Goal: Navigation & Orientation: Find specific page/section

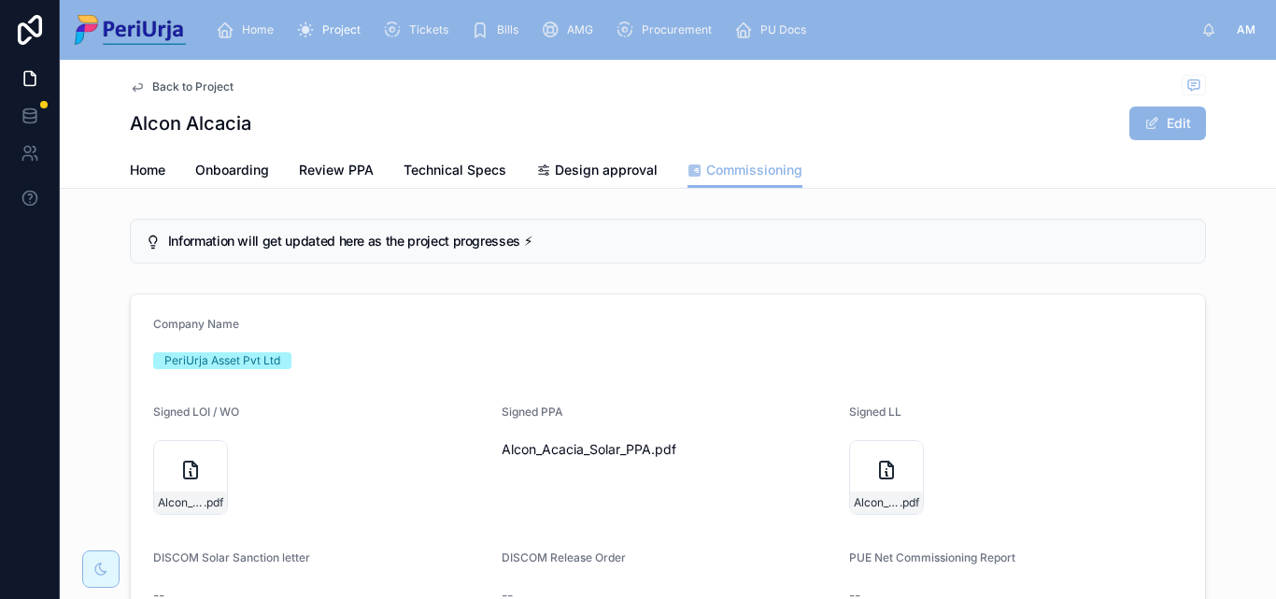
click at [267, 22] on span "Home" at bounding box center [258, 29] width 32 height 15
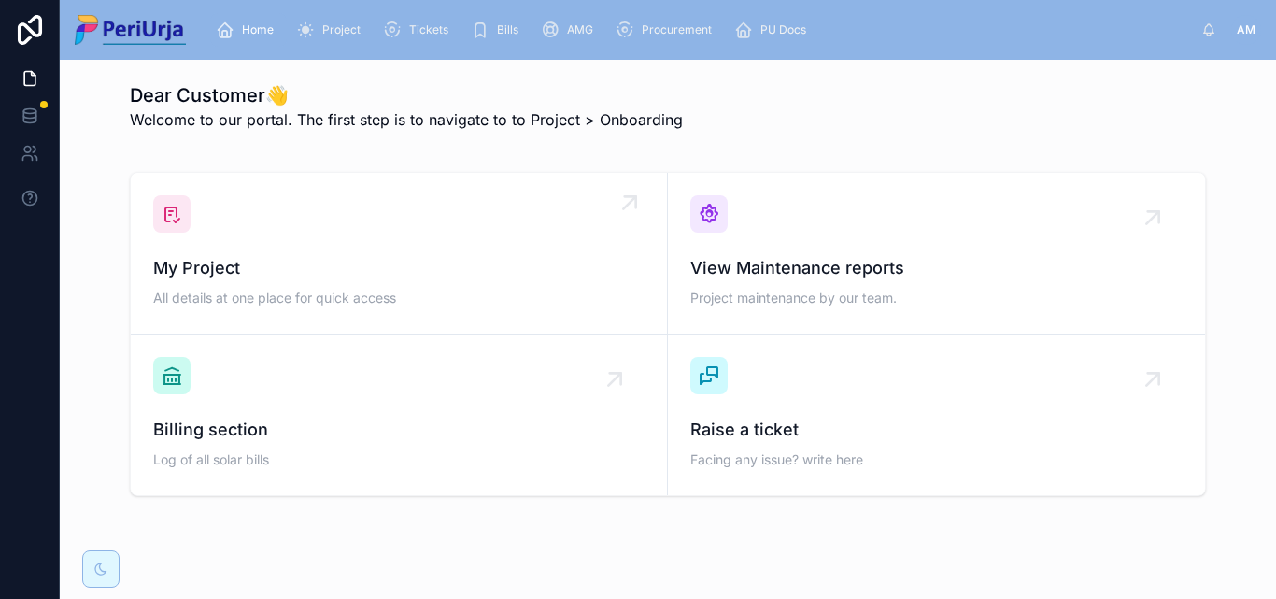
click at [292, 215] on div "My Project All details at one place for quick access" at bounding box center [399, 253] width 492 height 116
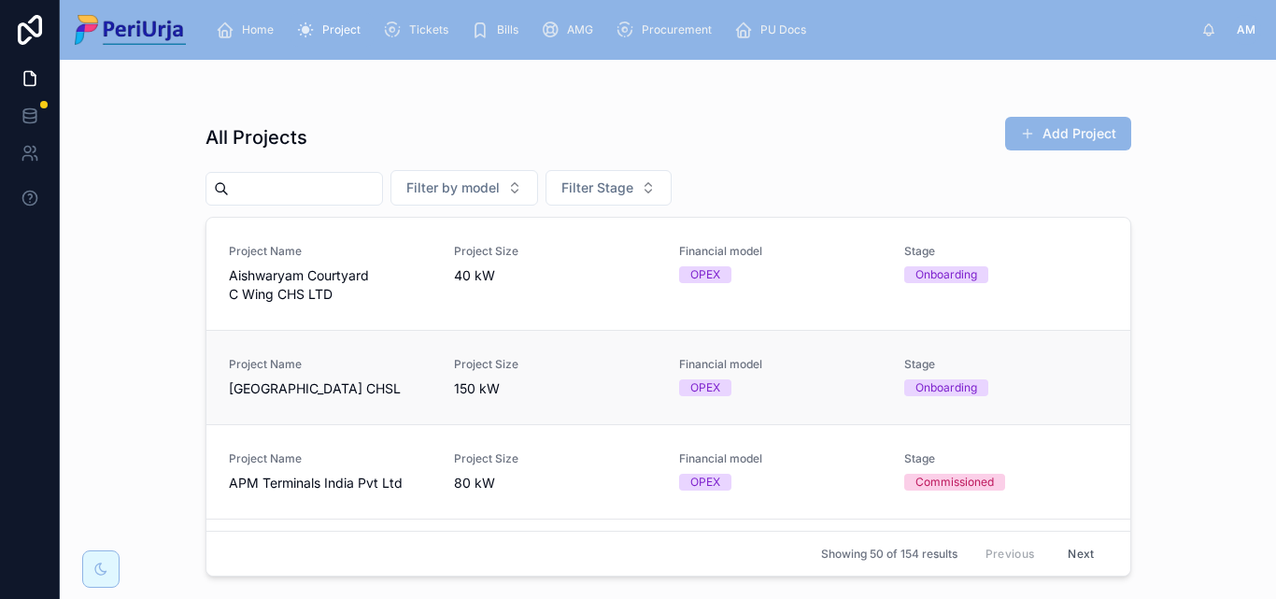
click at [306, 361] on span "Project Name" at bounding box center [330, 364] width 203 height 15
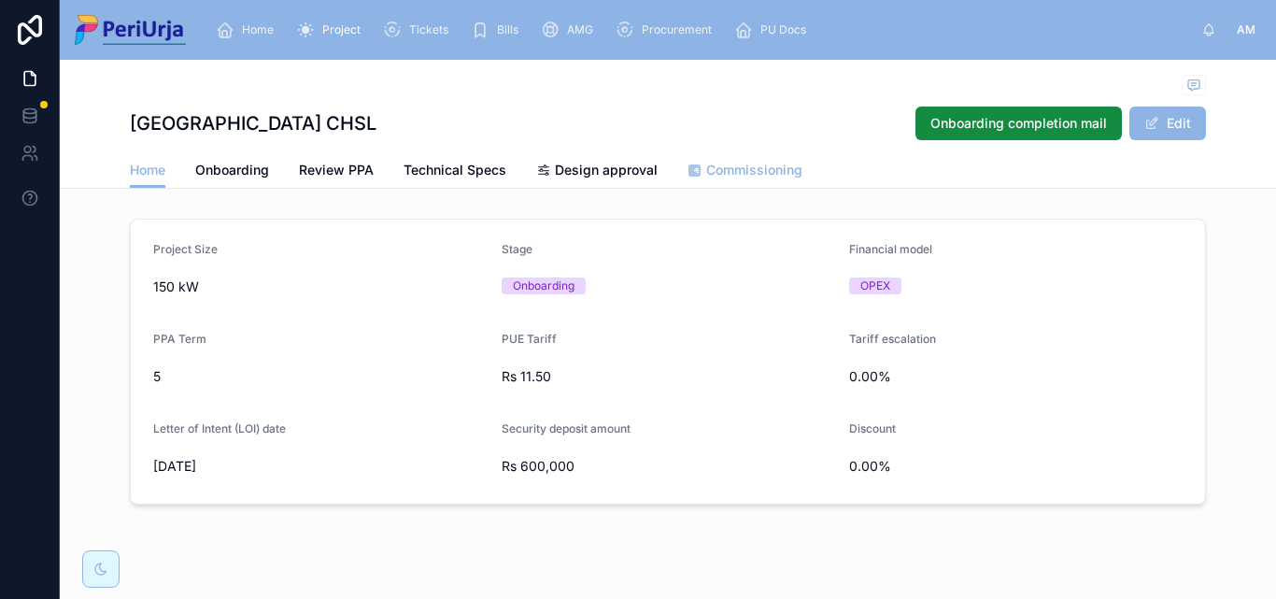
click at [738, 170] on span "Commissioning" at bounding box center [754, 170] width 96 height 19
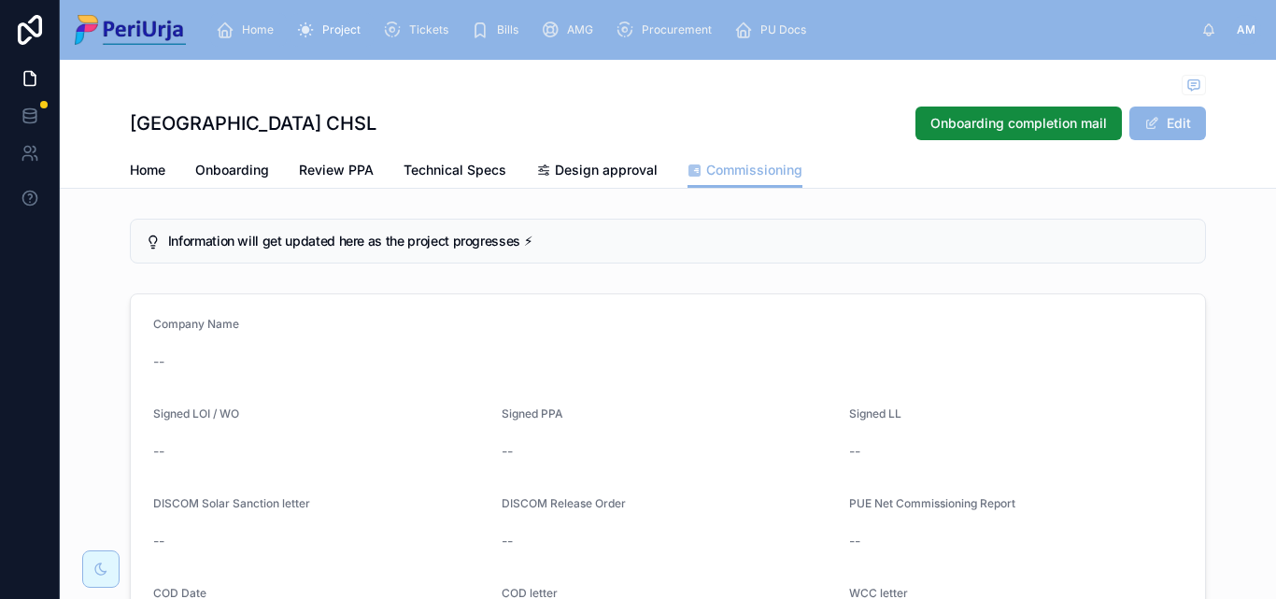
click at [249, 30] on span "Home" at bounding box center [258, 29] width 32 height 15
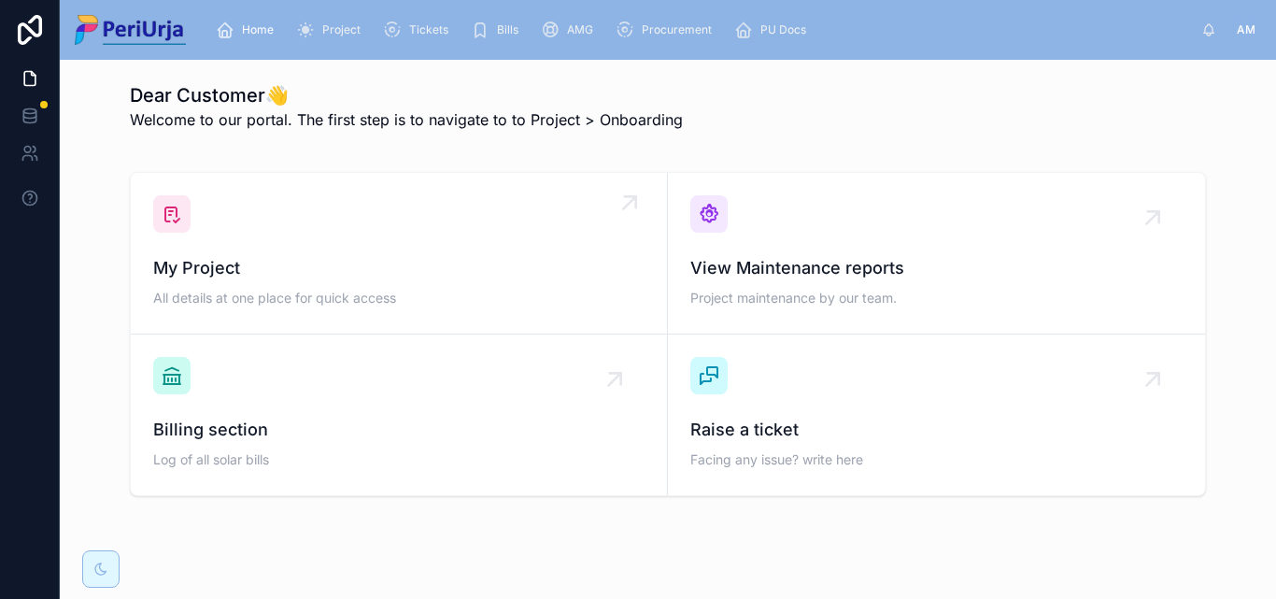
click at [270, 264] on span "My Project" at bounding box center [399, 268] width 492 height 26
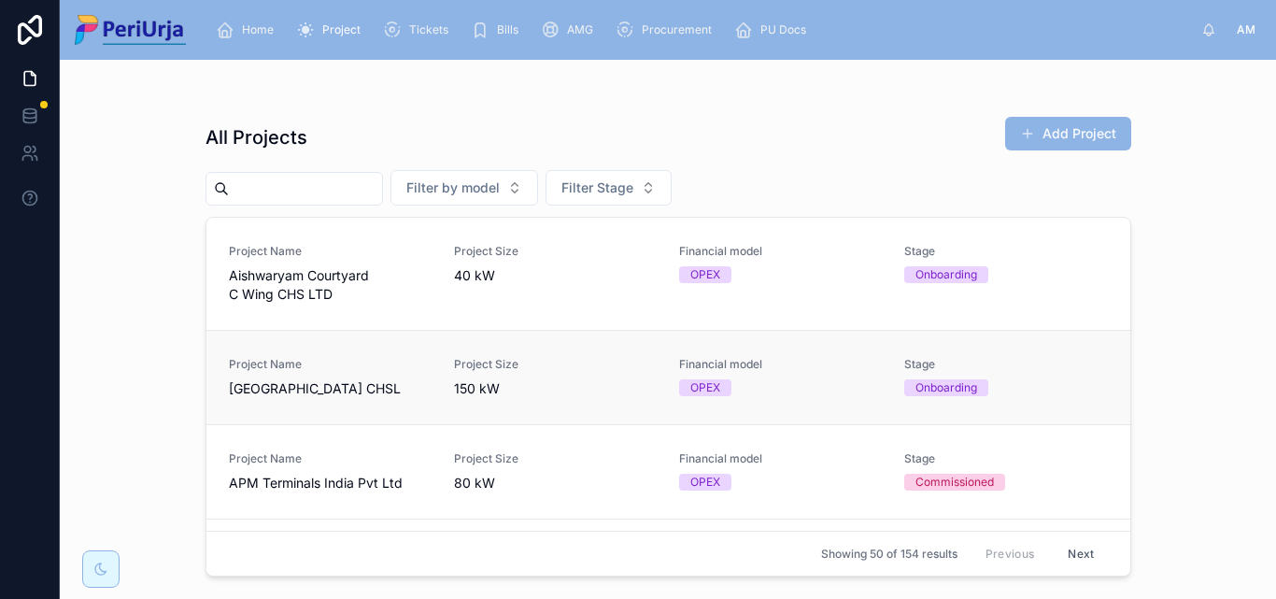
scroll to position [280, 0]
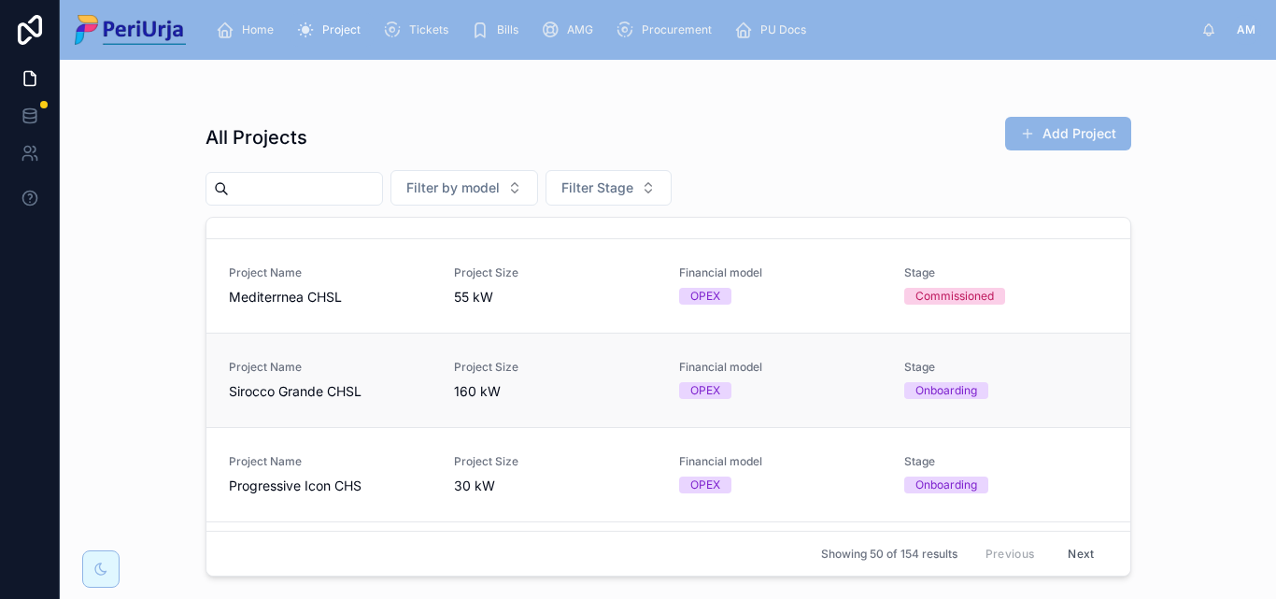
click at [325, 388] on span "Sirocco Grande CHSL" at bounding box center [330, 391] width 203 height 19
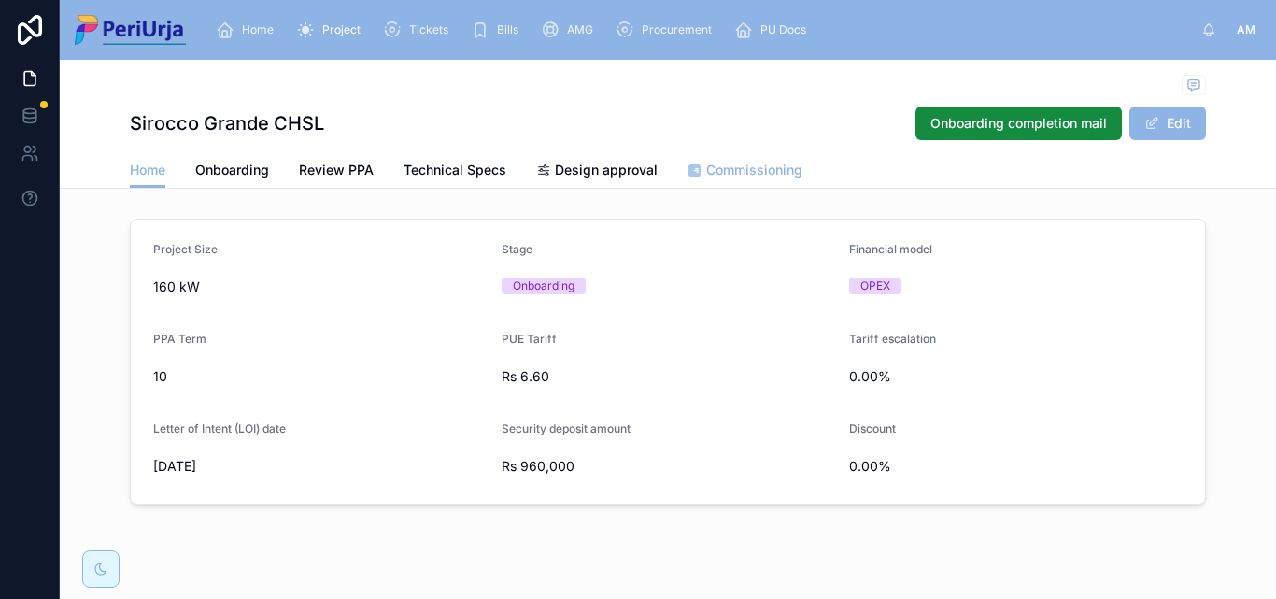
click at [756, 169] on span "Commissioning" at bounding box center [754, 170] width 96 height 19
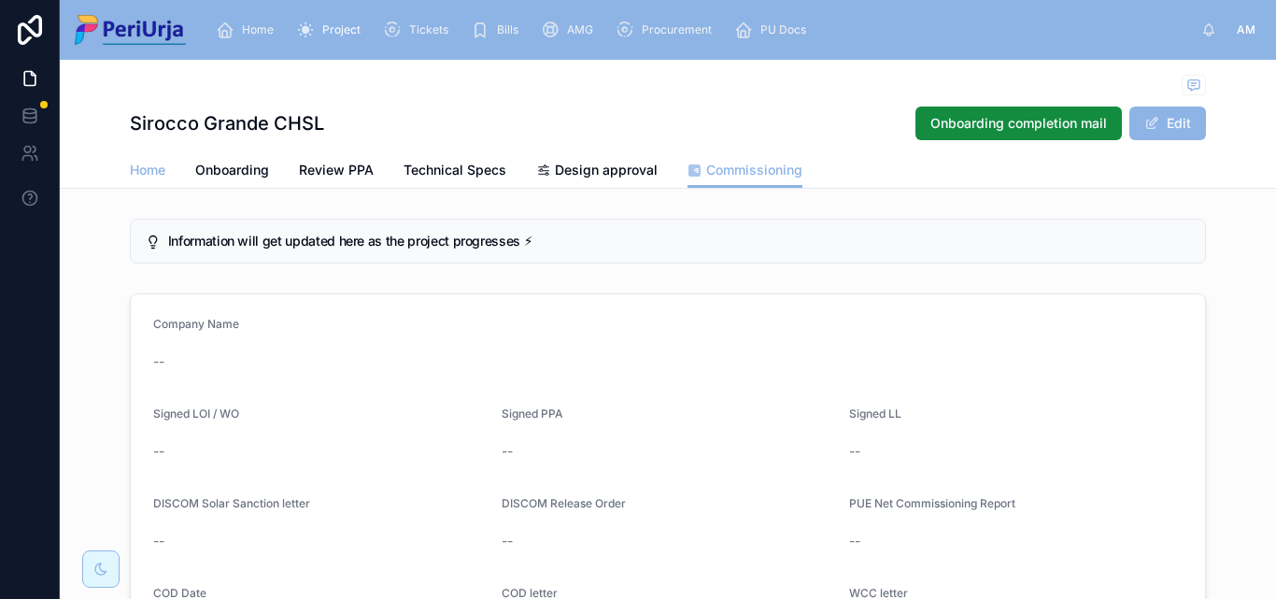
click at [146, 172] on span "Home" at bounding box center [148, 170] width 36 height 19
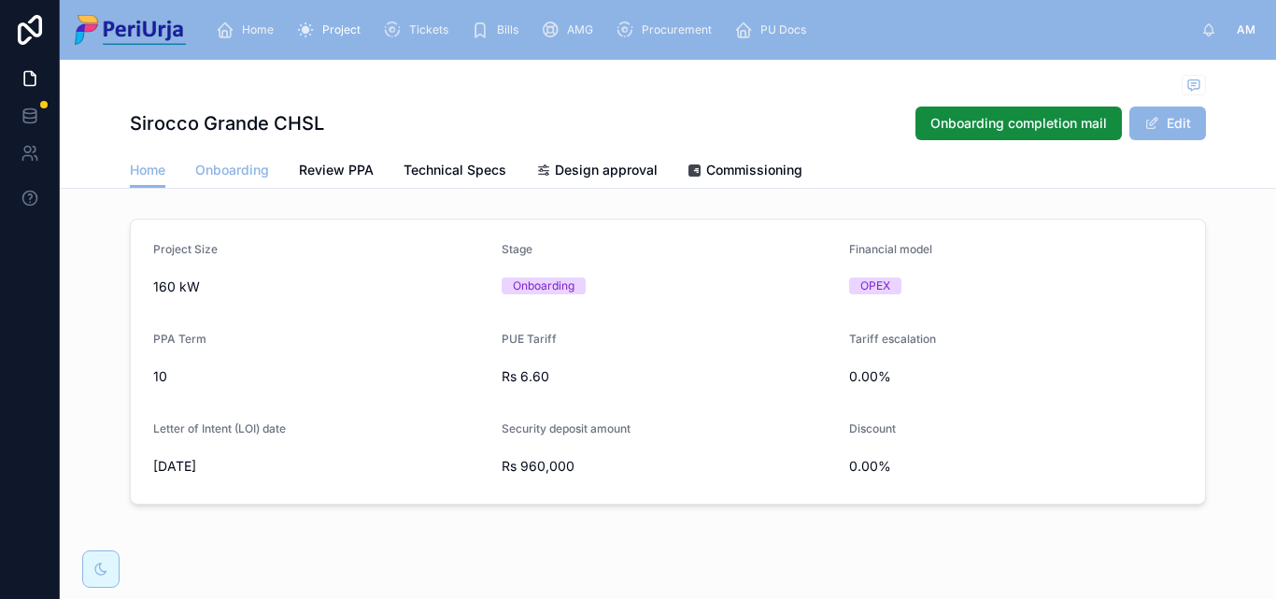
click at [248, 163] on span "Onboarding" at bounding box center [232, 170] width 74 height 19
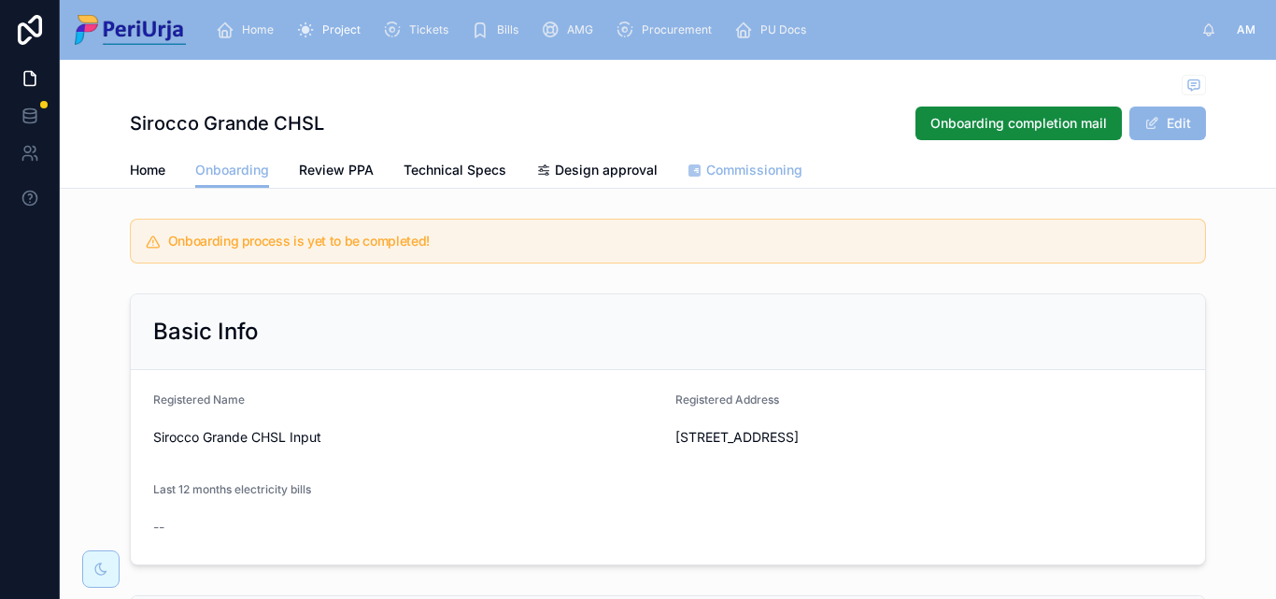
click at [732, 178] on span "Commissioning" at bounding box center [754, 170] width 96 height 19
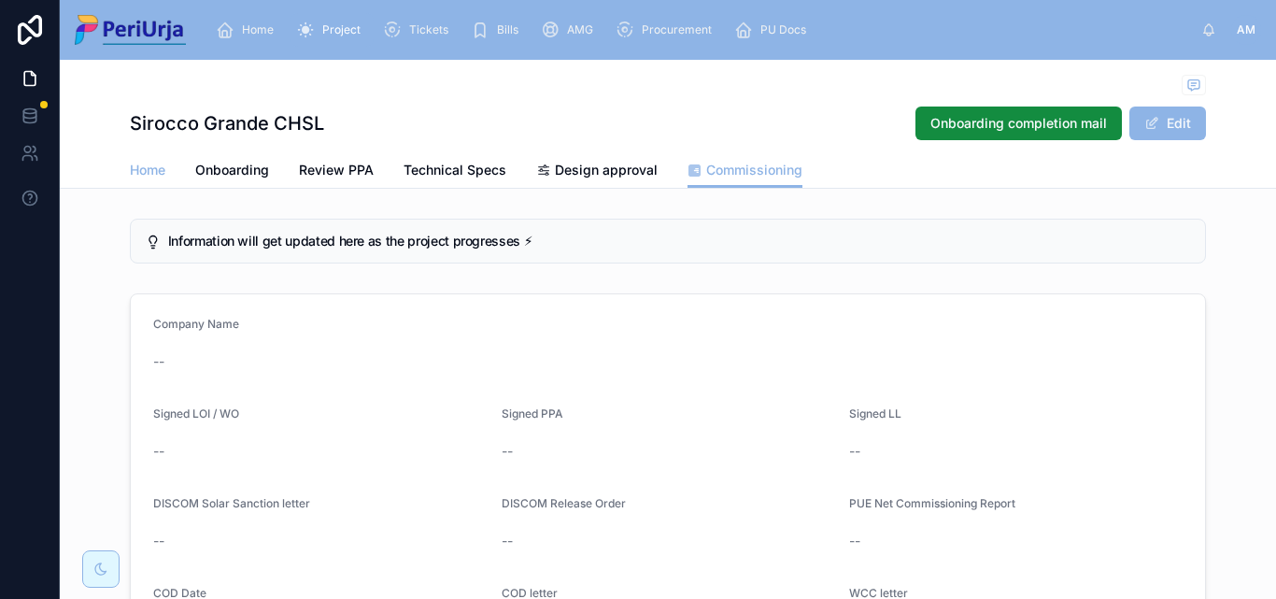
click at [150, 168] on span "Home" at bounding box center [148, 170] width 36 height 19
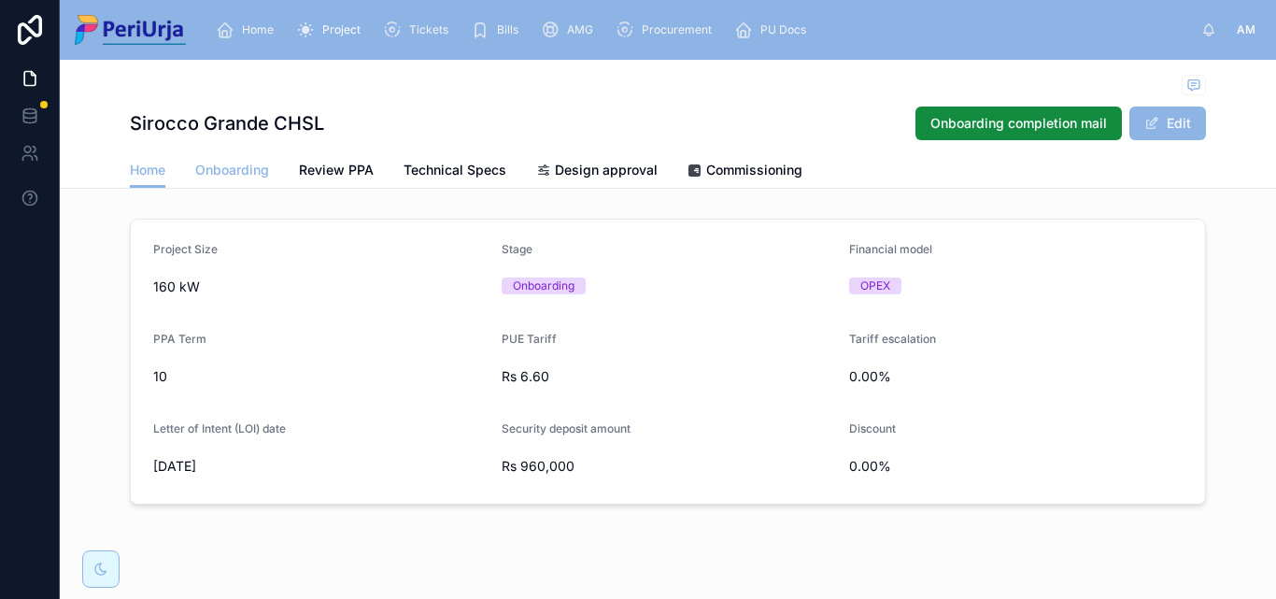
click at [258, 169] on span "Onboarding" at bounding box center [232, 170] width 74 height 19
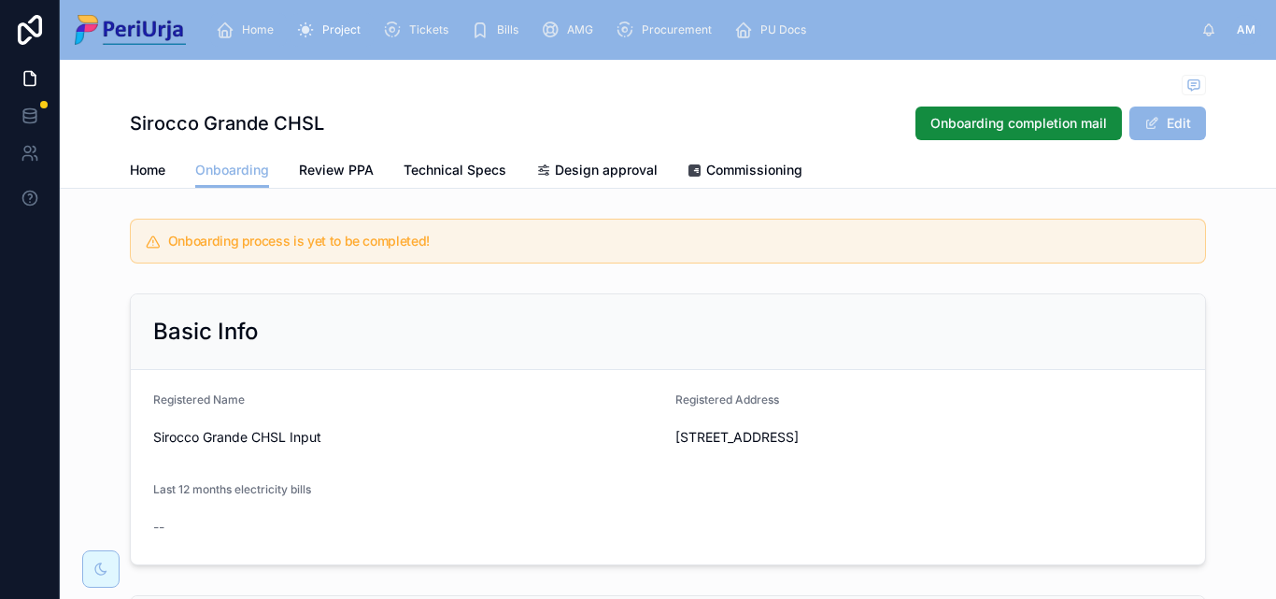
click at [264, 26] on span "Home" at bounding box center [258, 29] width 32 height 15
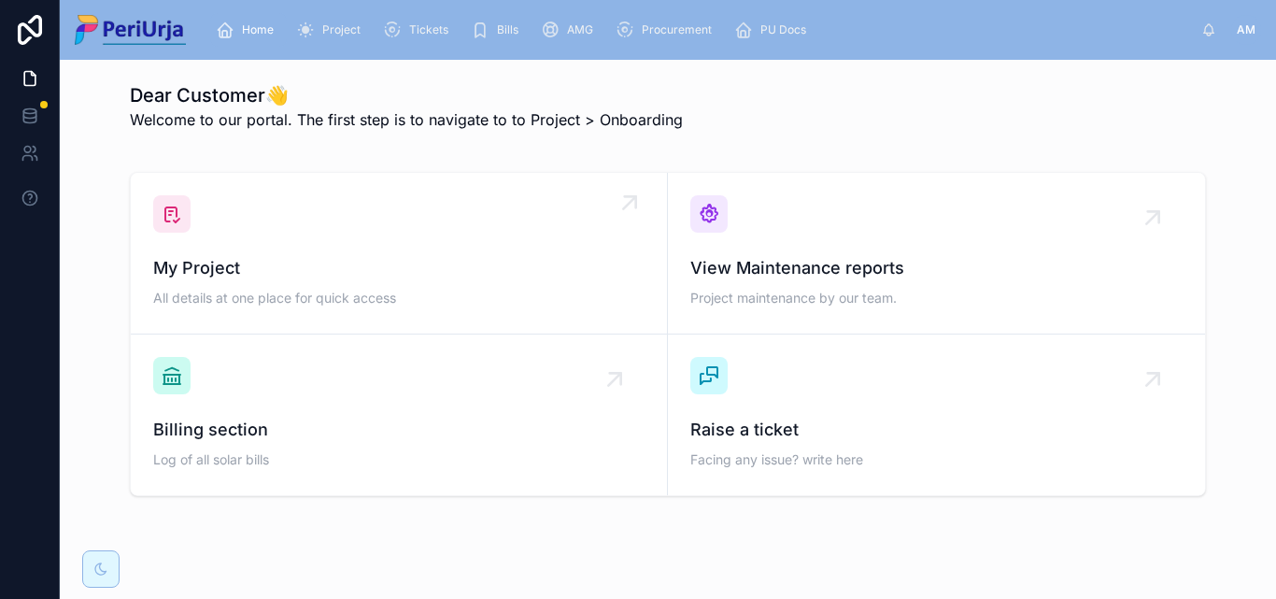
click at [286, 246] on div "My Project All details at one place for quick access" at bounding box center [399, 253] width 492 height 116
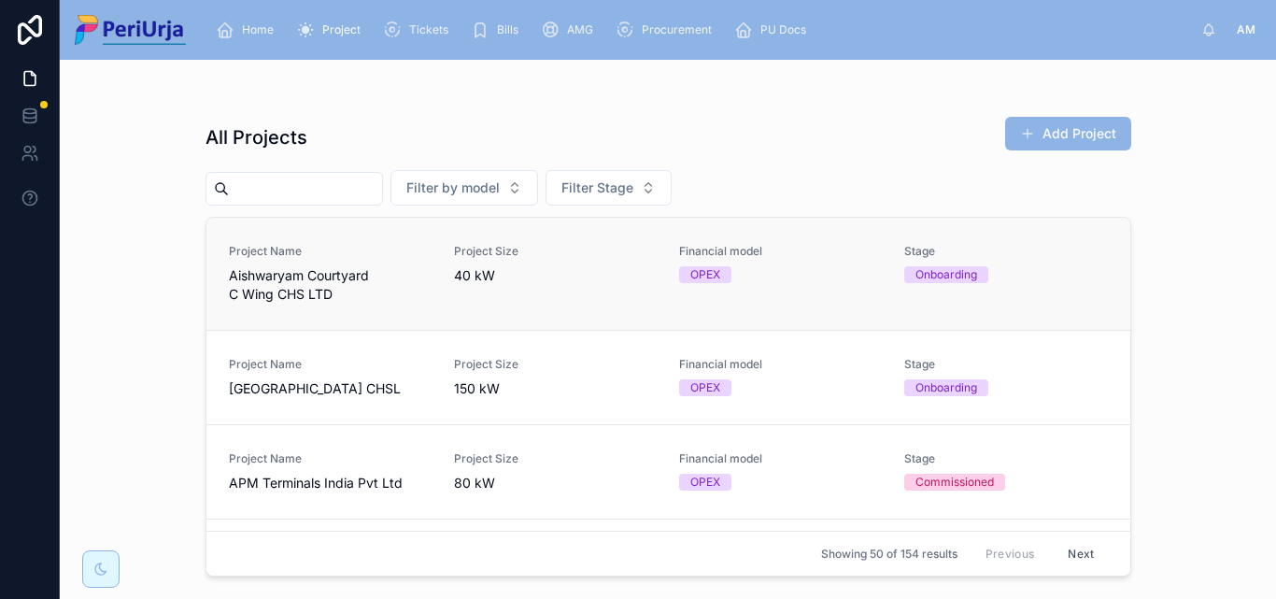
drag, startPoint x: 214, startPoint y: 205, endPoint x: 846, endPoint y: 249, distance: 633.2
click at [246, 187] on input "text" at bounding box center [305, 189] width 153 height 26
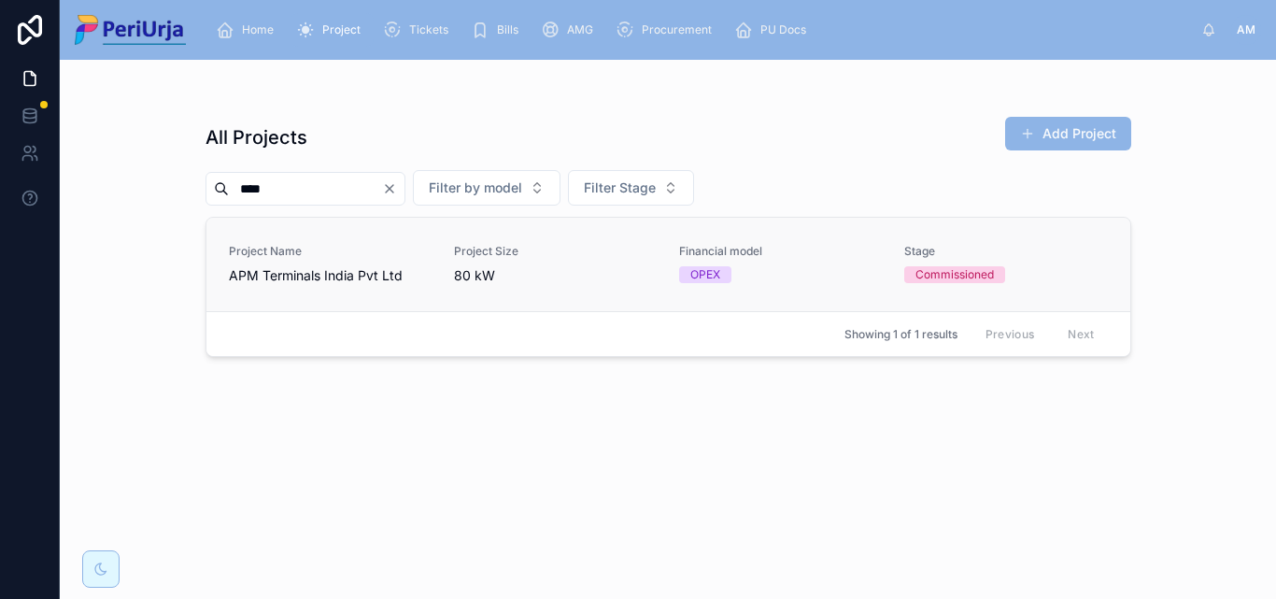
type input "***"
click at [269, 278] on span "APM Terminals India Pvt Ltd" at bounding box center [330, 275] width 203 height 19
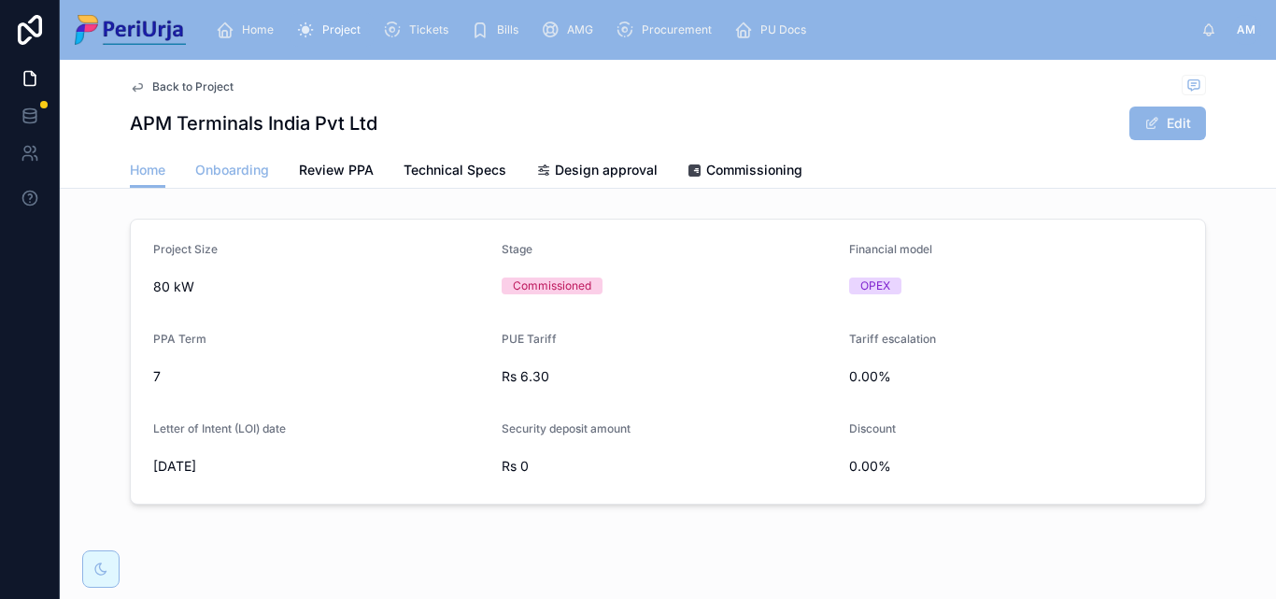
click at [249, 166] on span "Onboarding" at bounding box center [232, 170] width 74 height 19
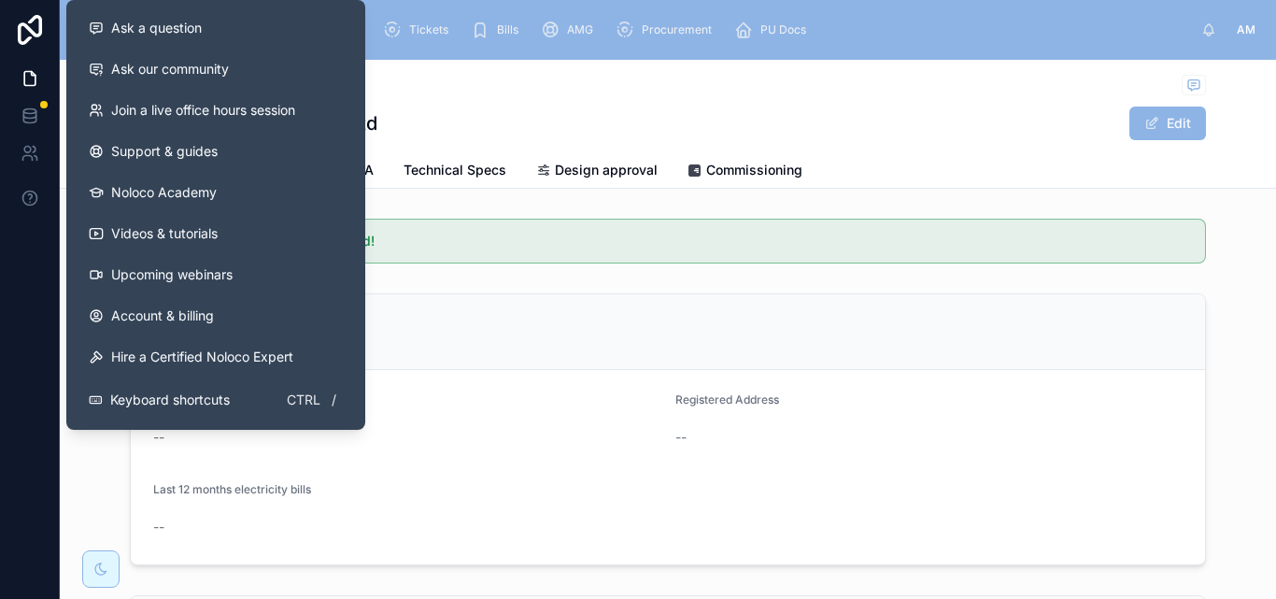
click at [461, 104] on div "Back to Project APM Terminals India Pvt Ltd Edit" at bounding box center [668, 106] width 1076 height 93
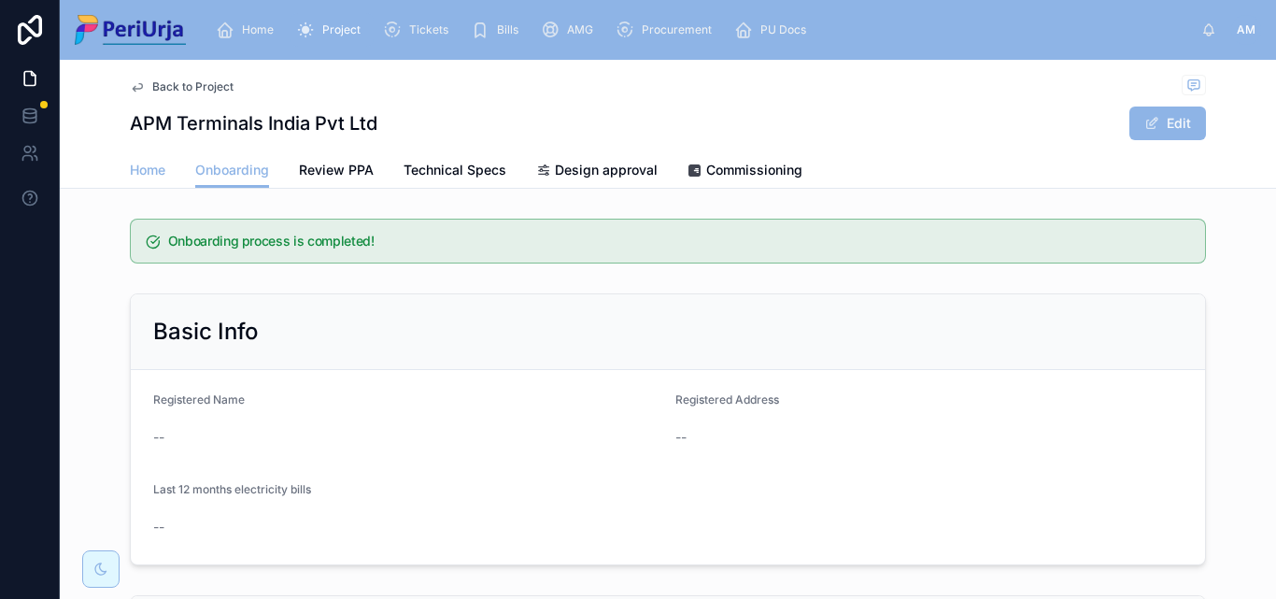
click at [140, 177] on span "Home" at bounding box center [148, 170] width 36 height 19
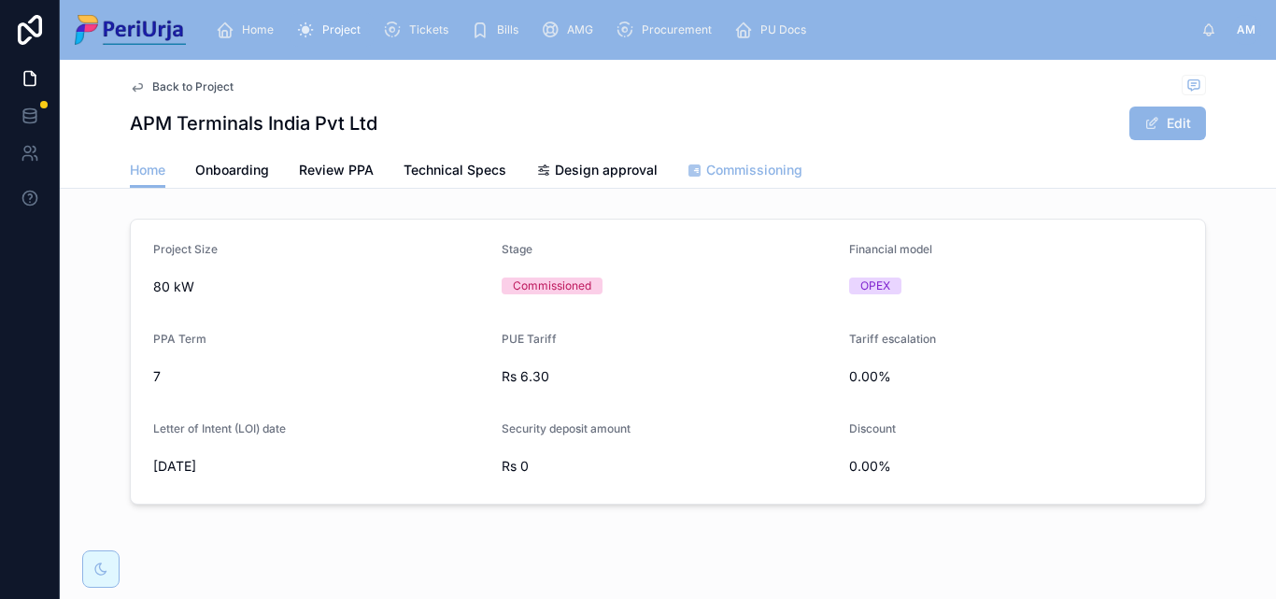
click at [737, 173] on span "Commissioning" at bounding box center [754, 170] width 96 height 19
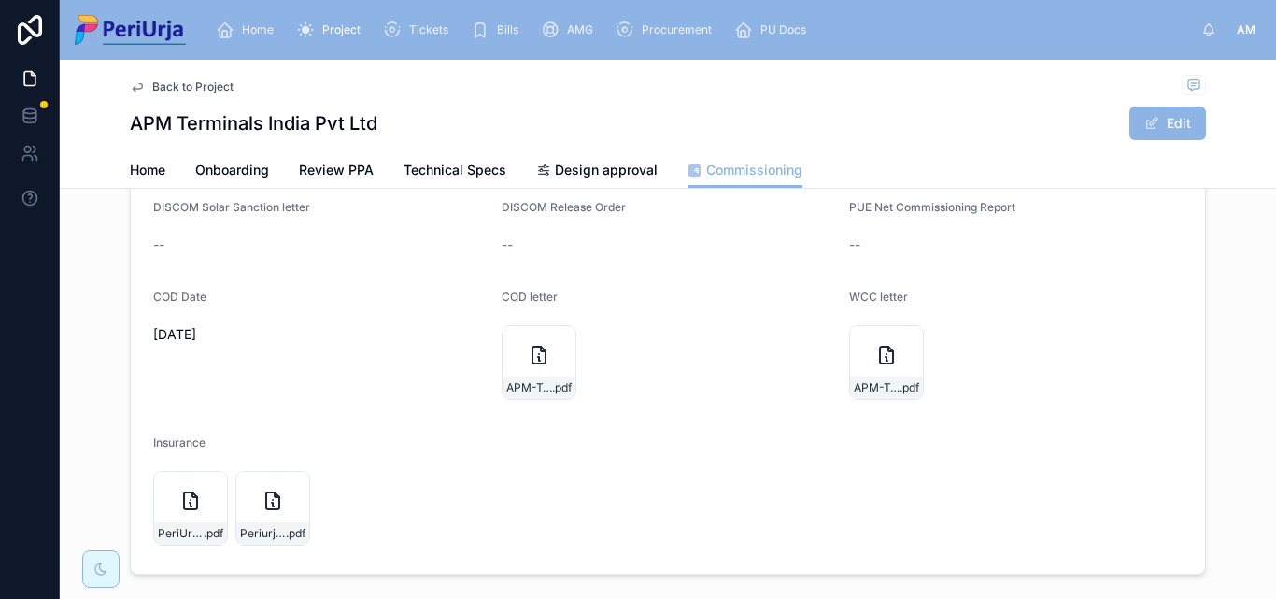
scroll to position [210, 0]
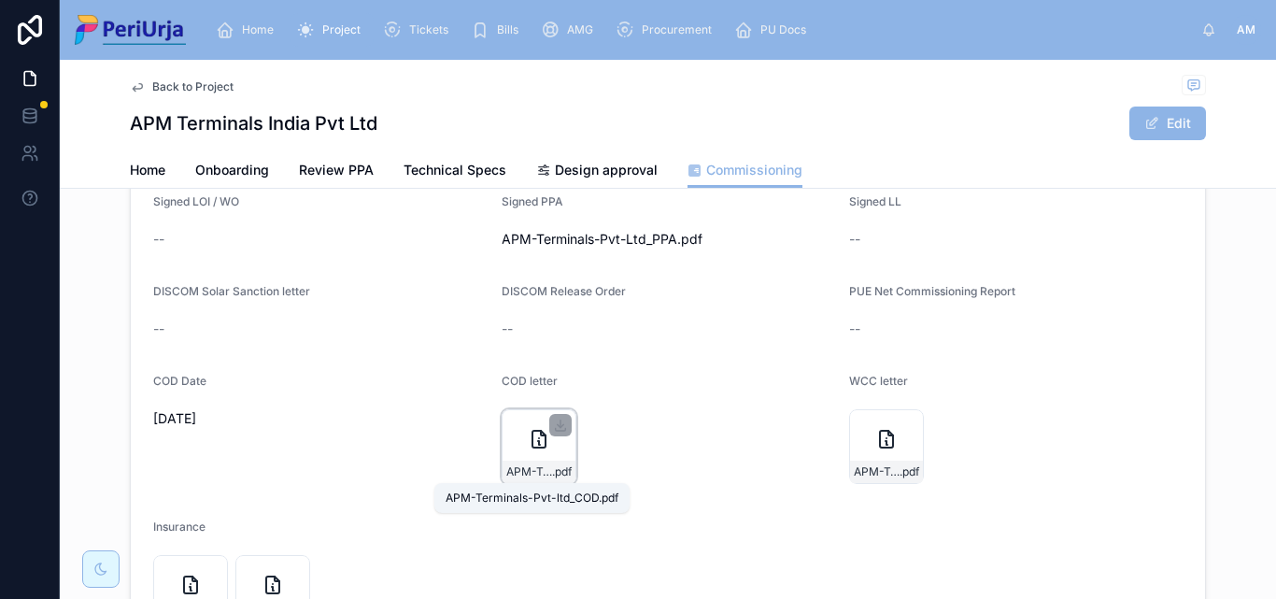
click at [557, 445] on div "APM-Terminals-Pvt-ltd_COD .pdf" at bounding box center [539, 446] width 75 height 75
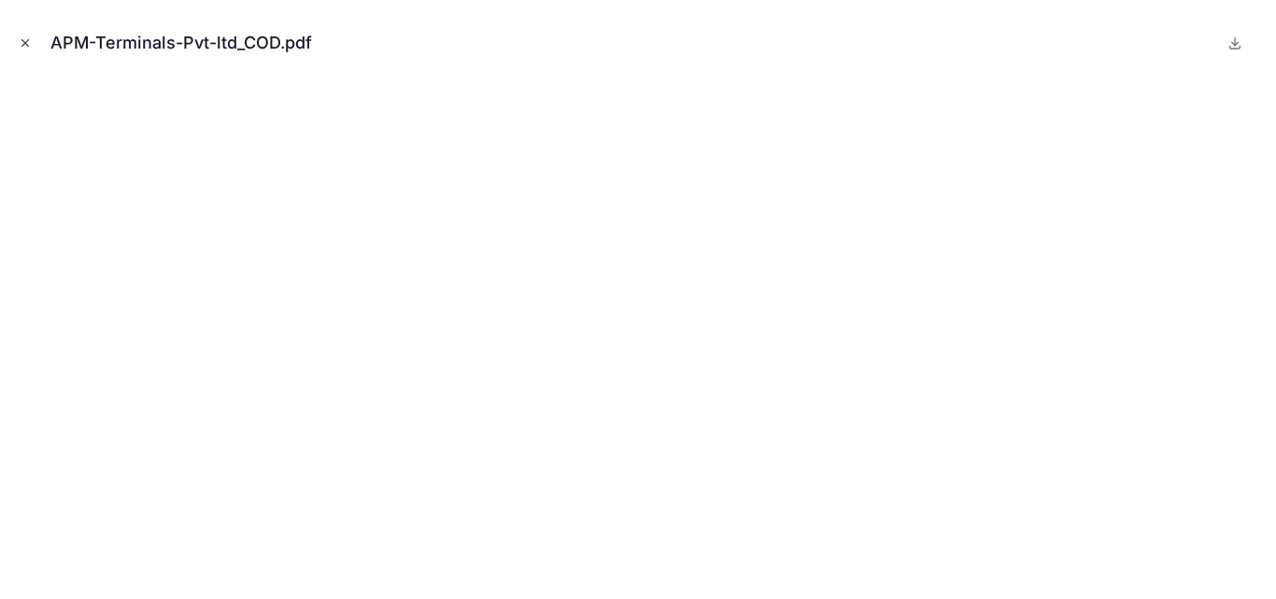
click at [29, 47] on icon "Close modal" at bounding box center [25, 42] width 13 height 13
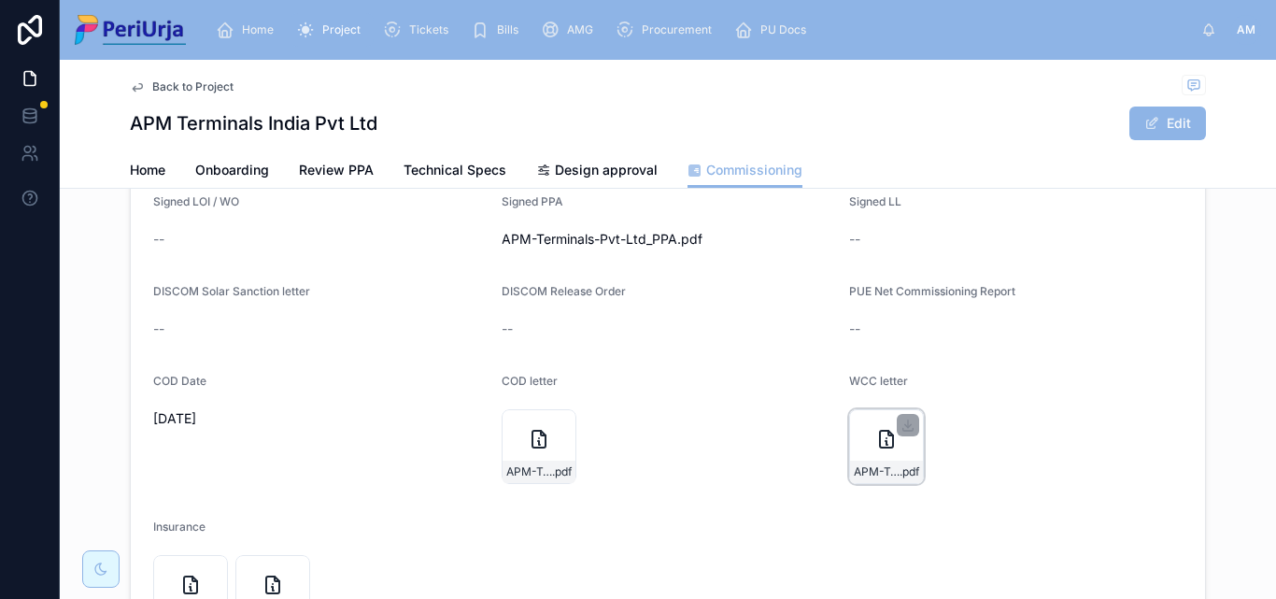
click at [899, 435] on div at bounding box center [908, 425] width 22 height 22
click at [877, 460] on div "APM-Teriminals-Pvt-ltd_WCC .pdf" at bounding box center [886, 446] width 75 height 75
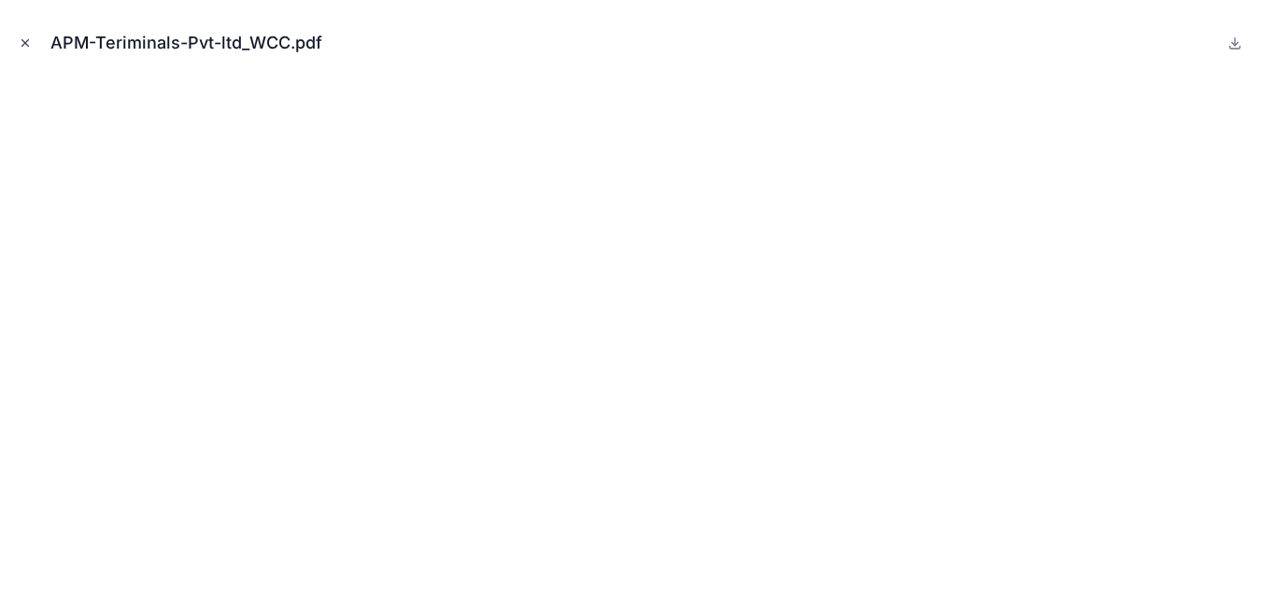
click at [26, 43] on icon "Close modal" at bounding box center [25, 42] width 13 height 13
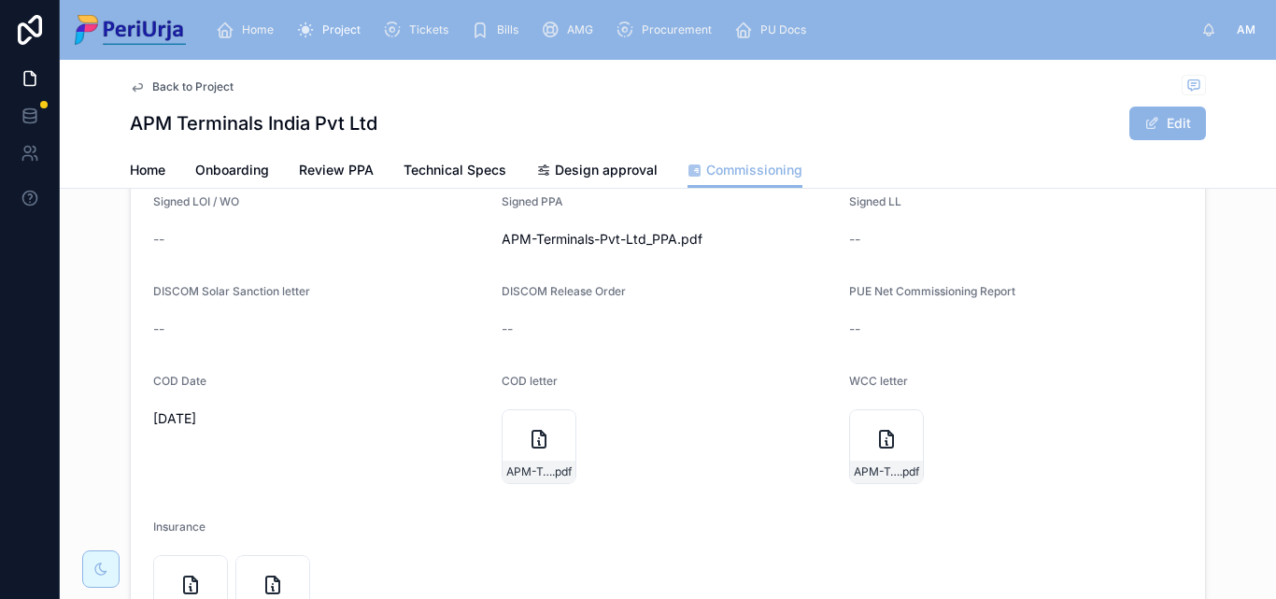
click at [255, 21] on div "Home" at bounding box center [248, 30] width 65 height 30
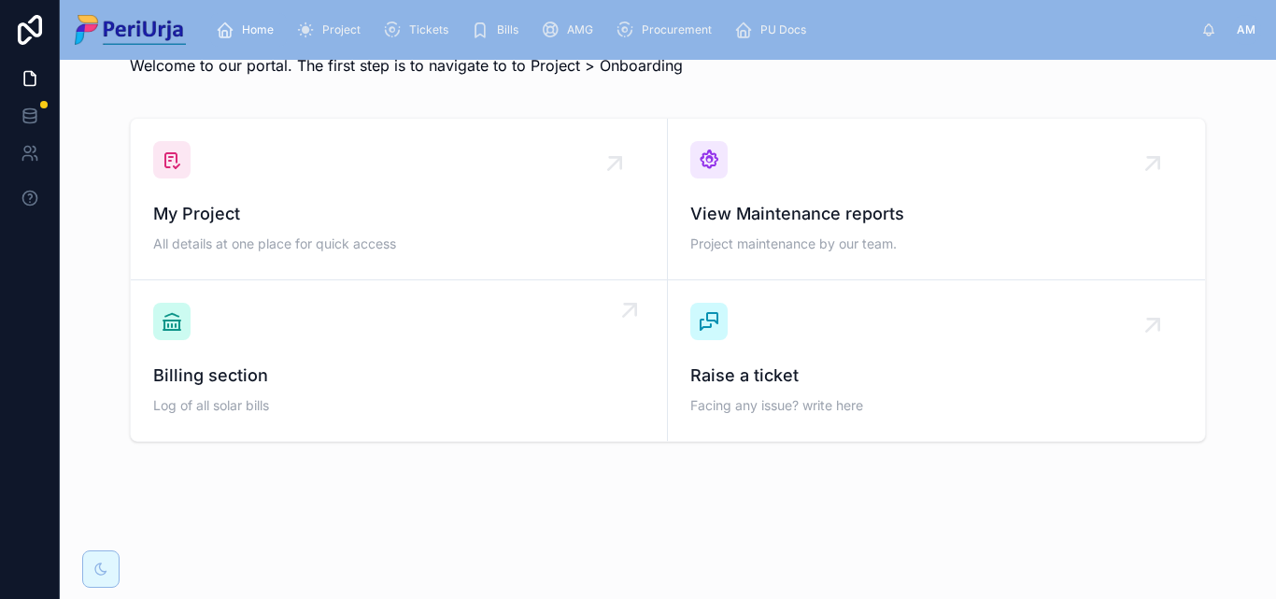
scroll to position [54, 0]
click at [293, 217] on span "My Project" at bounding box center [399, 214] width 492 height 26
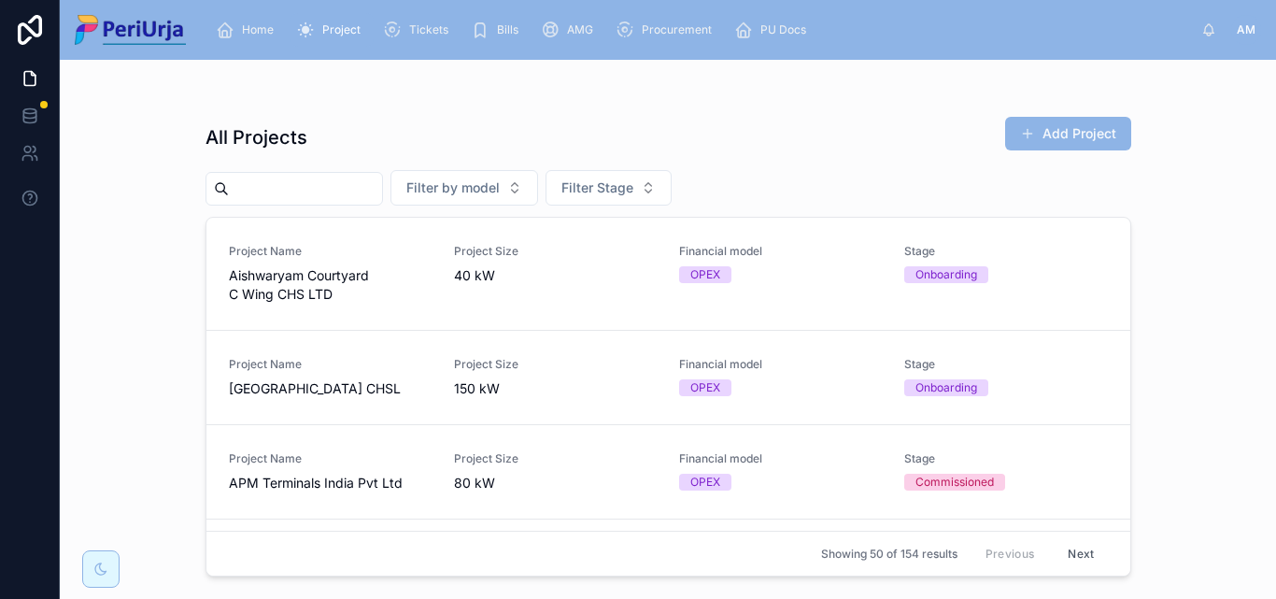
click at [287, 176] on input "text" at bounding box center [305, 189] width 153 height 26
paste input "**********"
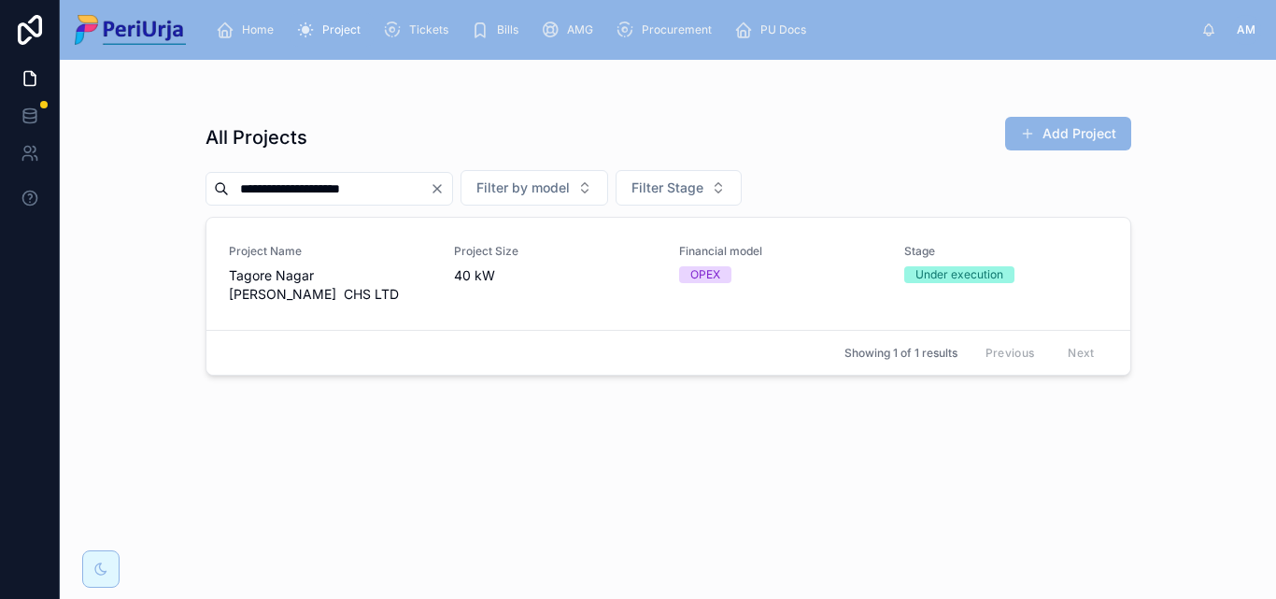
type input "**********"
click at [337, 274] on span "Tagore Nagar [PERSON_NAME] CHS LTD" at bounding box center [330, 284] width 203 height 37
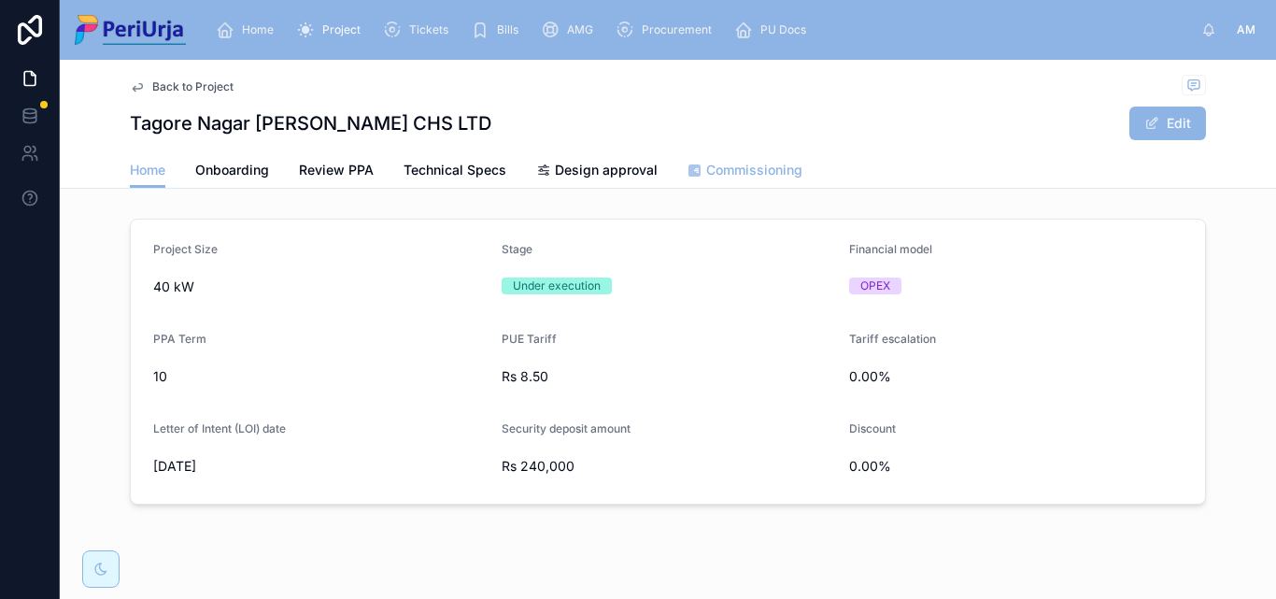
click at [739, 170] on span "Commissioning" at bounding box center [754, 170] width 96 height 19
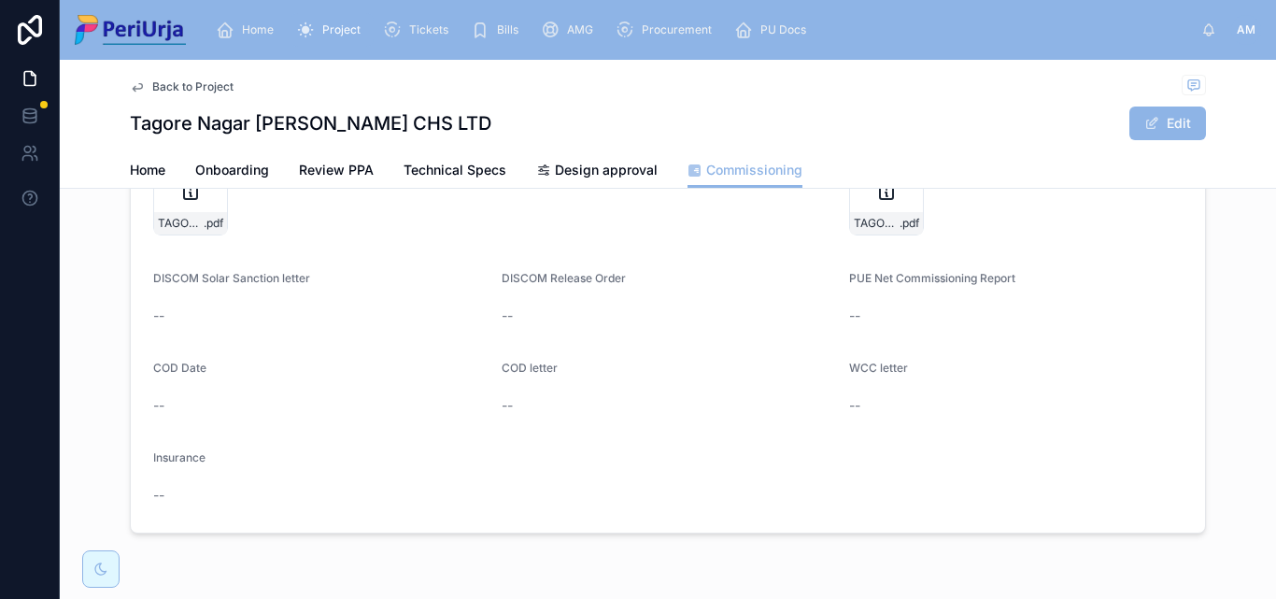
scroll to position [280, 0]
click at [246, 21] on div "Home" at bounding box center [248, 30] width 65 height 30
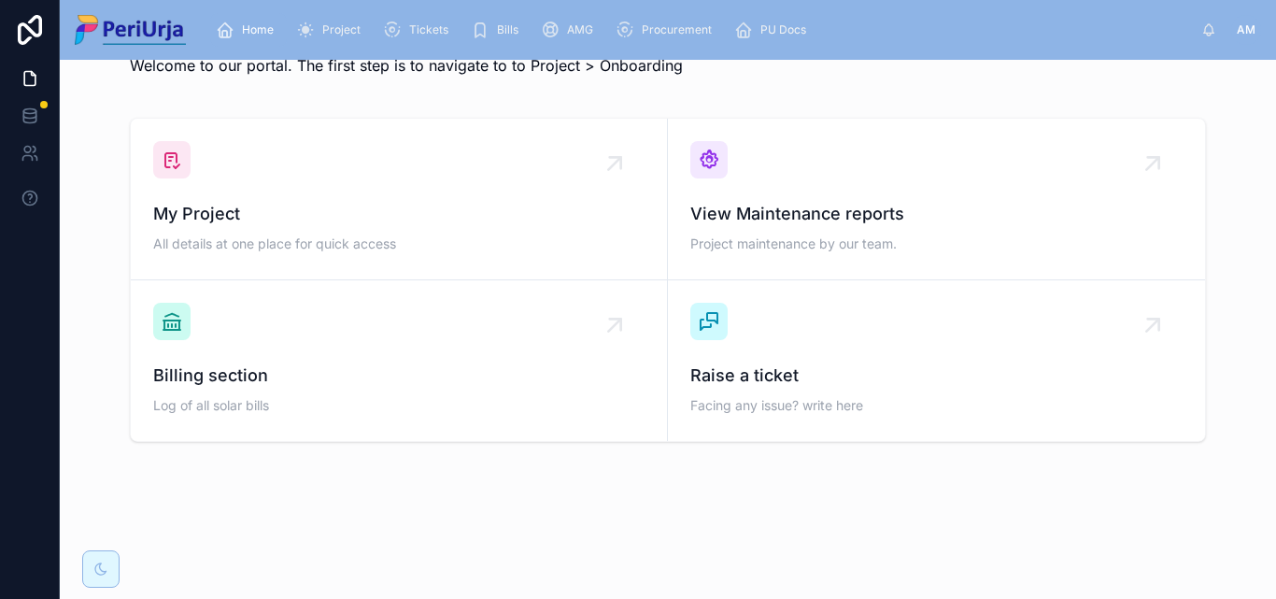
scroll to position [54, 0]
click at [290, 215] on span "My Project" at bounding box center [399, 214] width 492 height 26
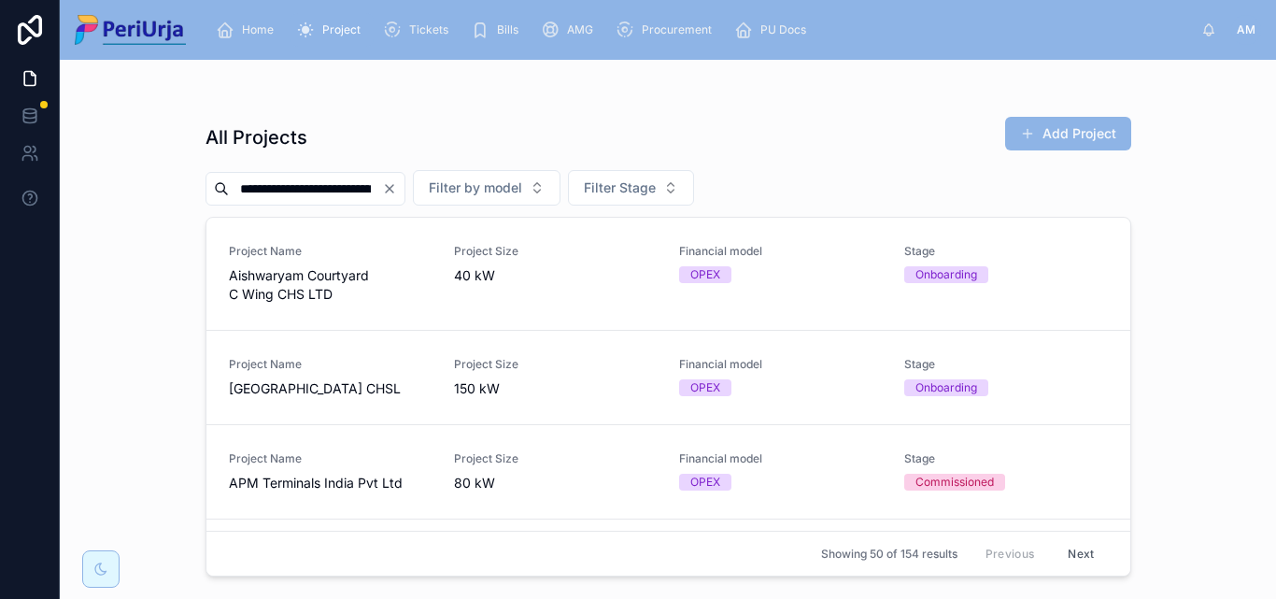
scroll to position [0, 18]
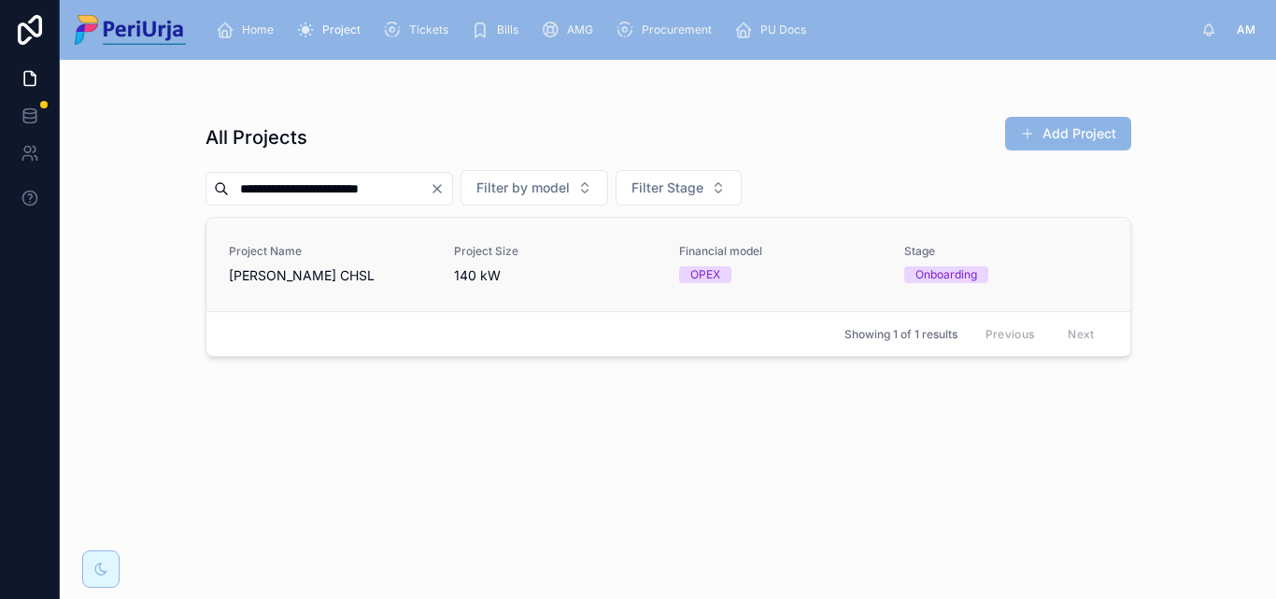
type input "**********"
click at [334, 260] on div "Project Name [PERSON_NAME] CHSL" at bounding box center [330, 264] width 203 height 41
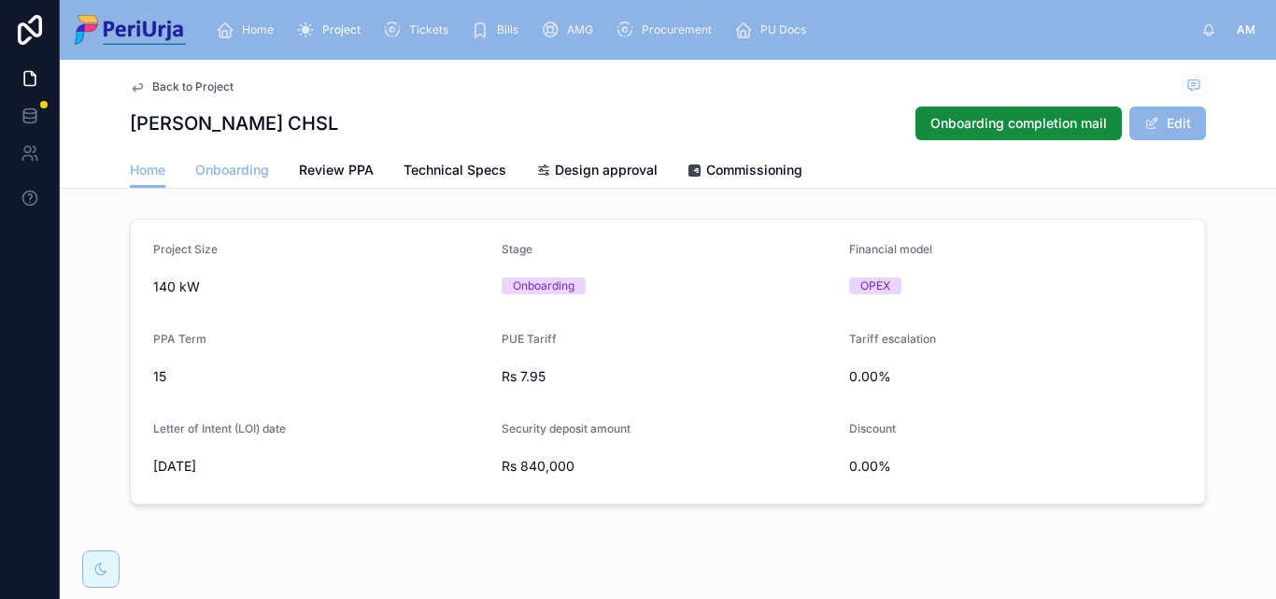
click at [227, 181] on link "Onboarding" at bounding box center [232, 171] width 74 height 37
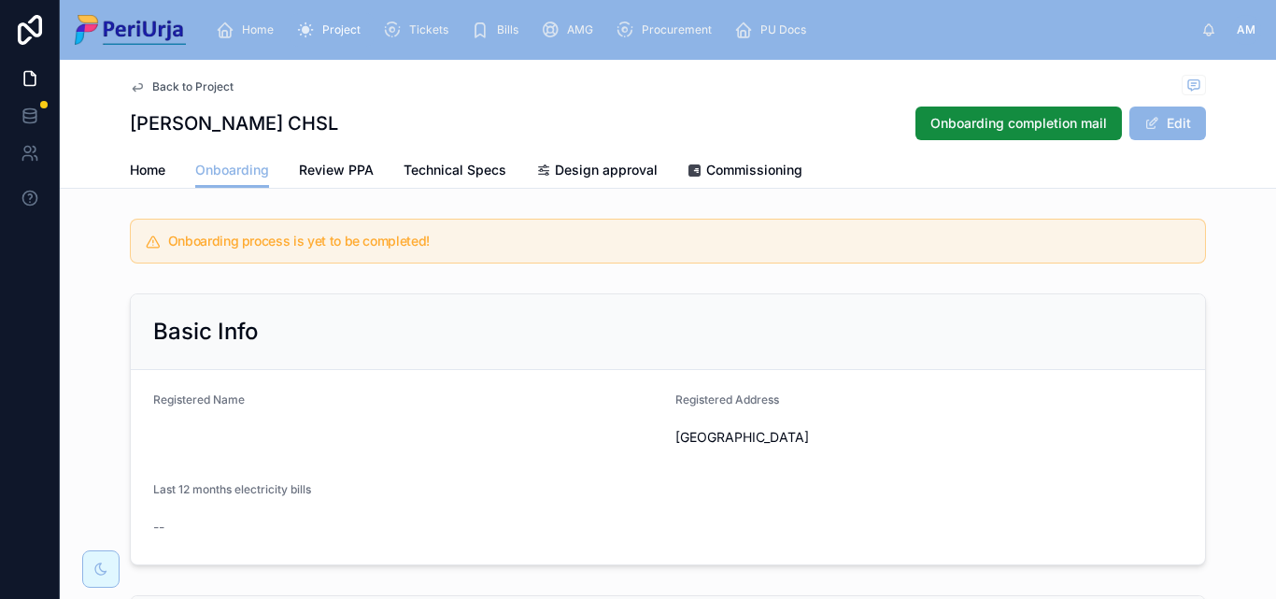
click at [492, 94] on div "Back to Project" at bounding box center [668, 86] width 1076 height 23
click at [153, 166] on span "Home" at bounding box center [148, 170] width 36 height 19
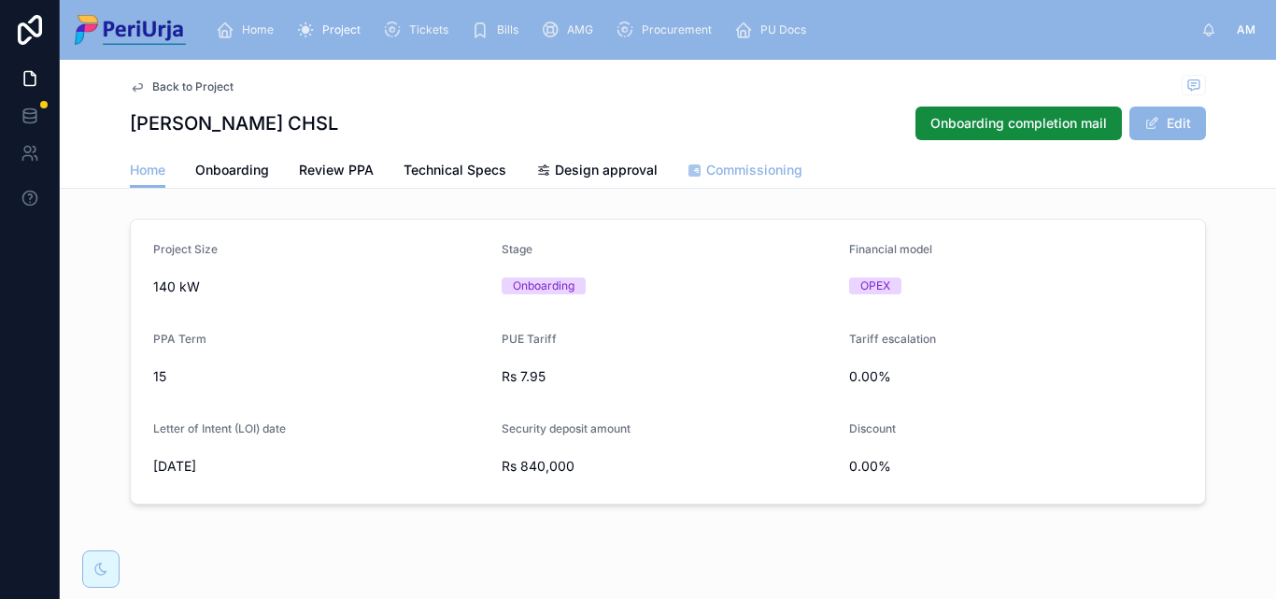
click at [746, 169] on span "Commissioning" at bounding box center [754, 170] width 96 height 19
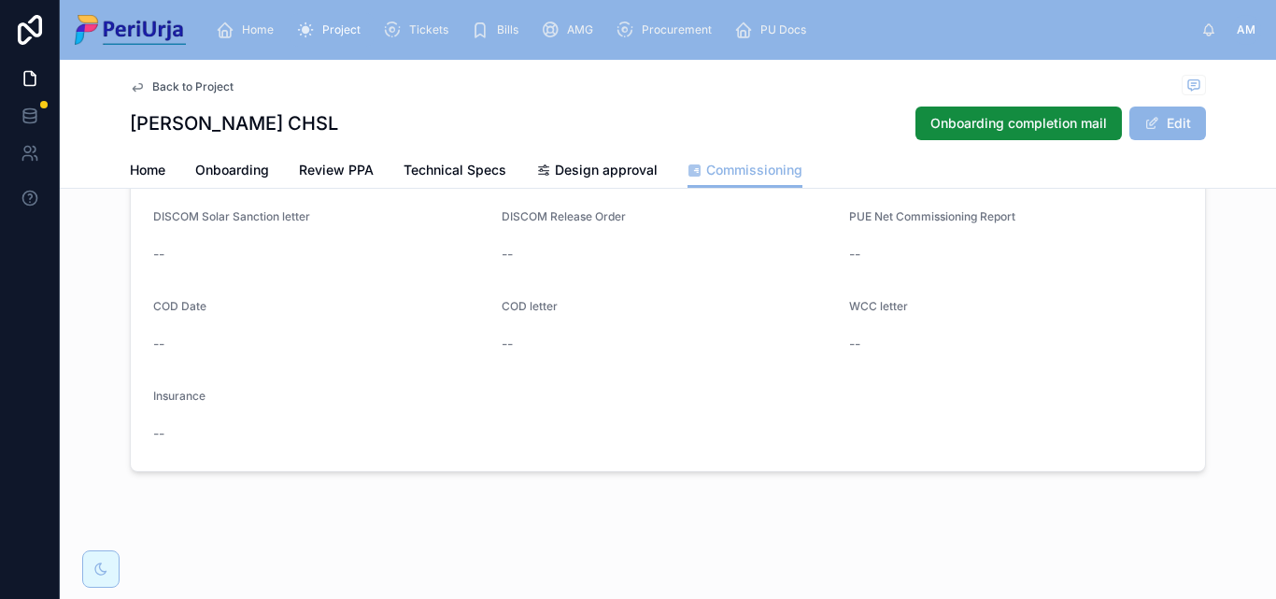
scroll to position [61, 0]
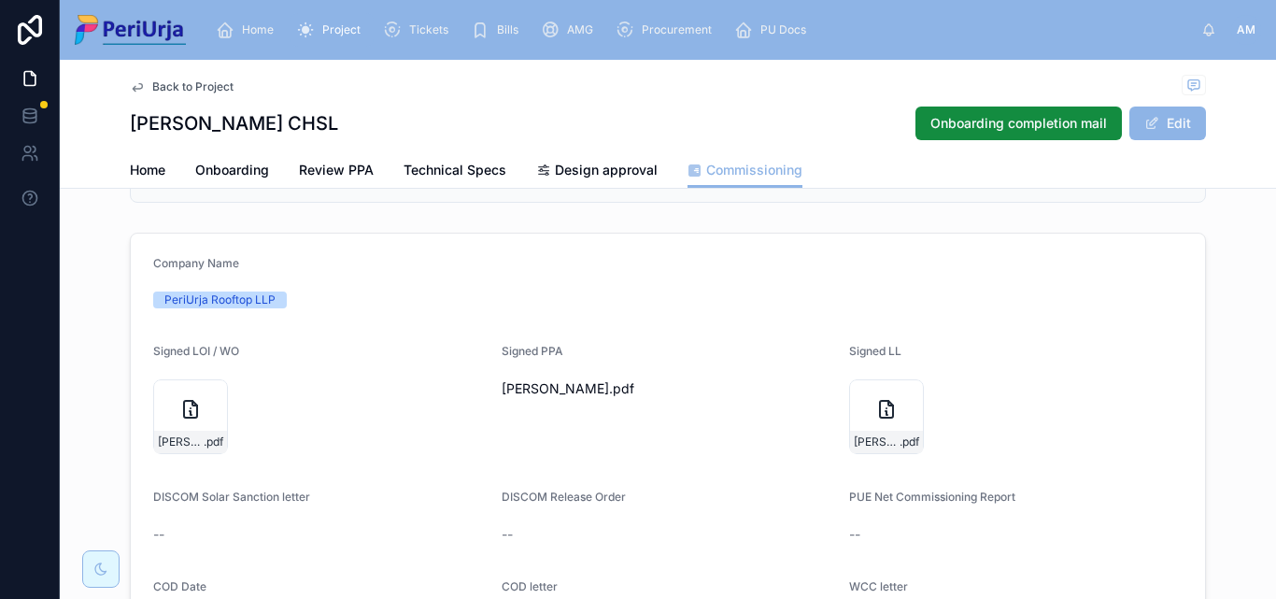
click at [468, 152] on div "Home Onboarding Review PPA Technical Specs Design approval Commissioning" at bounding box center [668, 170] width 1076 height 36
click at [469, 165] on span "Technical Specs" at bounding box center [455, 170] width 103 height 19
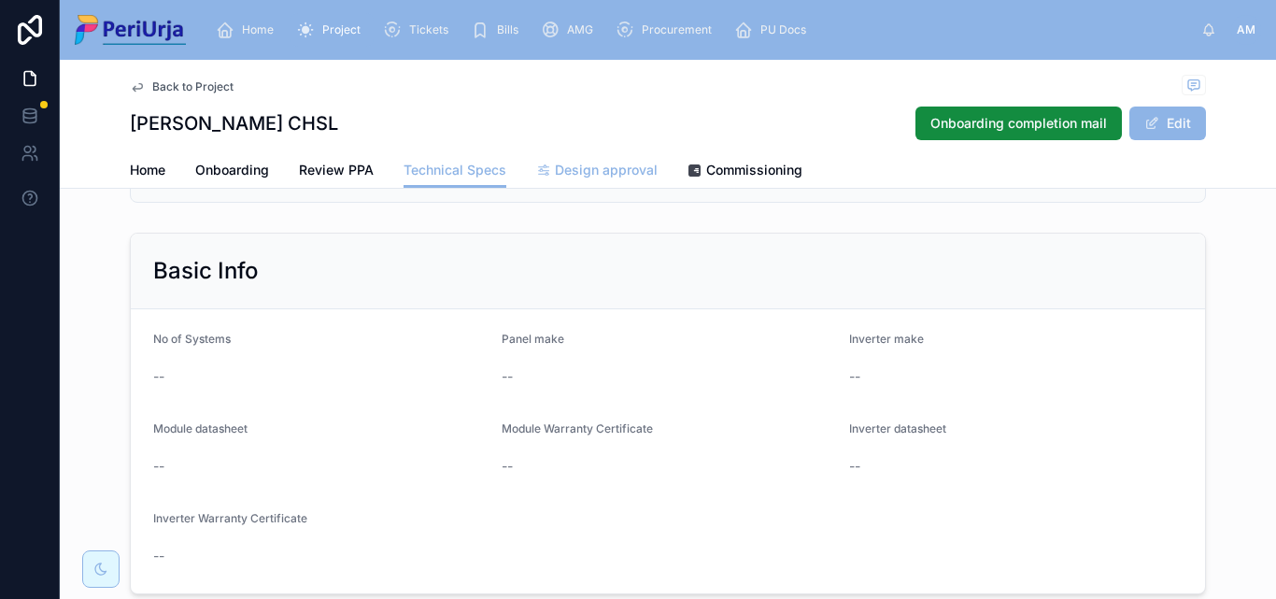
click at [601, 176] on span "Design approval" at bounding box center [606, 170] width 103 height 19
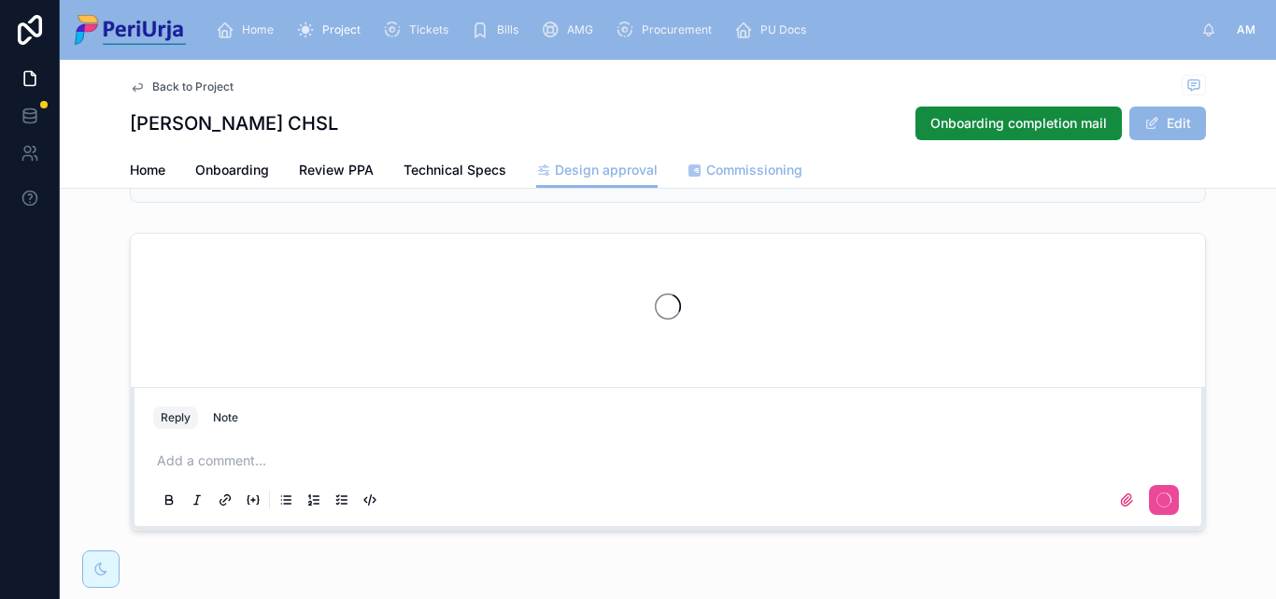
scroll to position [61, 0]
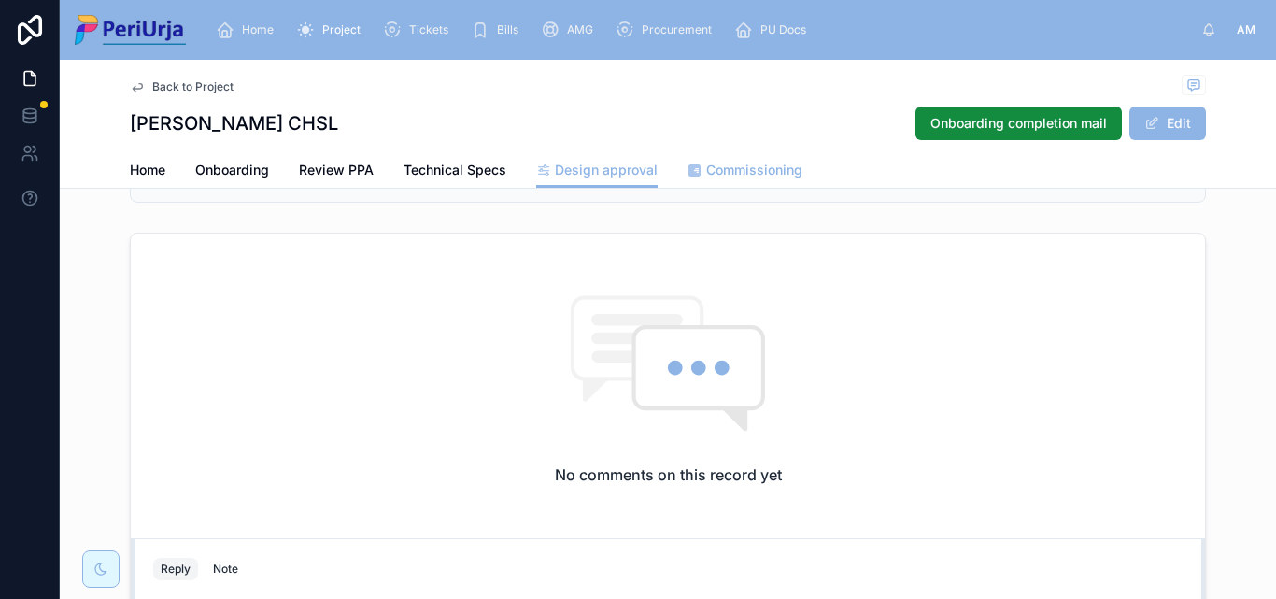
click at [754, 167] on span "Commissioning" at bounding box center [754, 170] width 96 height 19
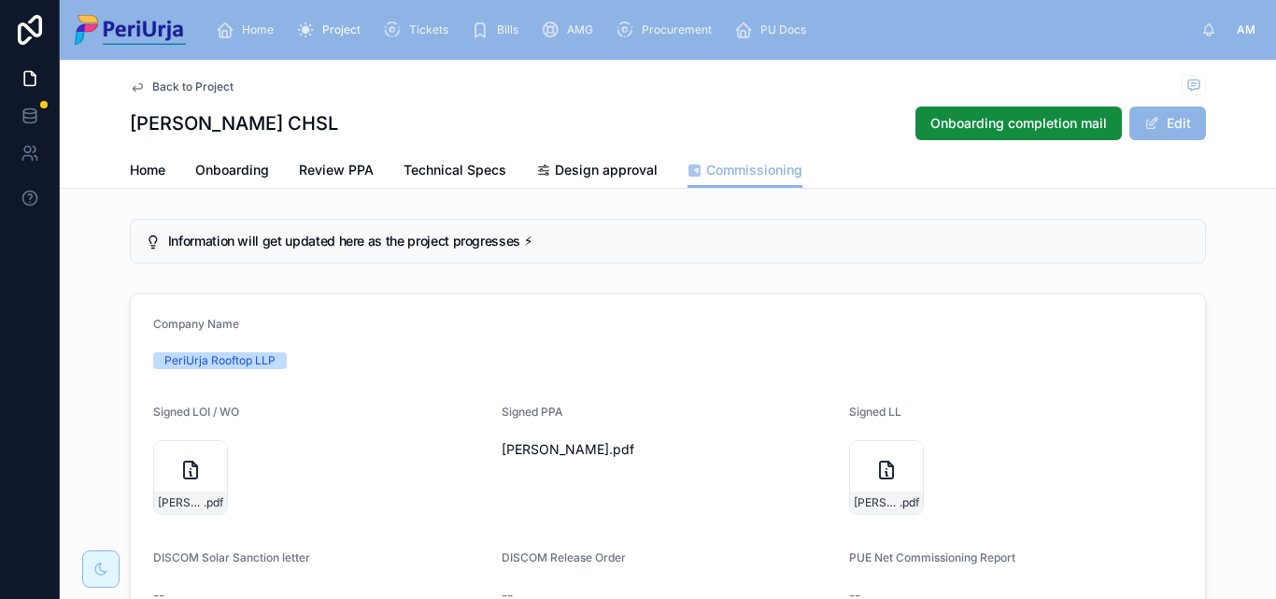
click at [259, 14] on link "Home" at bounding box center [248, 30] width 77 height 34
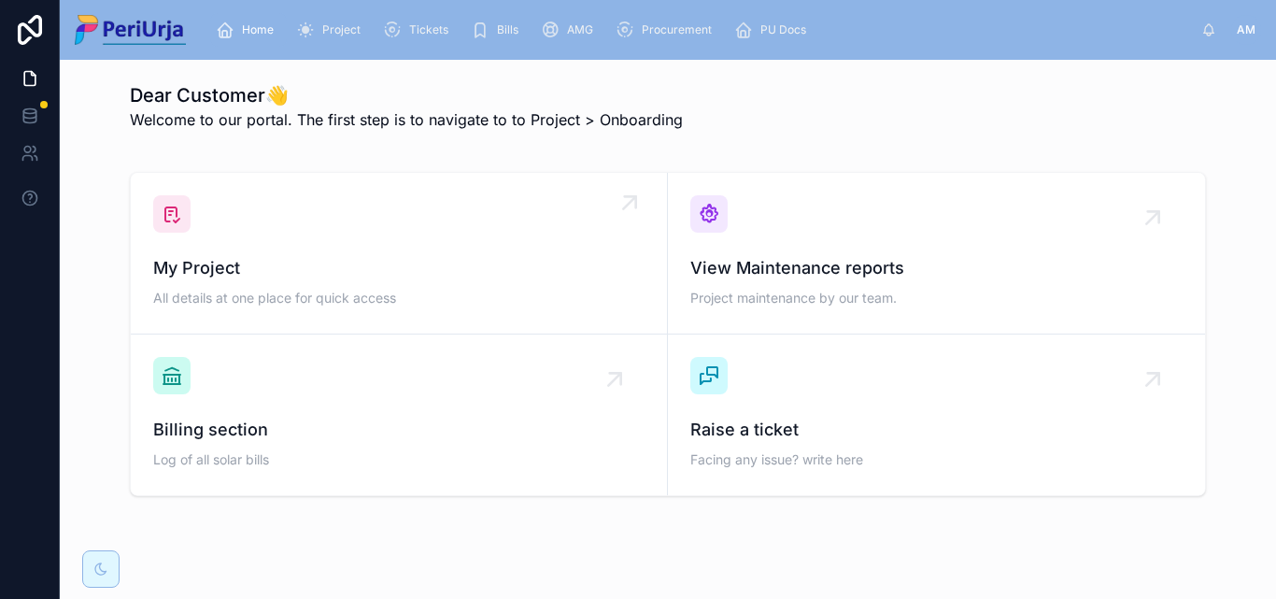
click at [276, 219] on div "My Project All details at one place for quick access" at bounding box center [399, 253] width 492 height 116
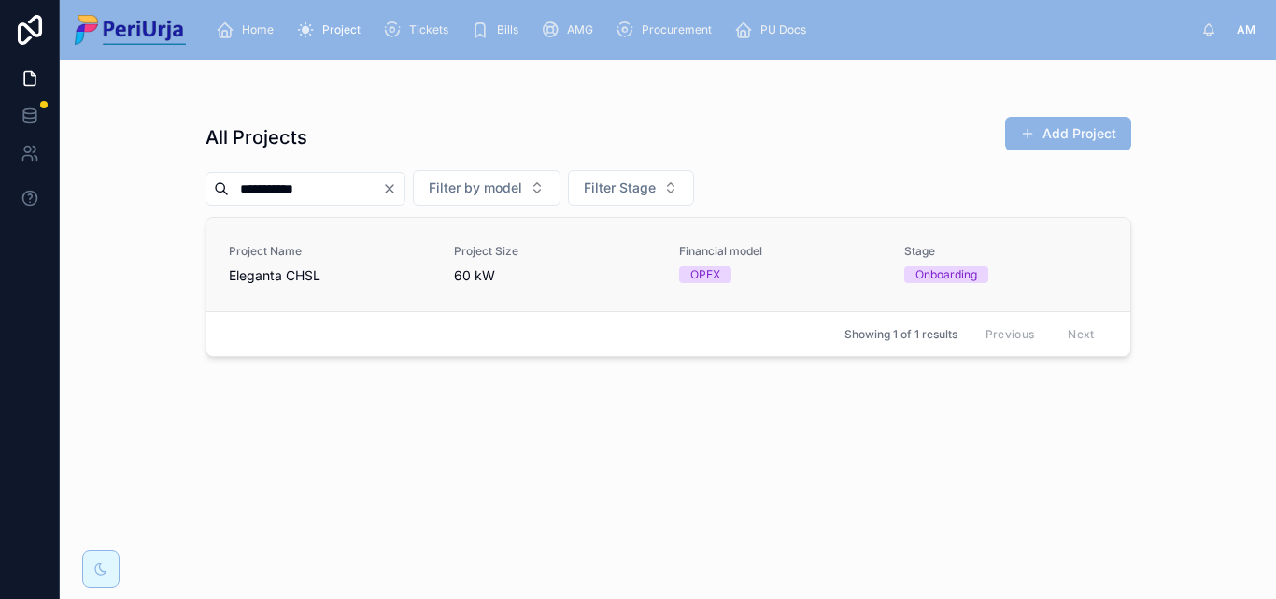
type input "**********"
click at [275, 243] on link "Project Name Eleganta CHSL Project Size 60 kW Financial model OPEX Stage Onboar…" at bounding box center [669, 264] width 924 height 93
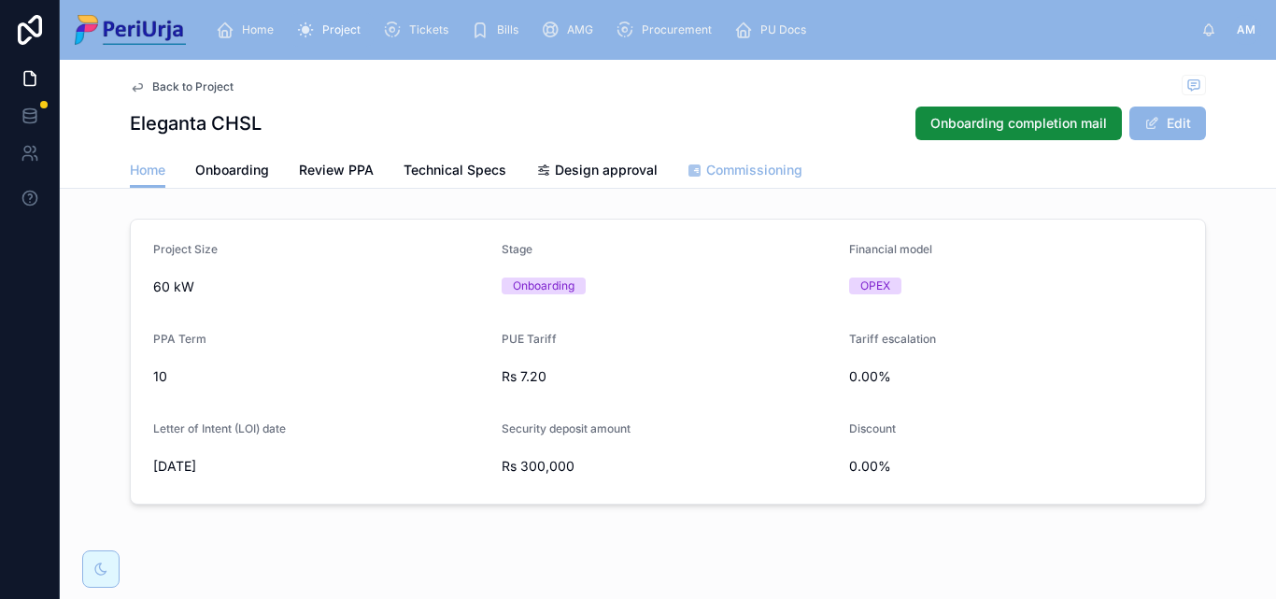
click at [775, 175] on span "Commissioning" at bounding box center [754, 170] width 96 height 19
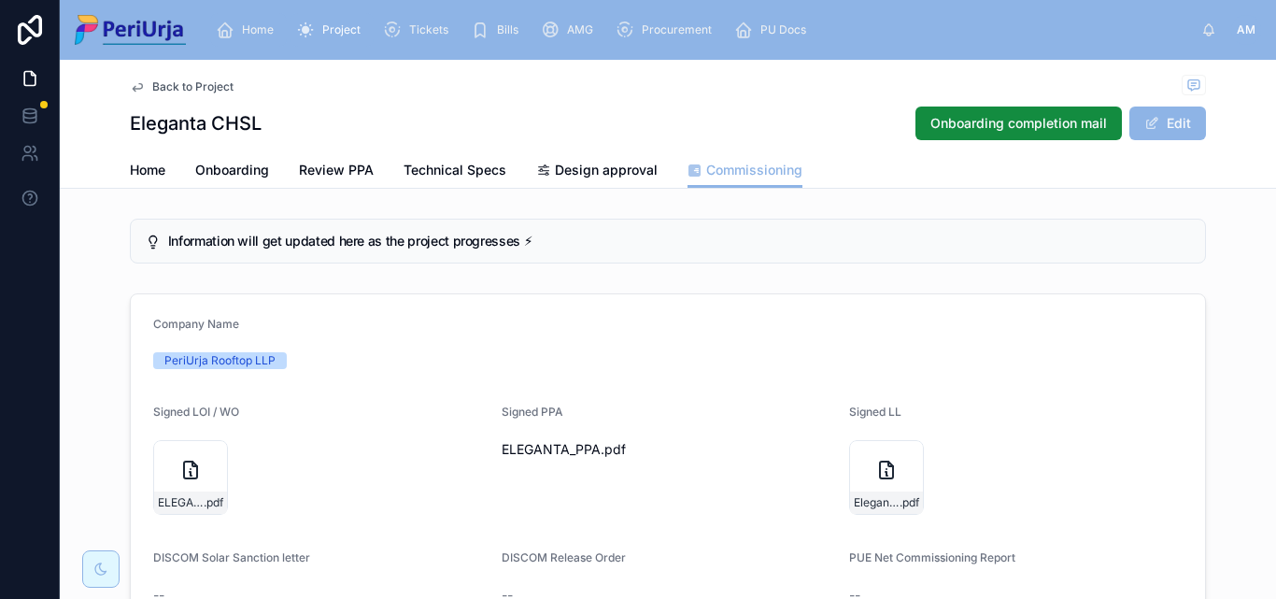
click at [241, 17] on div "Home" at bounding box center [248, 30] width 65 height 30
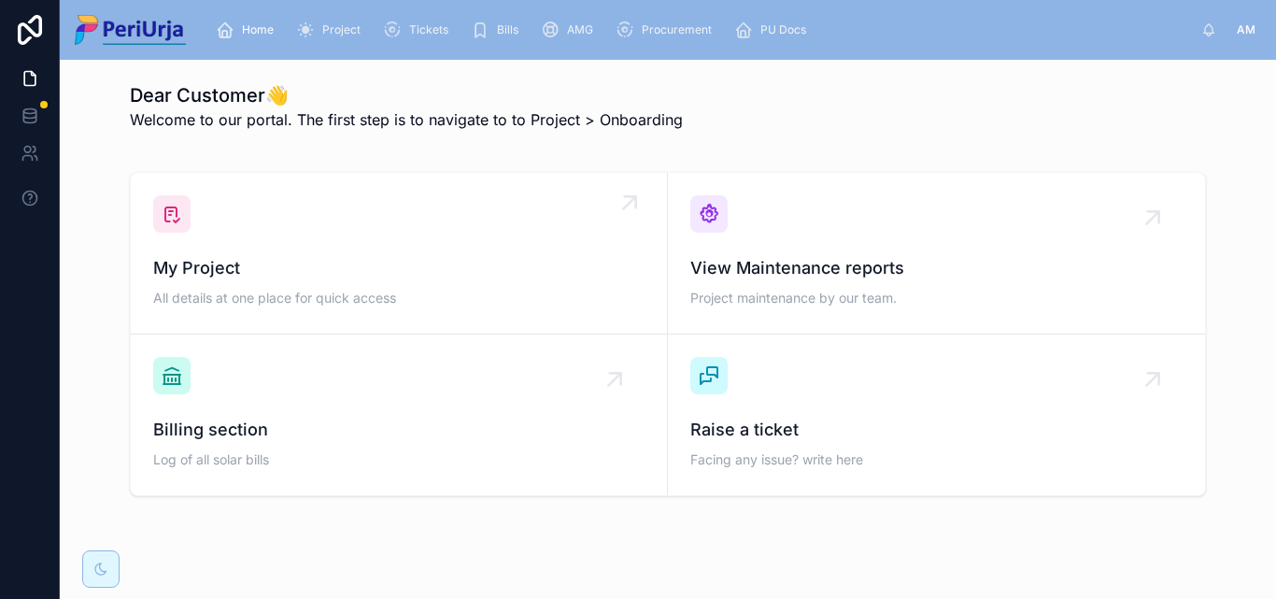
click at [264, 260] on span "My Project" at bounding box center [399, 268] width 492 height 26
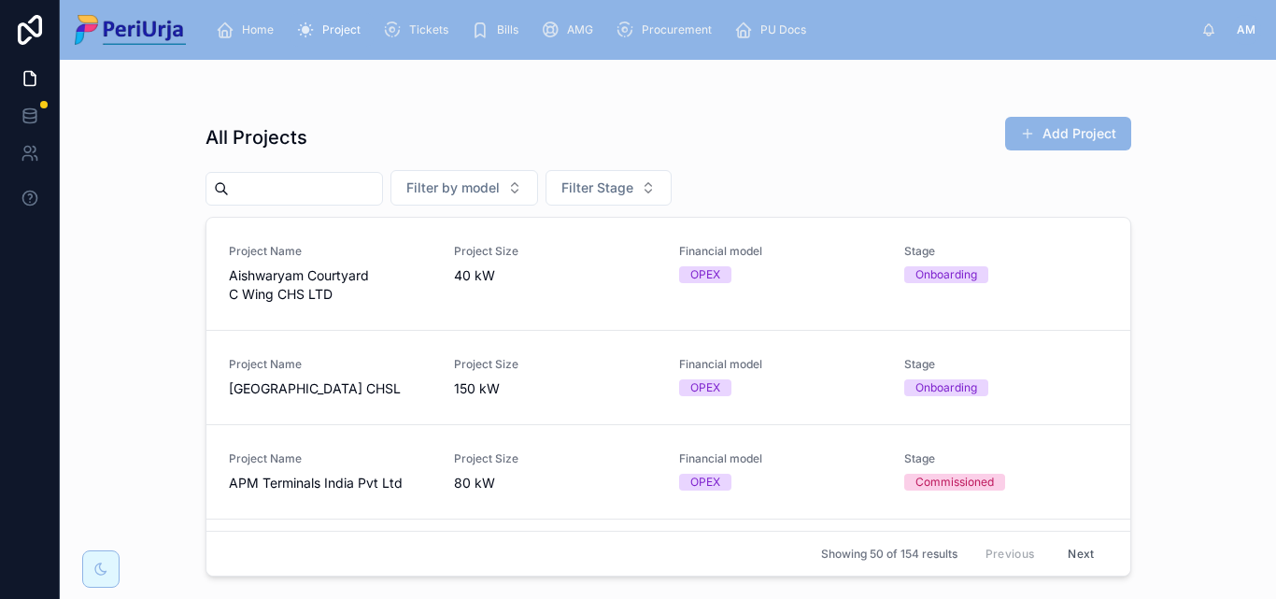
drag, startPoint x: 235, startPoint y: 250, endPoint x: 260, endPoint y: 208, distance: 49.0
click at [249, 190] on input "text" at bounding box center [305, 189] width 153 height 26
paste input "**********"
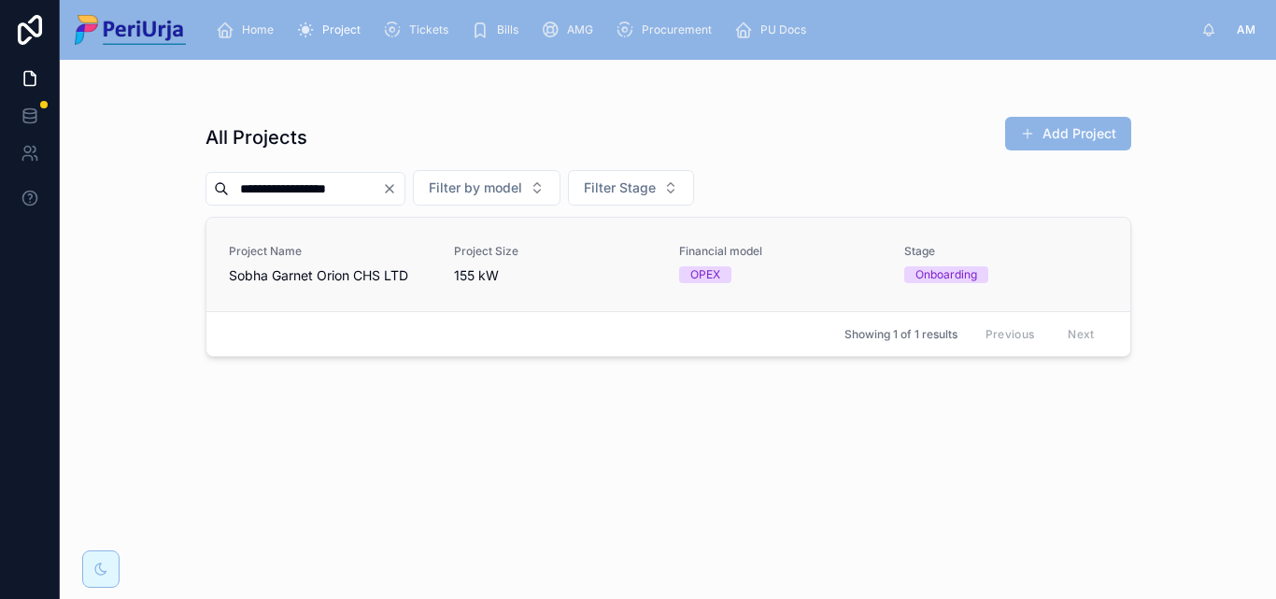
type input "**********"
click at [305, 258] on span "Project Name" at bounding box center [330, 251] width 203 height 15
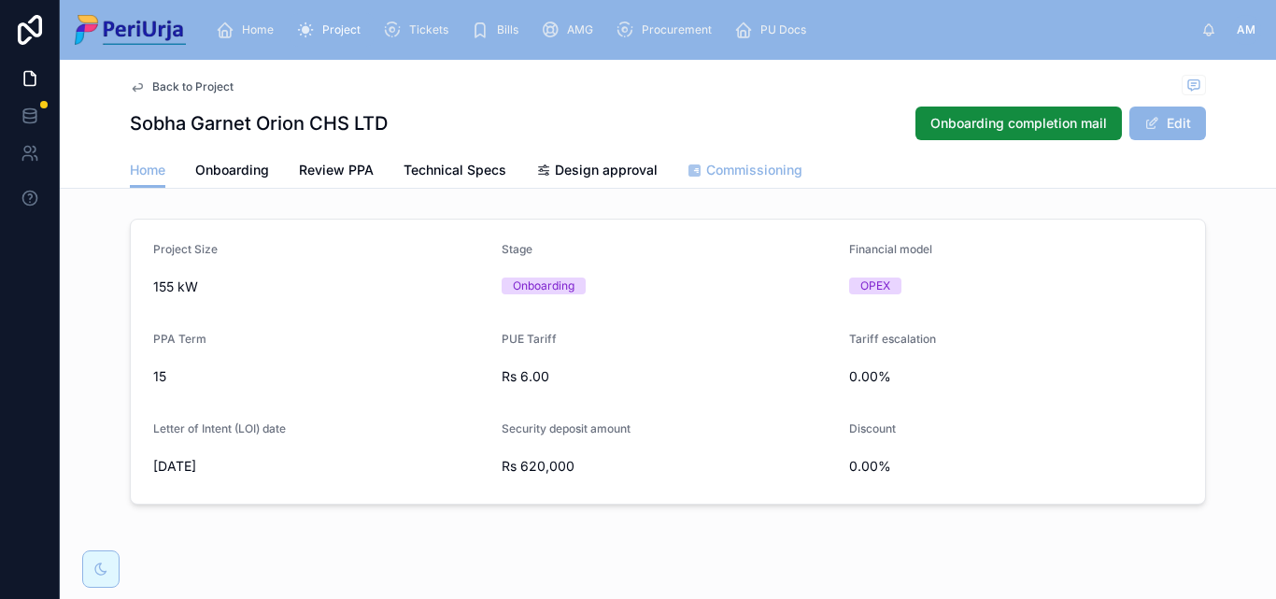
click at [733, 164] on span "Commissioning" at bounding box center [754, 170] width 96 height 19
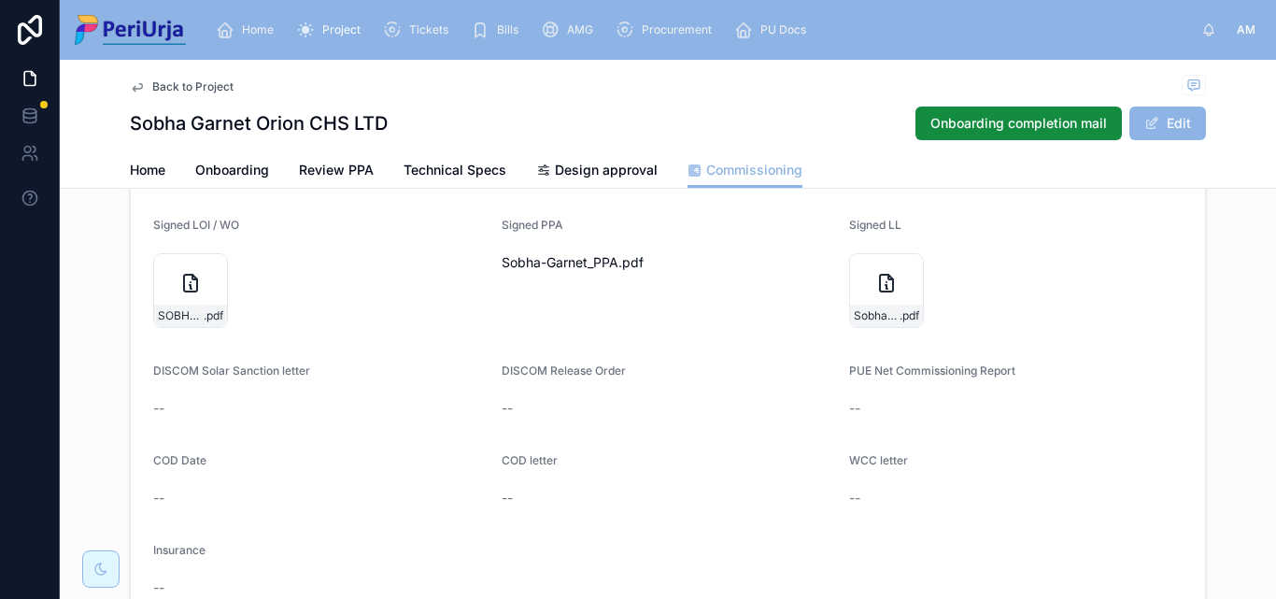
scroll to position [341, 0]
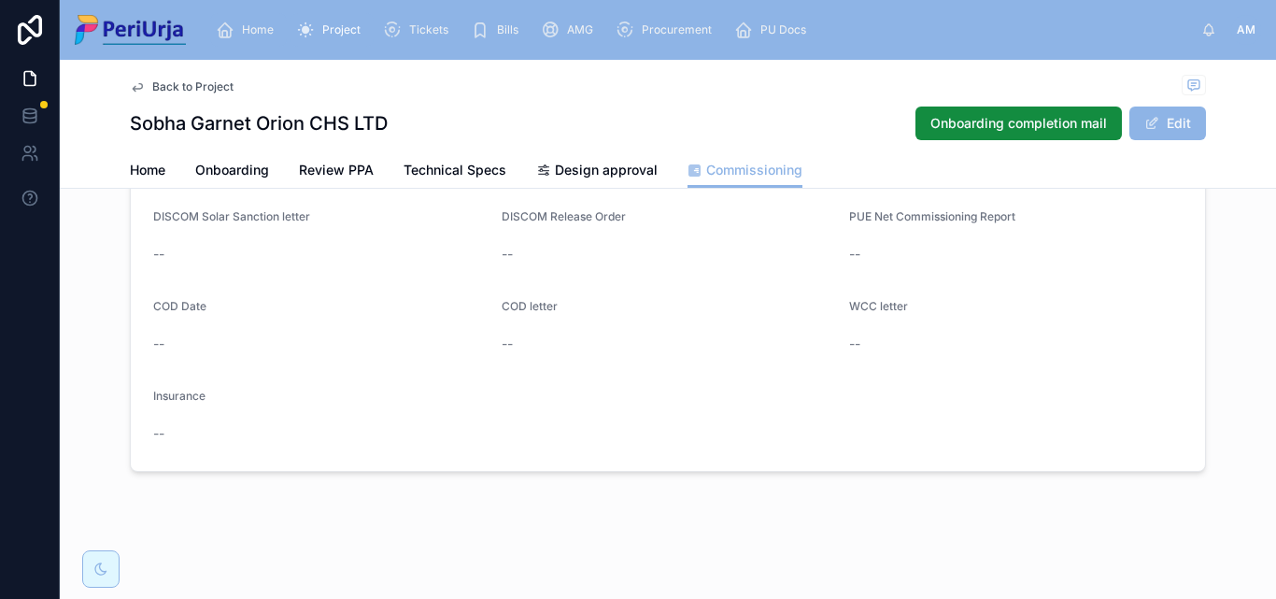
click at [257, 32] on span "Home" at bounding box center [258, 29] width 32 height 15
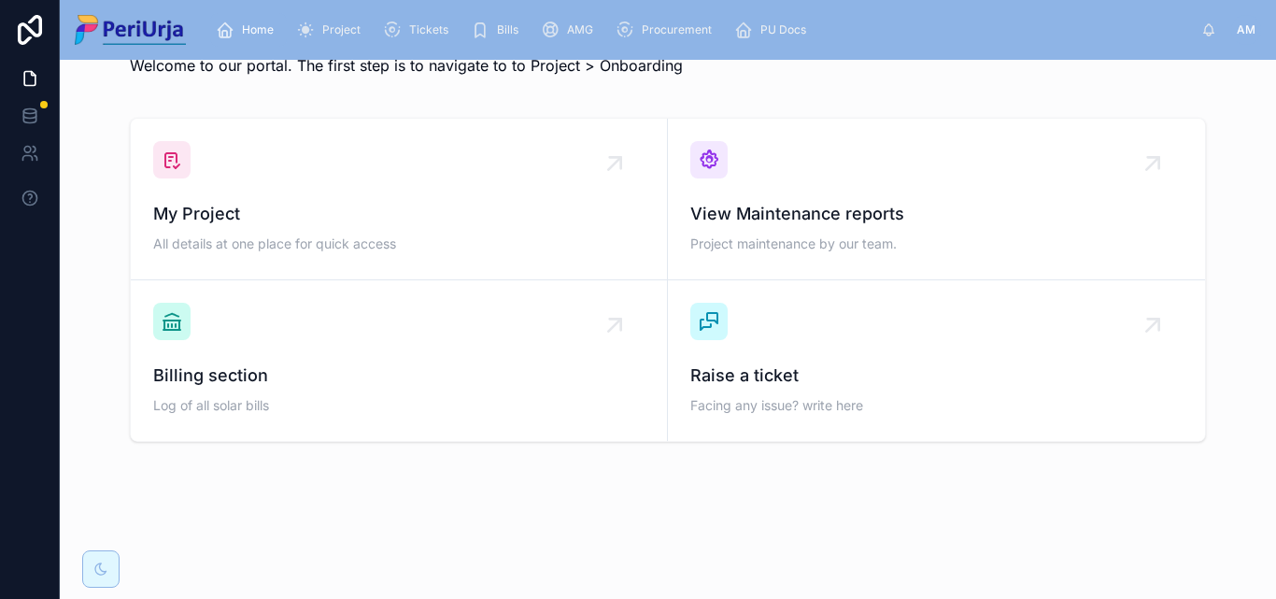
scroll to position [54, 0]
click at [264, 190] on div "My Project All details at one place for quick access" at bounding box center [399, 199] width 492 height 116
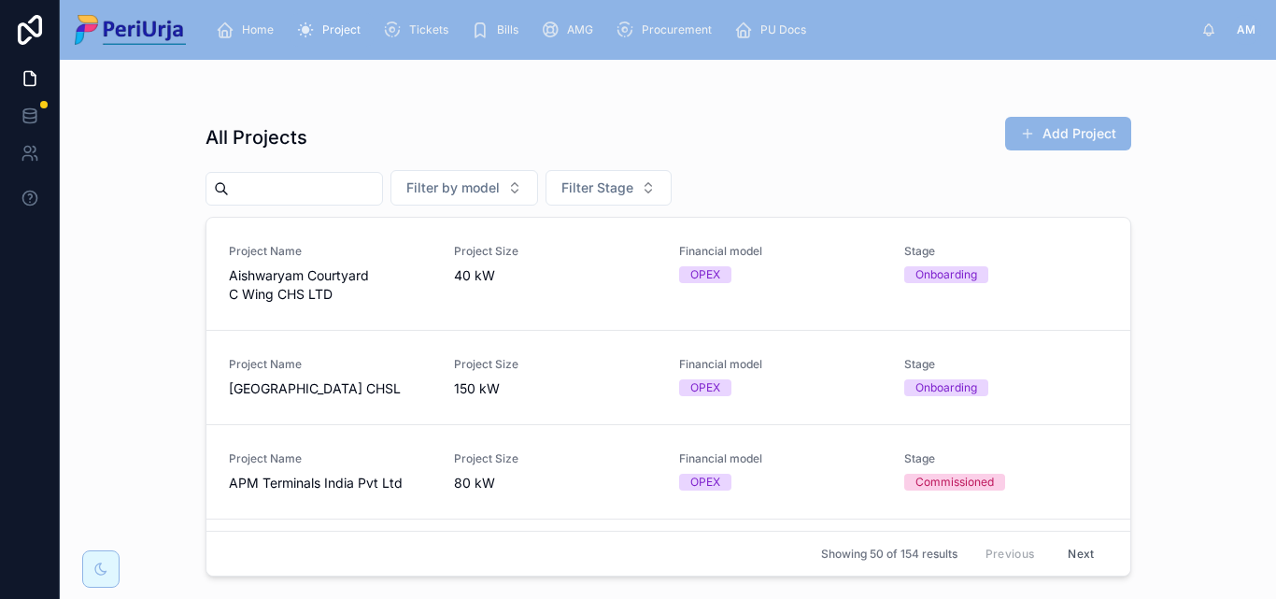
drag, startPoint x: 260, startPoint y: 208, endPoint x: 258, endPoint y: 184, distance: 24.4
click at [258, 184] on input "text" at bounding box center [305, 189] width 153 height 26
paste input "**********"
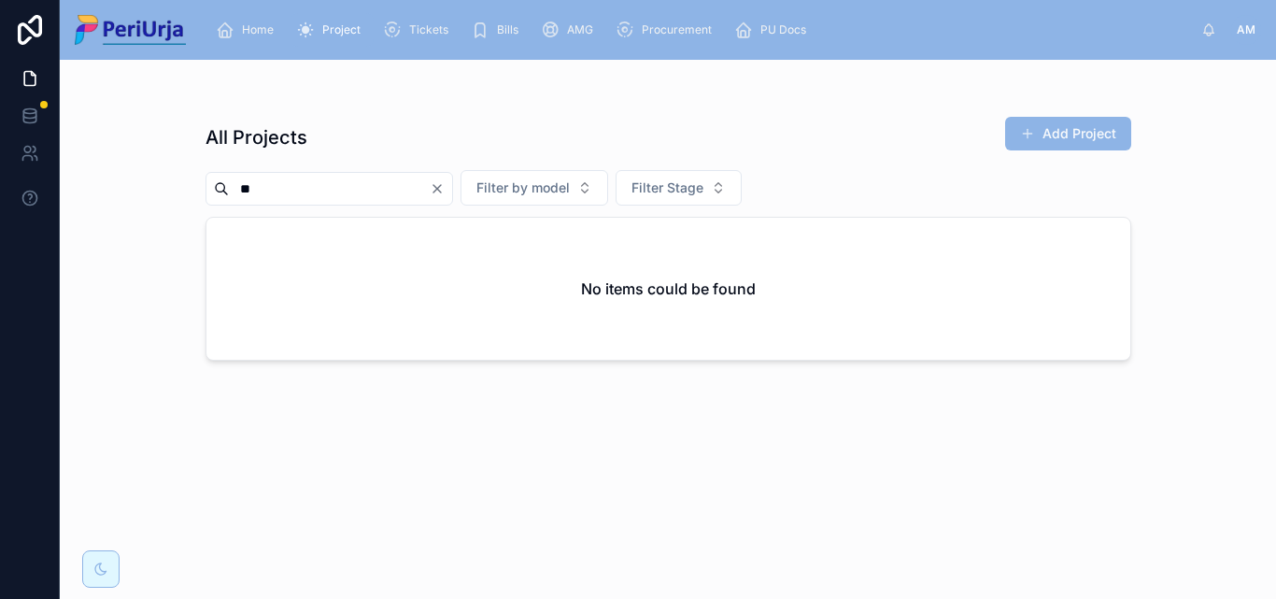
type input "*"
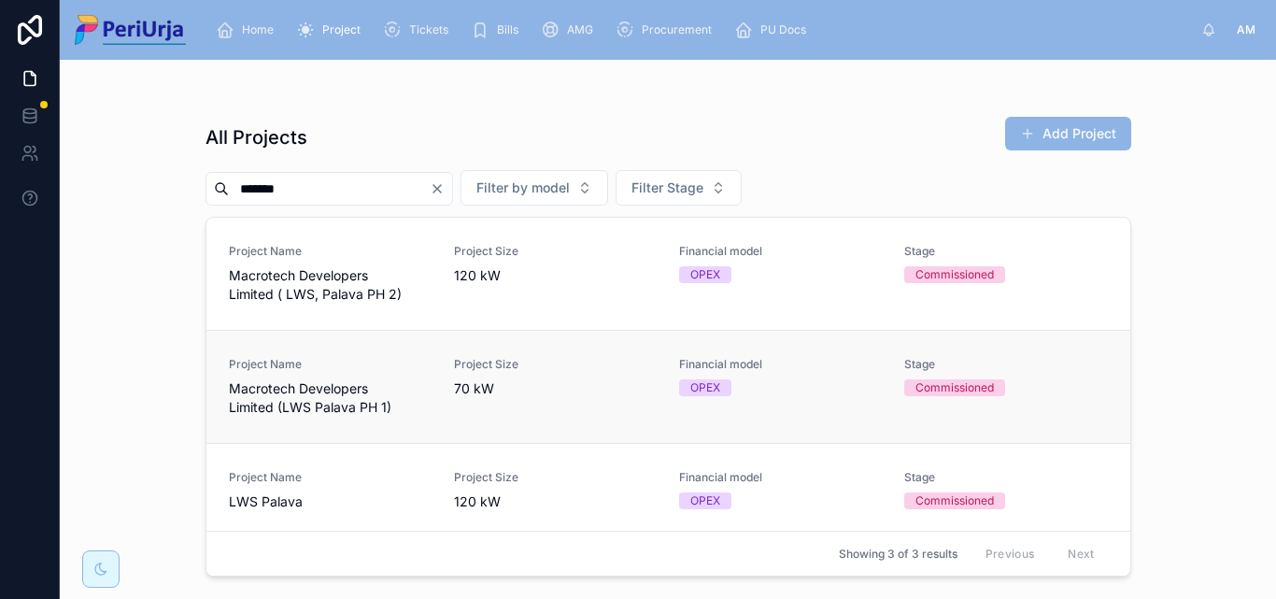
type input "******"
click at [257, 382] on span "Macrotech Developers Limited (LWS Palava PH 1)" at bounding box center [330, 397] width 203 height 37
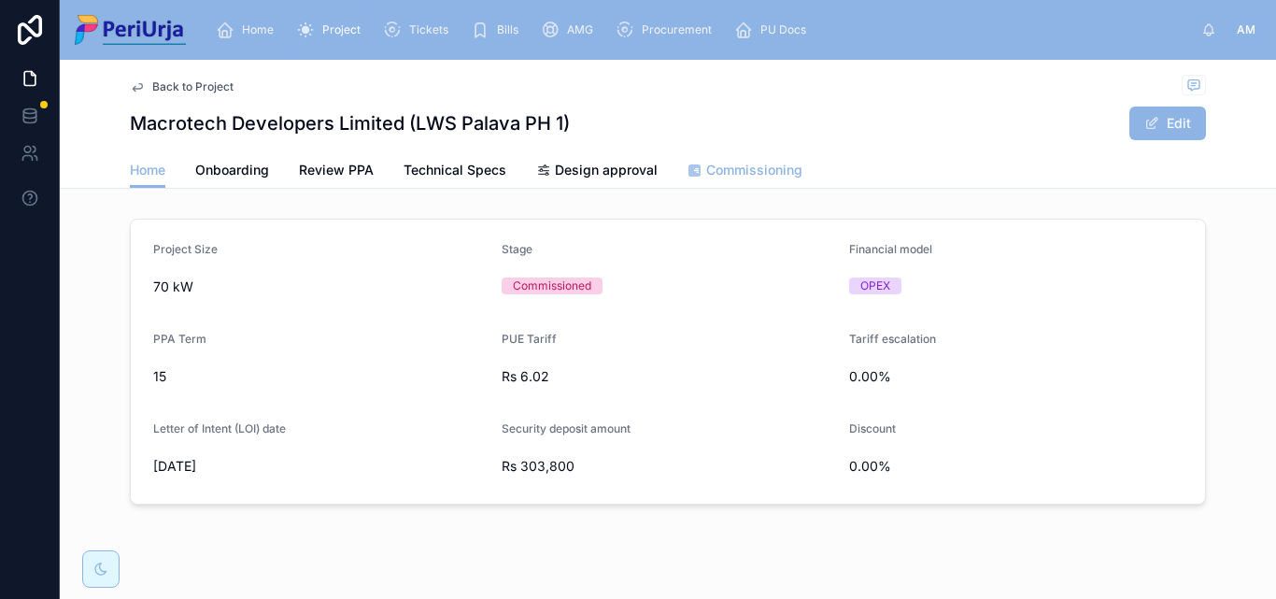
click at [716, 162] on span "Commissioning" at bounding box center [754, 170] width 96 height 19
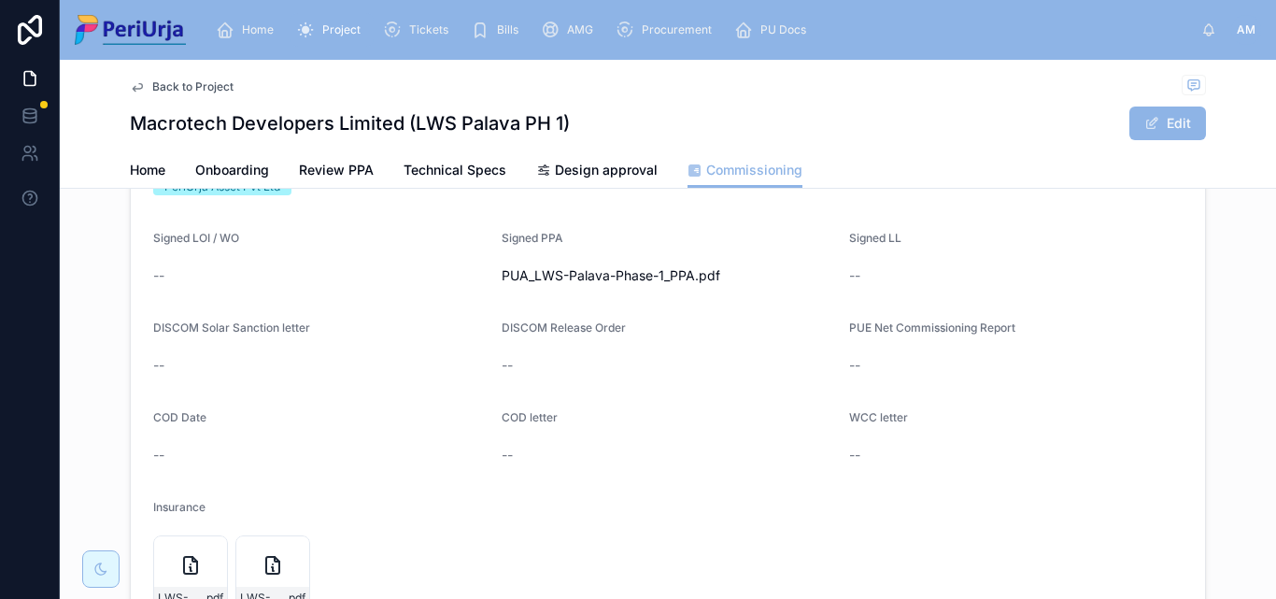
scroll to position [61, 0]
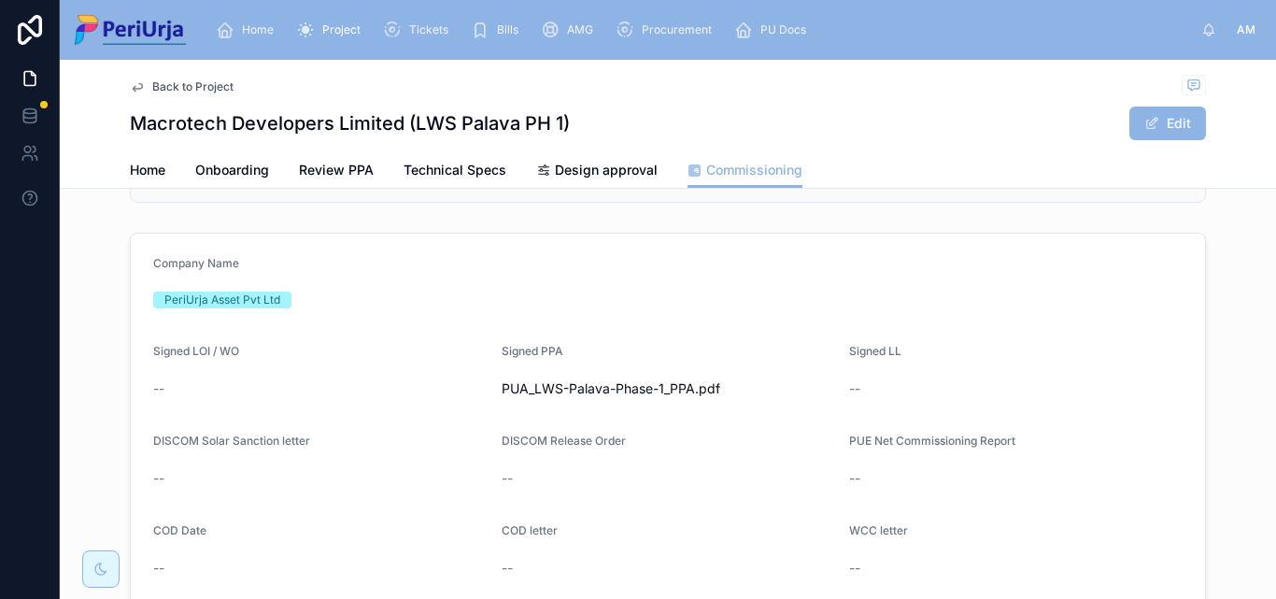
click at [258, 23] on span "Home" at bounding box center [258, 29] width 32 height 15
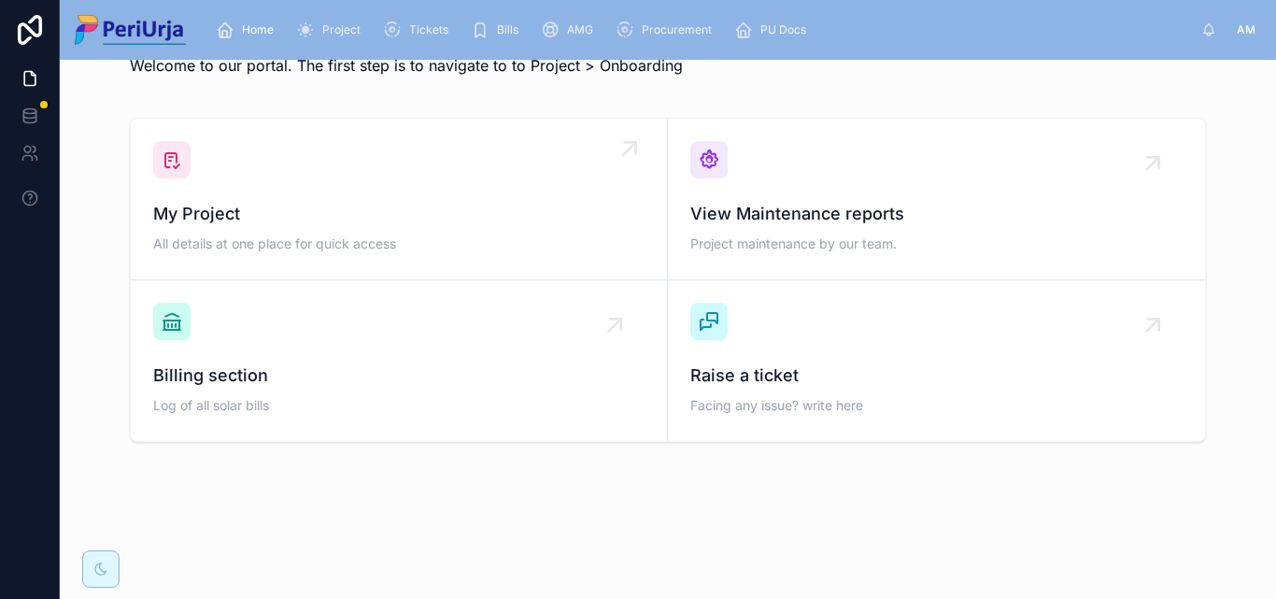
scroll to position [54, 0]
click at [284, 187] on div "My Project All details at one place for quick access" at bounding box center [399, 199] width 492 height 116
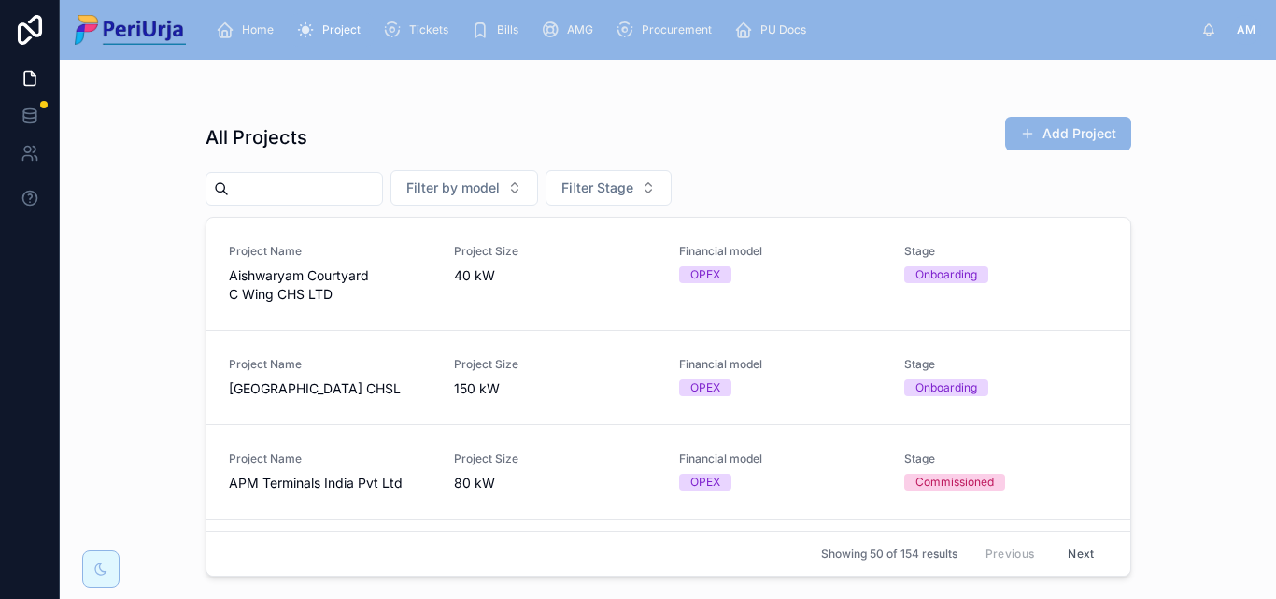
drag, startPoint x: 272, startPoint y: 231, endPoint x: 268, endPoint y: 187, distance: 44.1
click at [268, 180] on input "text" at bounding box center [305, 189] width 153 height 26
paste input "**********"
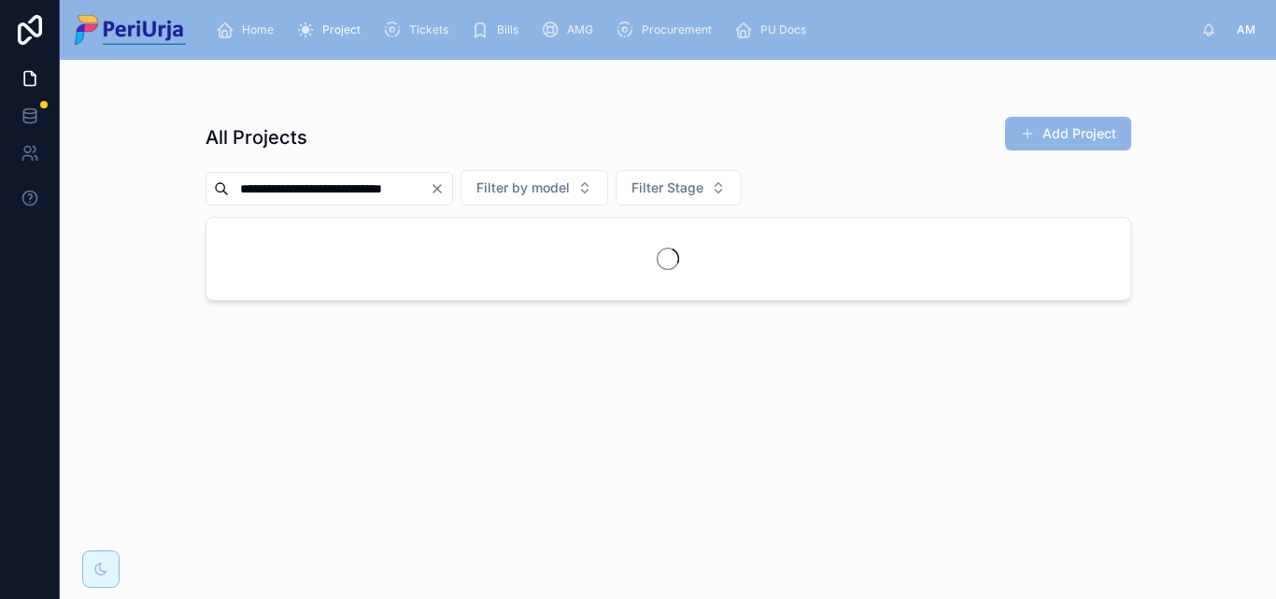
scroll to position [0, 19]
type input "*"
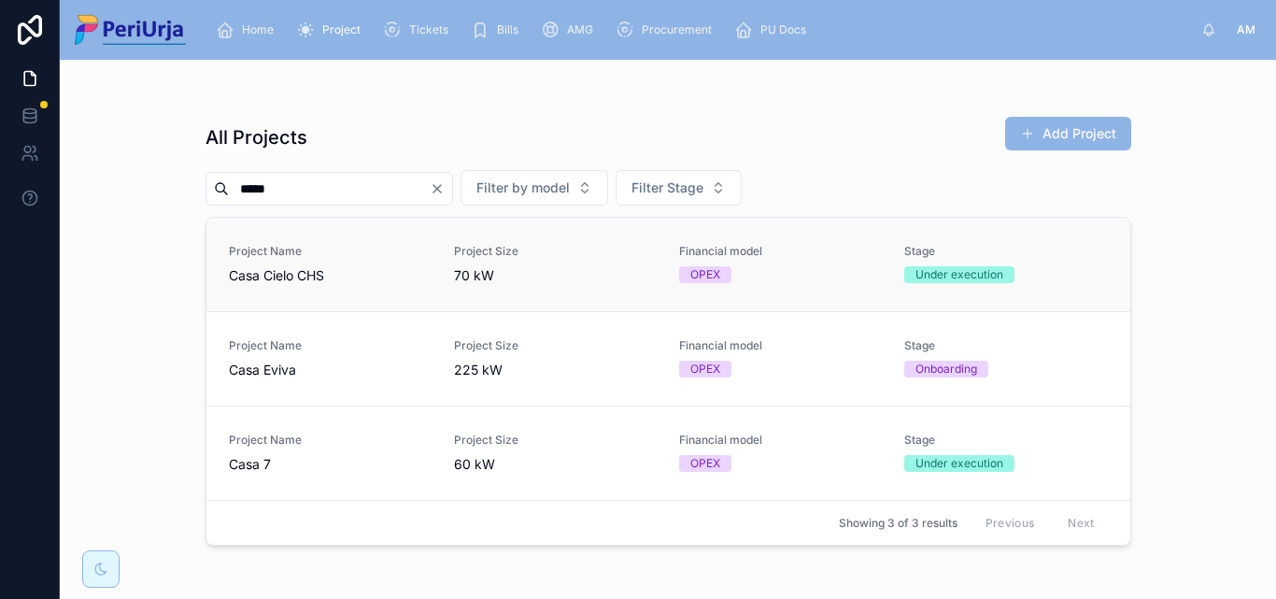
type input "****"
click at [303, 269] on span "Casa Cielo CHS" at bounding box center [330, 275] width 203 height 19
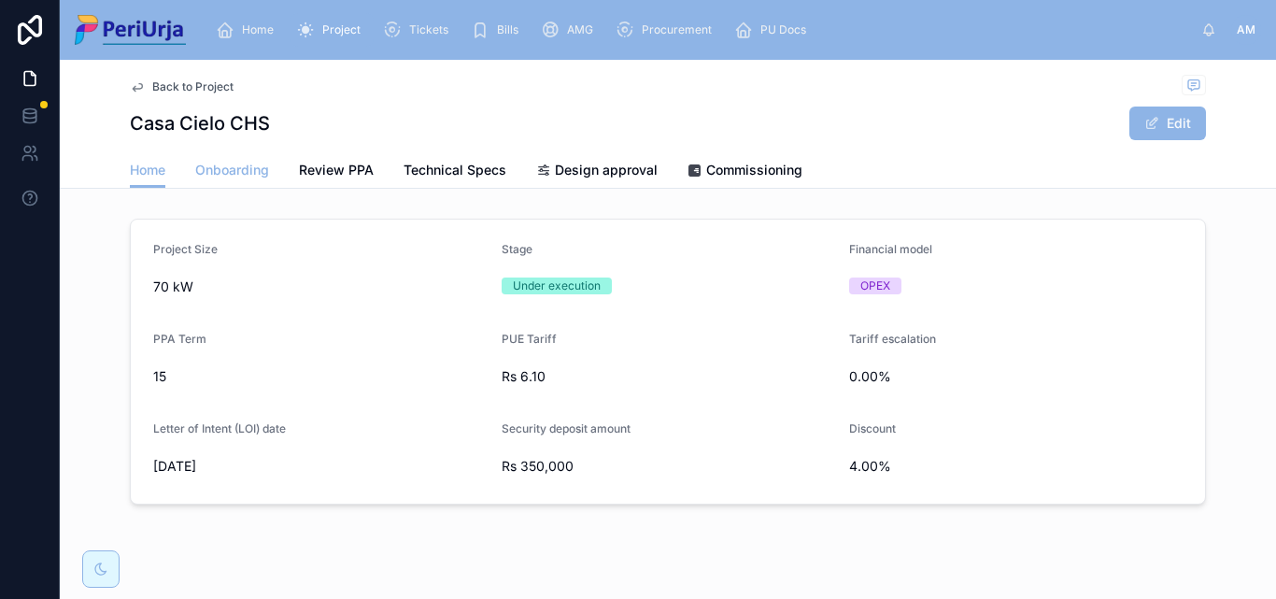
click at [243, 170] on span "Onboarding" at bounding box center [232, 170] width 74 height 19
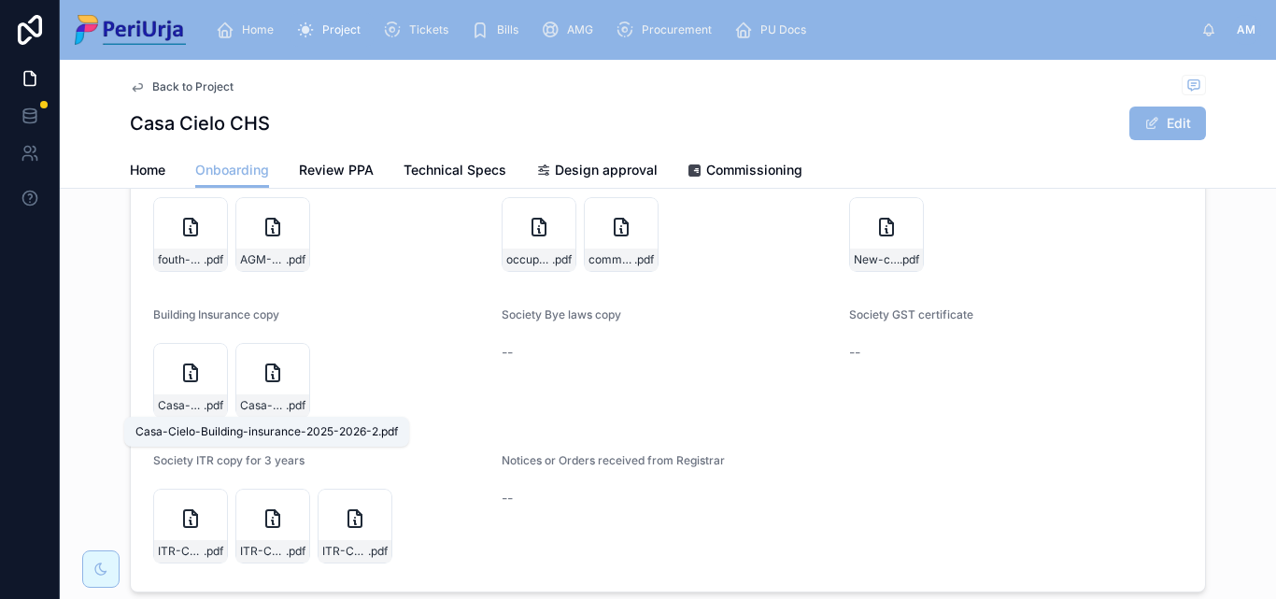
scroll to position [1589, 0]
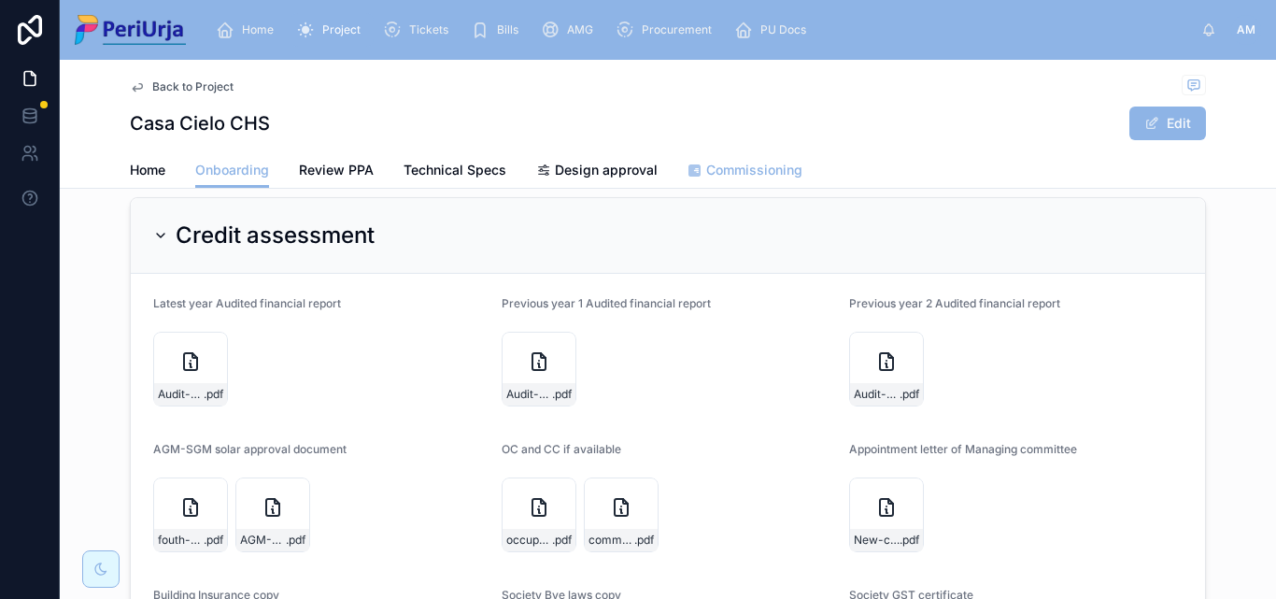
click at [706, 176] on span "Commissioning" at bounding box center [754, 170] width 96 height 19
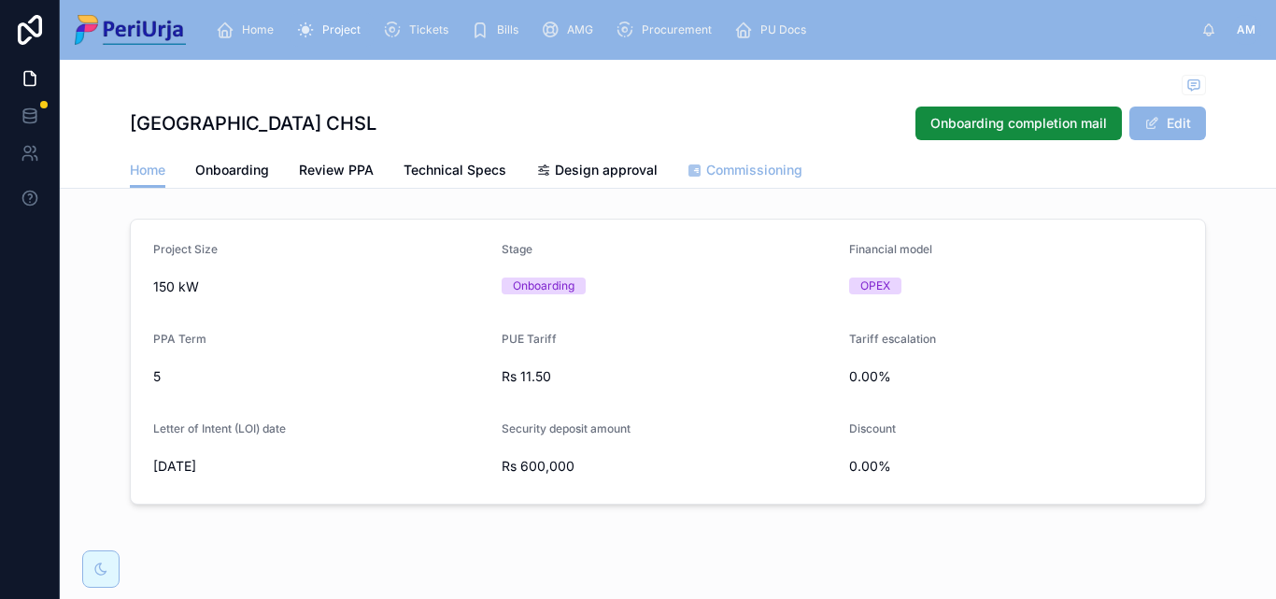
click at [748, 171] on span "Commissioning" at bounding box center [754, 170] width 96 height 19
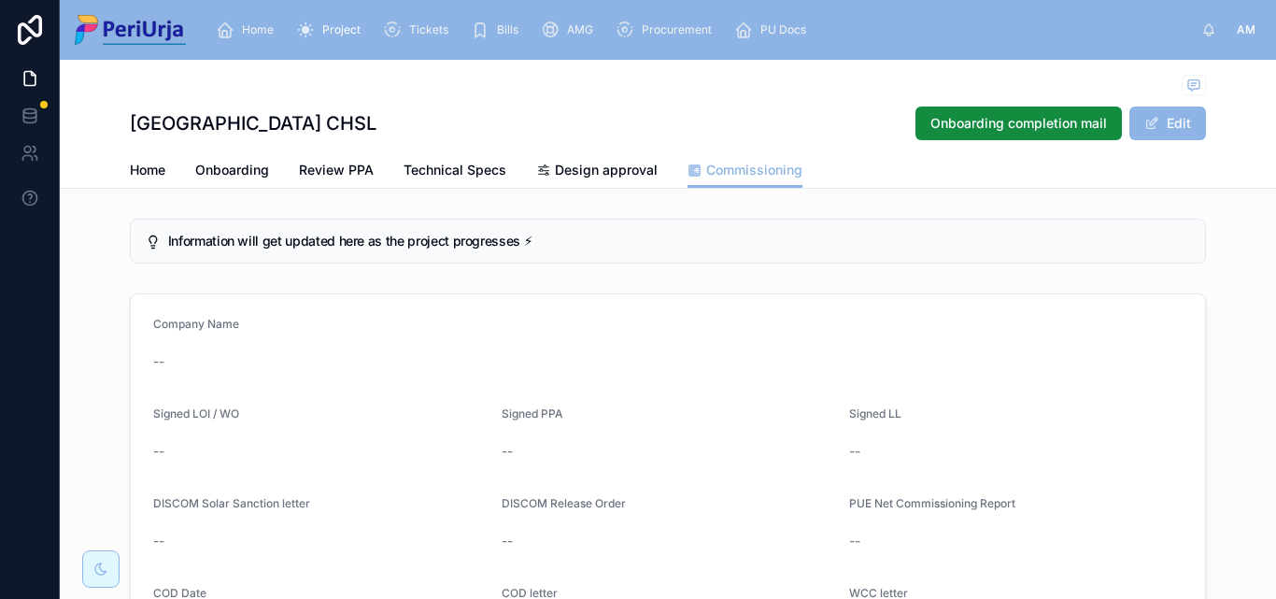
click at [120, 163] on div "Home Onboarding Review PPA Technical Specs Design approval Commissioning" at bounding box center [668, 170] width 1194 height 36
click at [130, 178] on span "Home" at bounding box center [148, 170] width 36 height 19
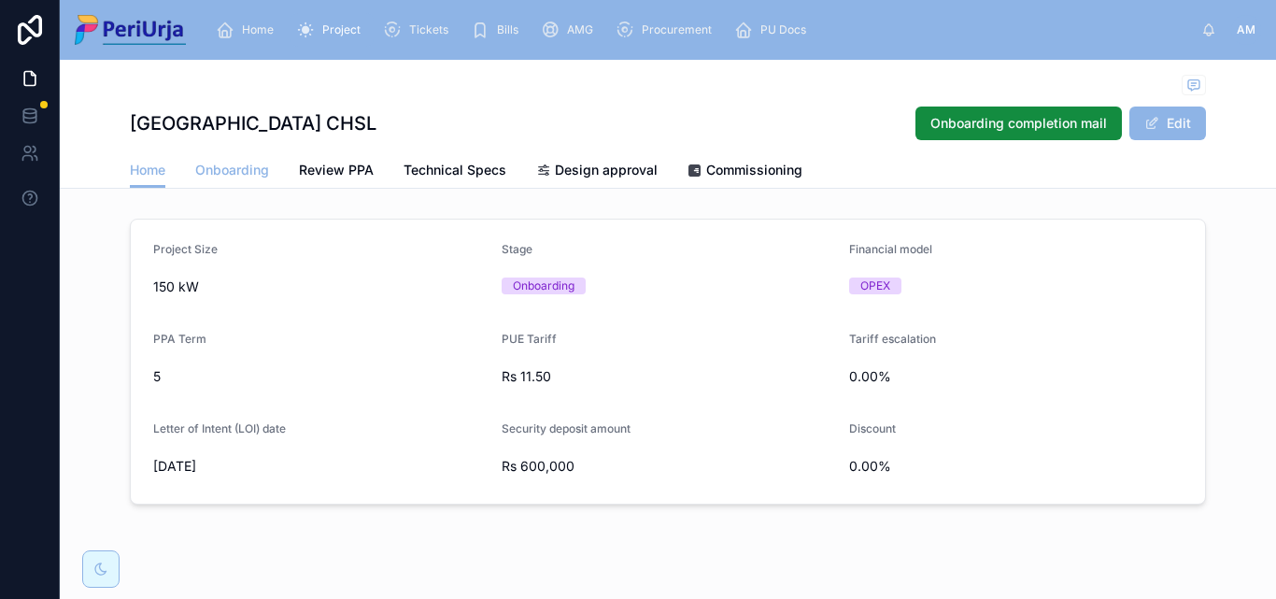
click at [222, 164] on span "Onboarding" at bounding box center [232, 170] width 74 height 19
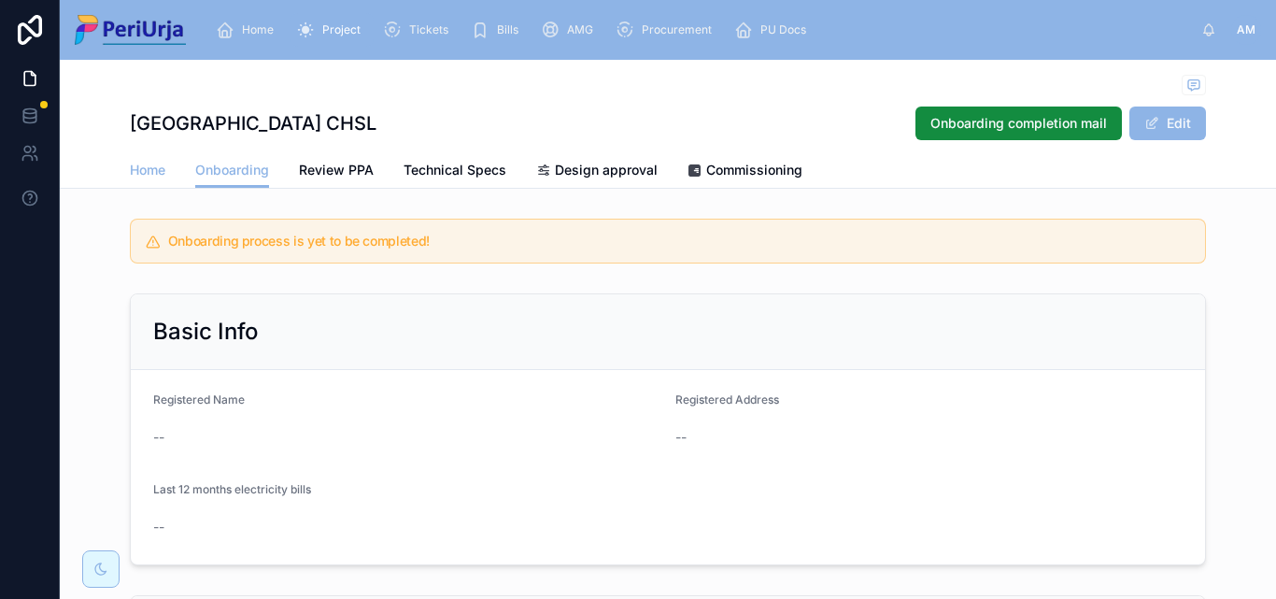
click at [149, 173] on span "Home" at bounding box center [148, 170] width 36 height 19
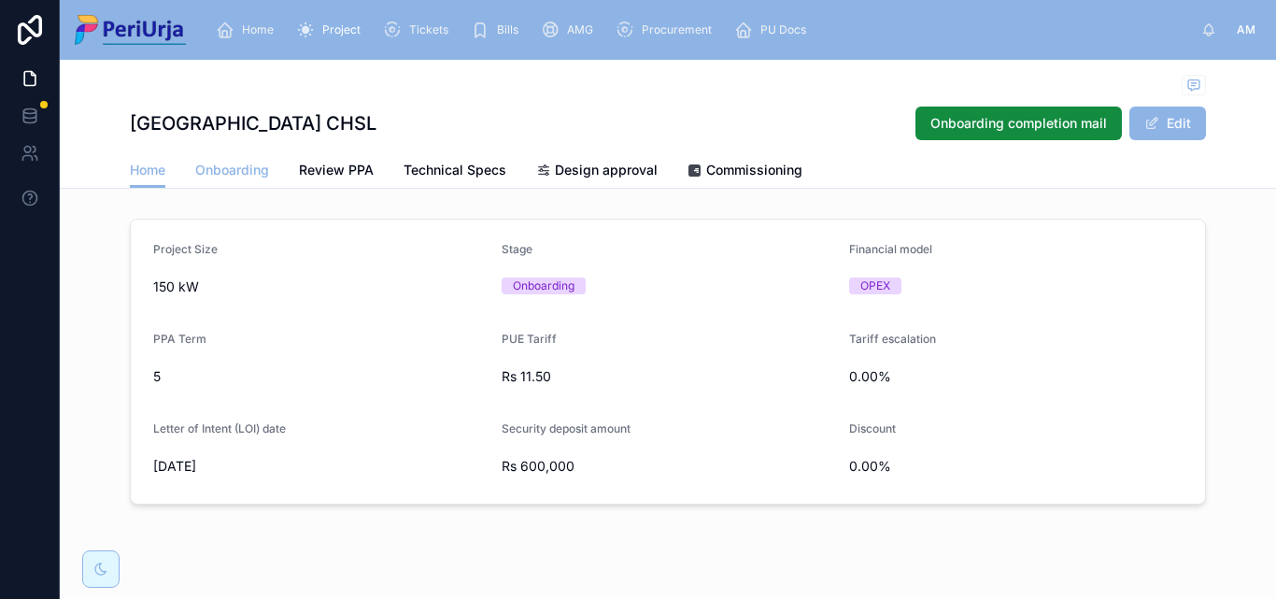
click at [249, 176] on span "Onboarding" at bounding box center [232, 170] width 74 height 19
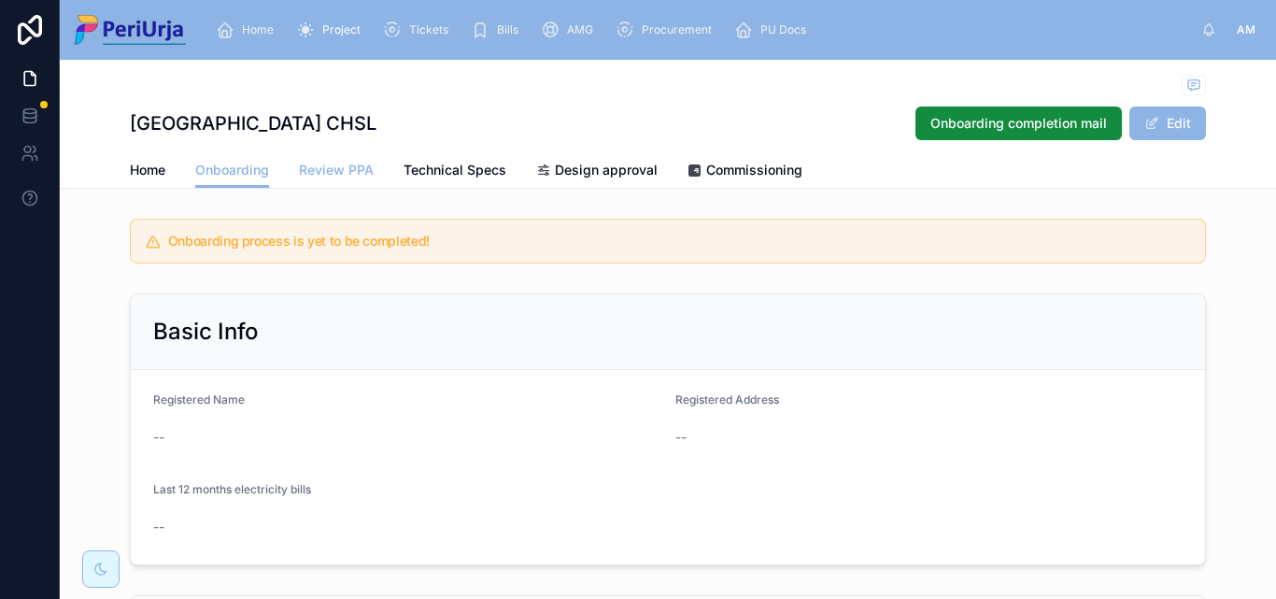
click at [350, 167] on span "Review PPA" at bounding box center [336, 170] width 75 height 19
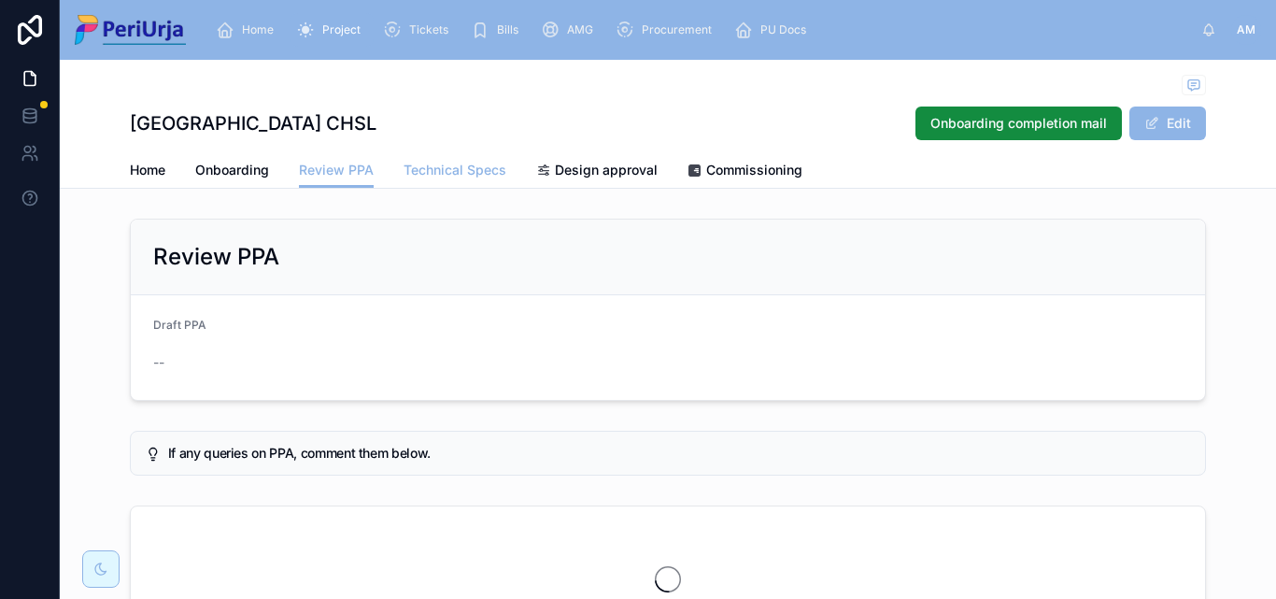
click at [469, 171] on span "Technical Specs" at bounding box center [455, 170] width 103 height 19
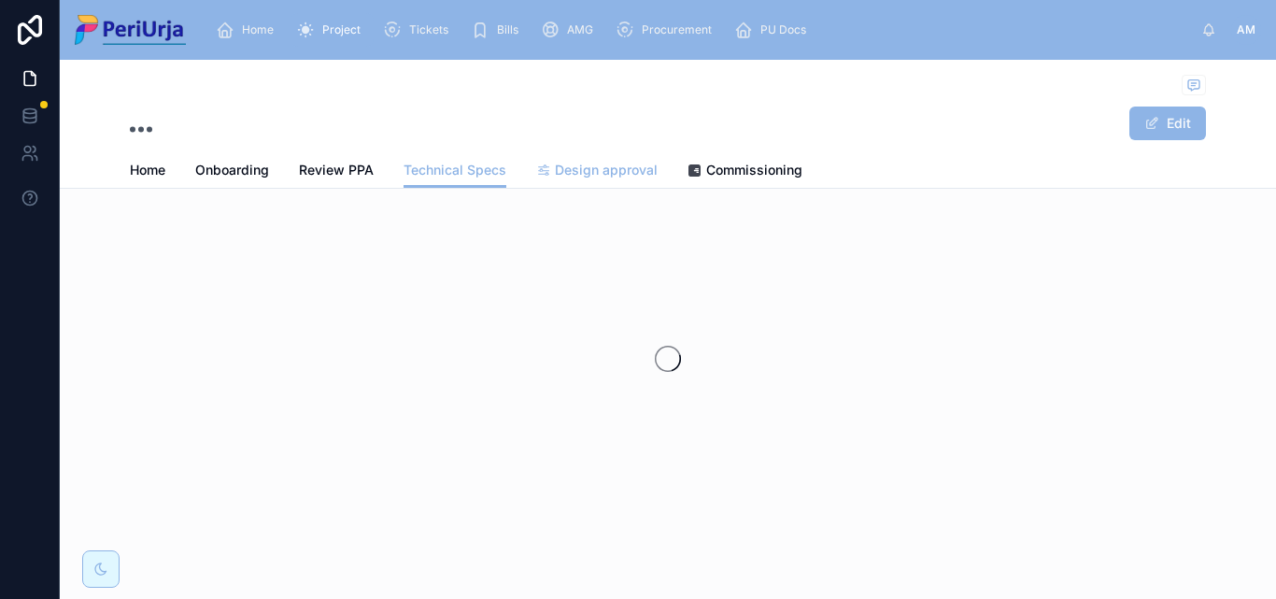
click at [583, 156] on link "Design approval" at bounding box center [596, 171] width 121 height 37
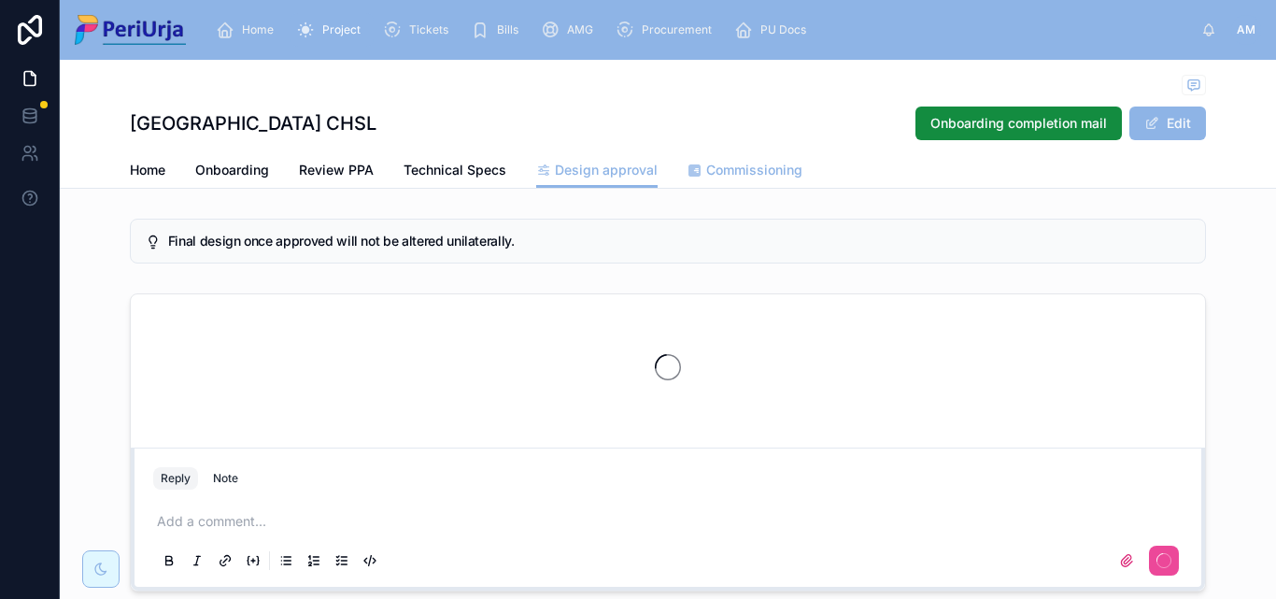
click at [760, 165] on span "Commissioning" at bounding box center [754, 170] width 96 height 19
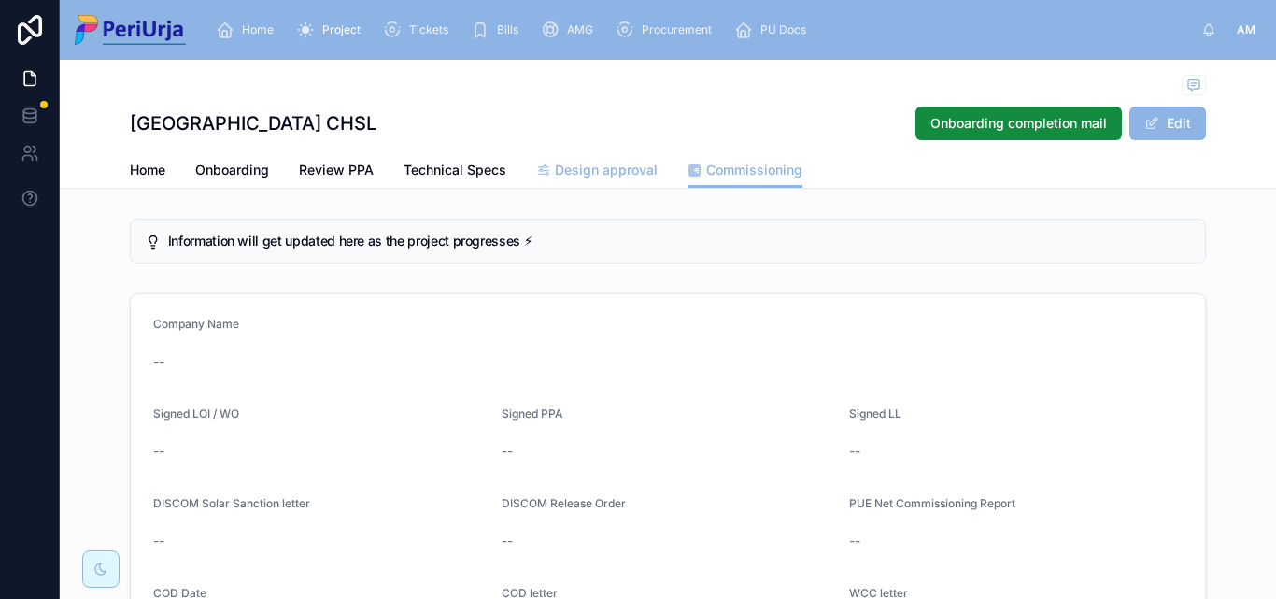
click at [621, 164] on span "Design approval" at bounding box center [606, 170] width 103 height 19
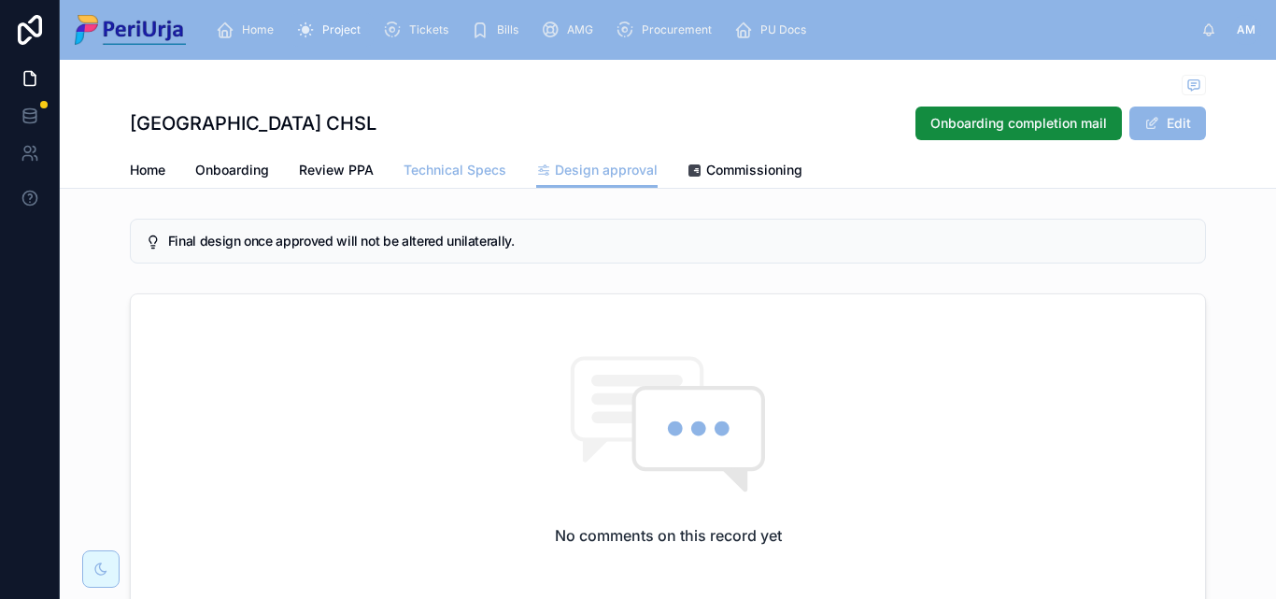
click at [420, 171] on span "Technical Specs" at bounding box center [455, 170] width 103 height 19
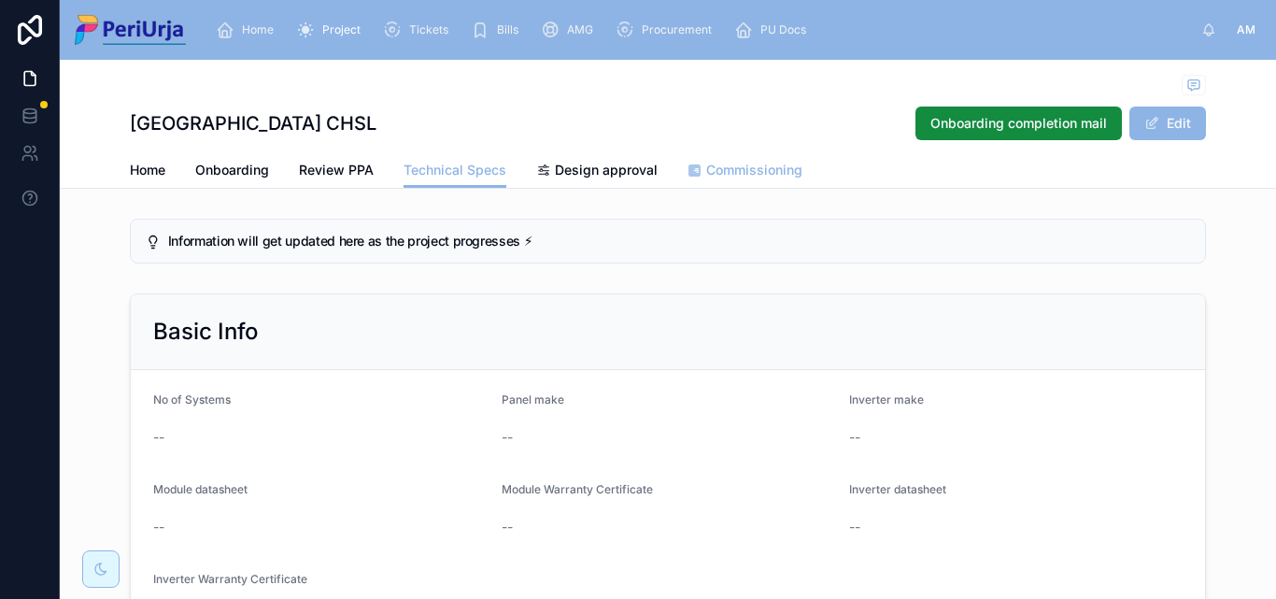
click at [752, 171] on span "Commissioning" at bounding box center [754, 170] width 96 height 19
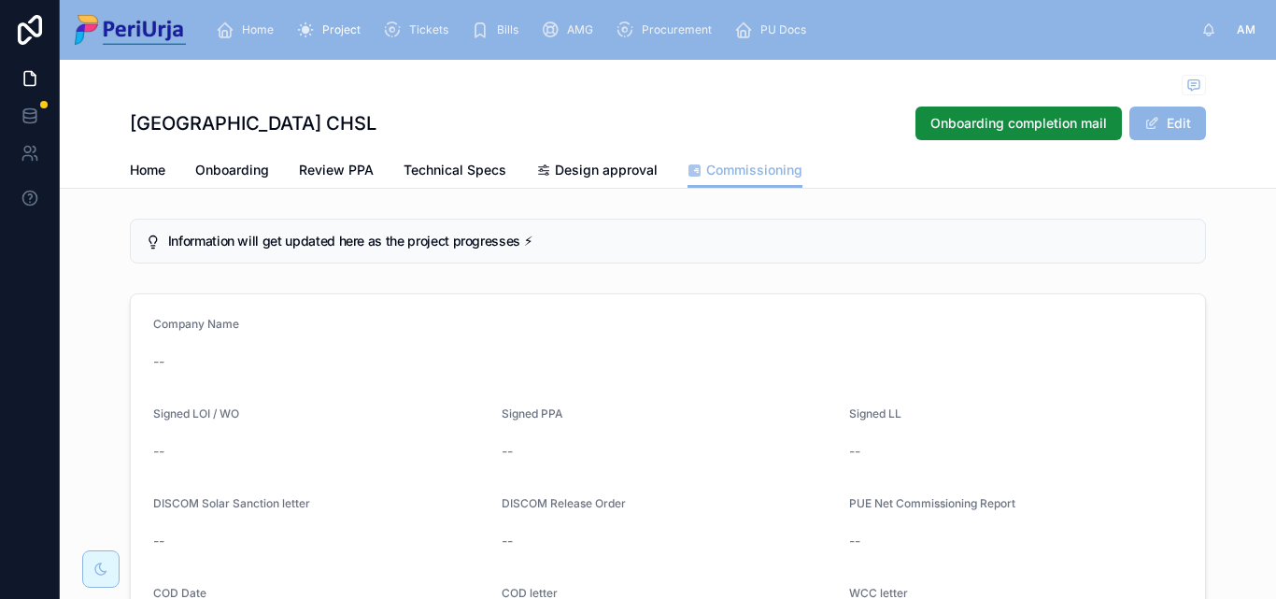
click at [442, 99] on div "Capricorn Green Park CHSL Onboarding completion mail Edit" at bounding box center [668, 106] width 1076 height 93
click at [138, 173] on span "Home" at bounding box center [148, 170] width 36 height 19
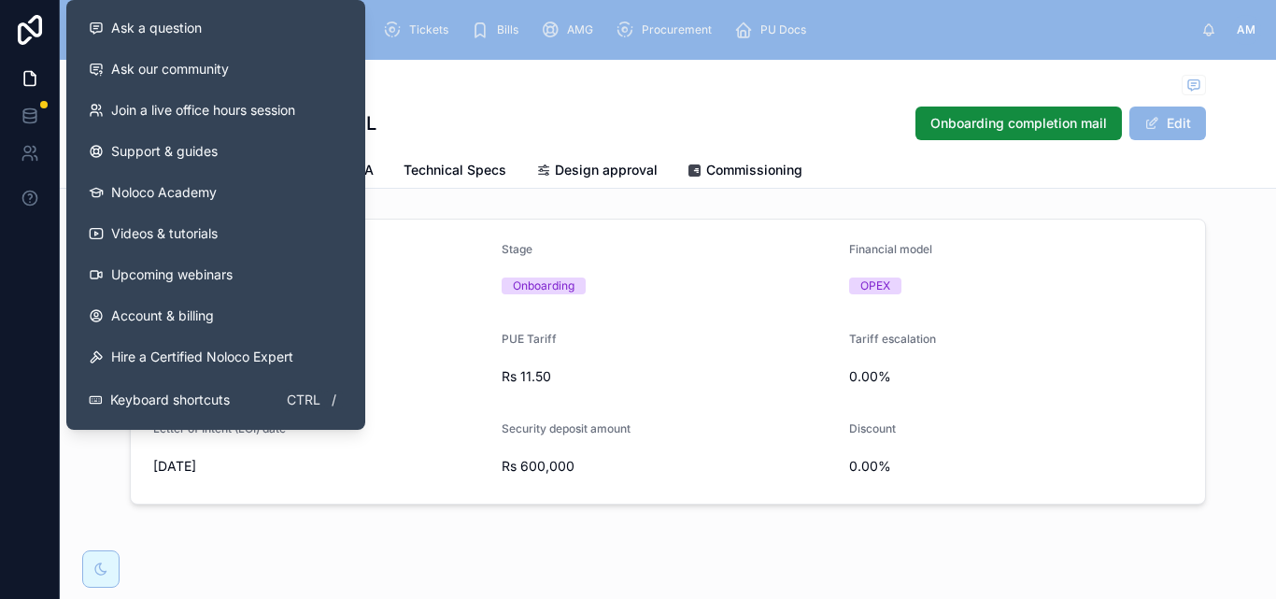
click at [492, 89] on div at bounding box center [668, 86] width 1076 height 23
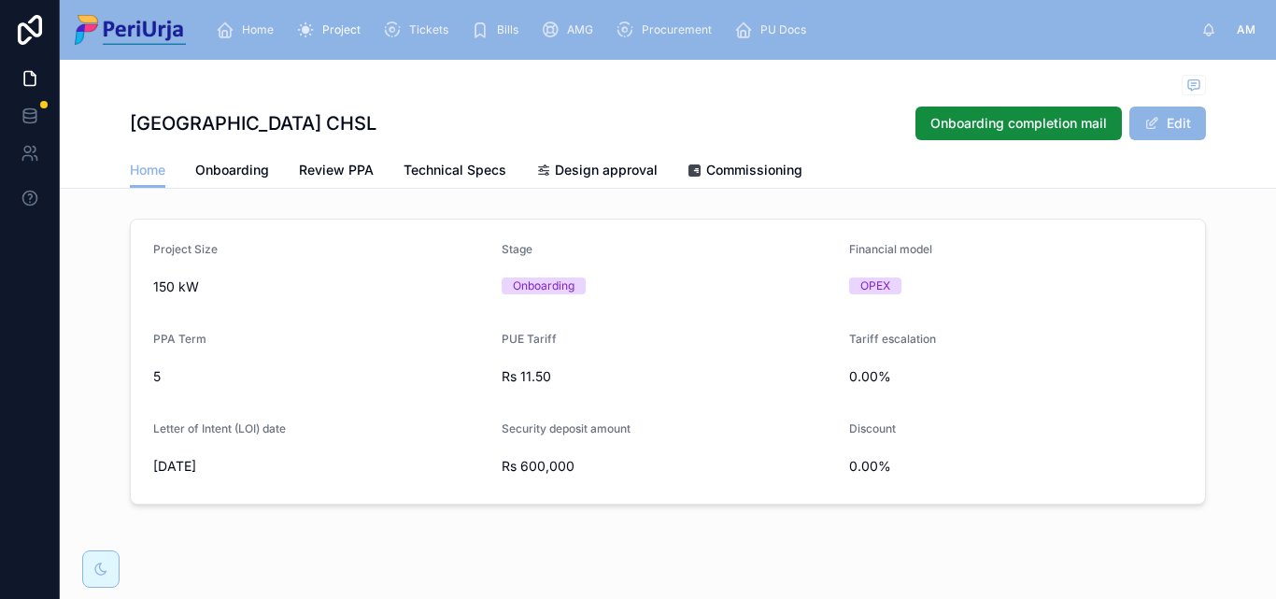
click at [254, 19] on div "Home" at bounding box center [248, 30] width 65 height 30
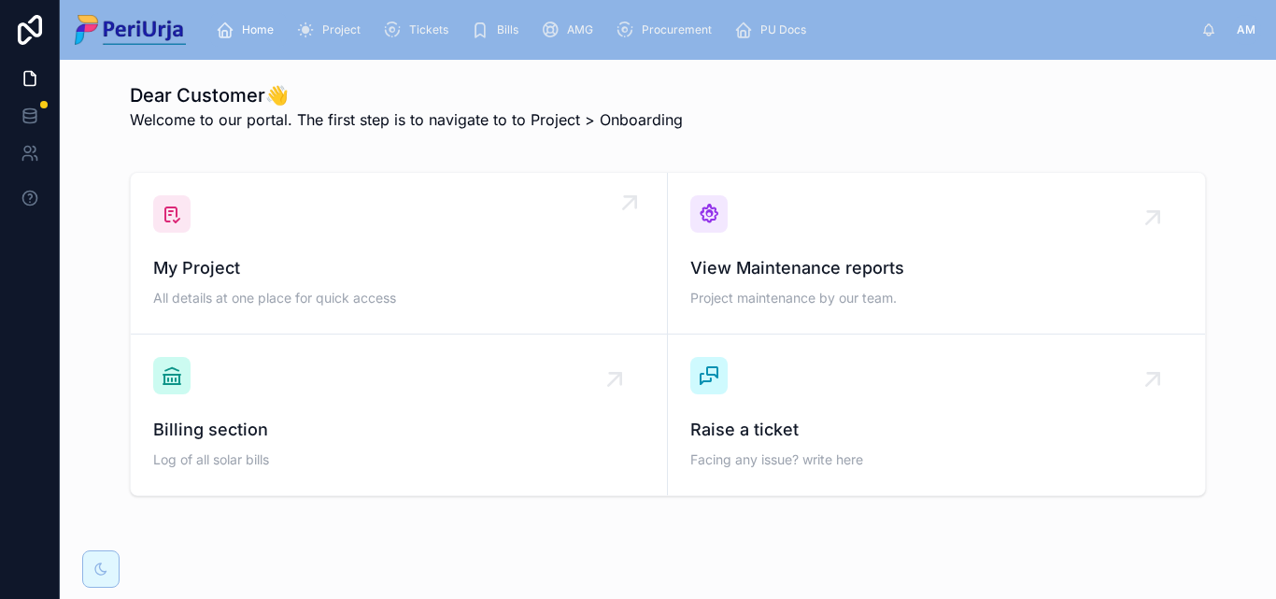
click at [278, 229] on div "My Project All details at one place for quick access" at bounding box center [399, 253] width 492 height 116
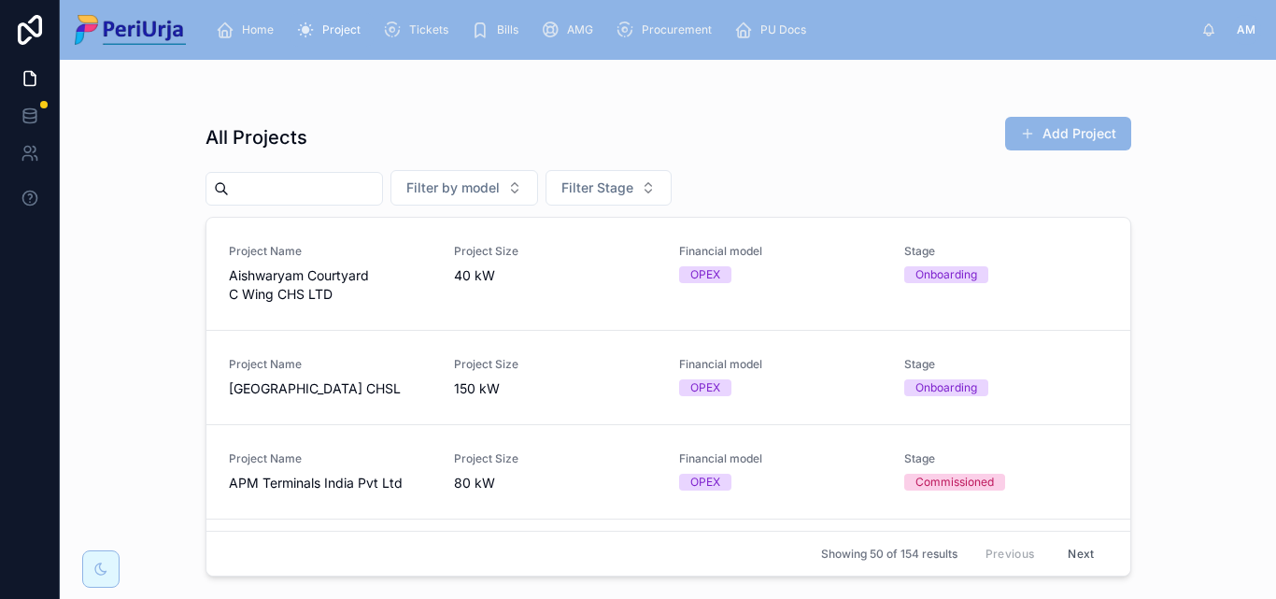
click at [254, 192] on input "text" at bounding box center [305, 189] width 153 height 26
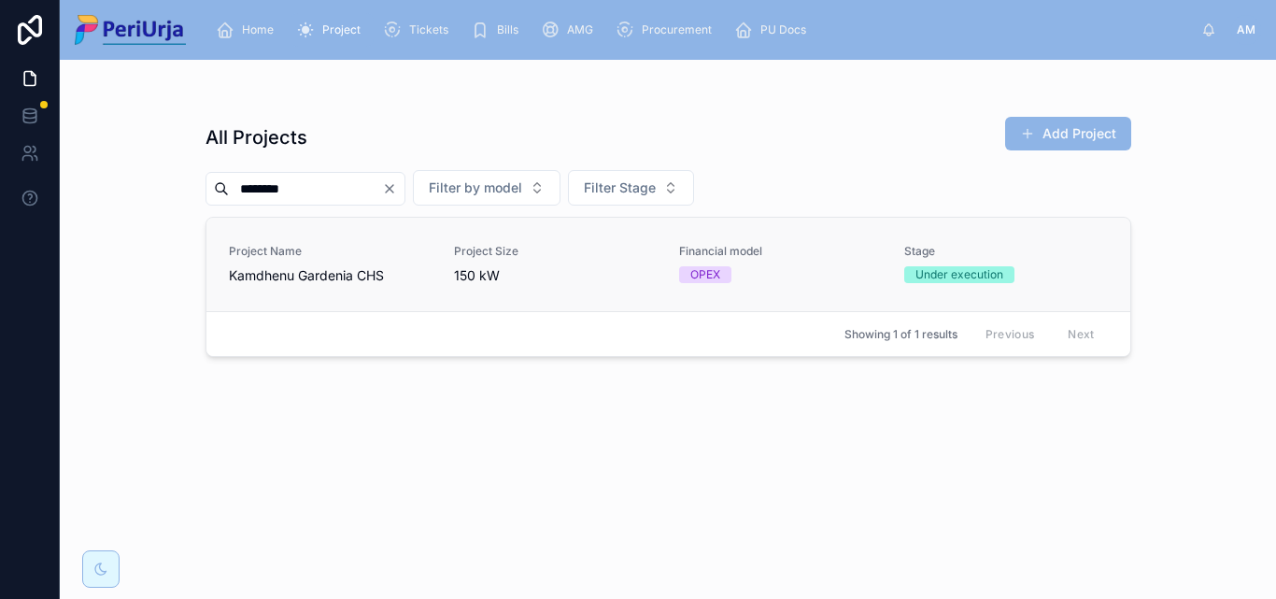
type input "********"
click at [278, 258] on span "Project Name" at bounding box center [330, 251] width 203 height 15
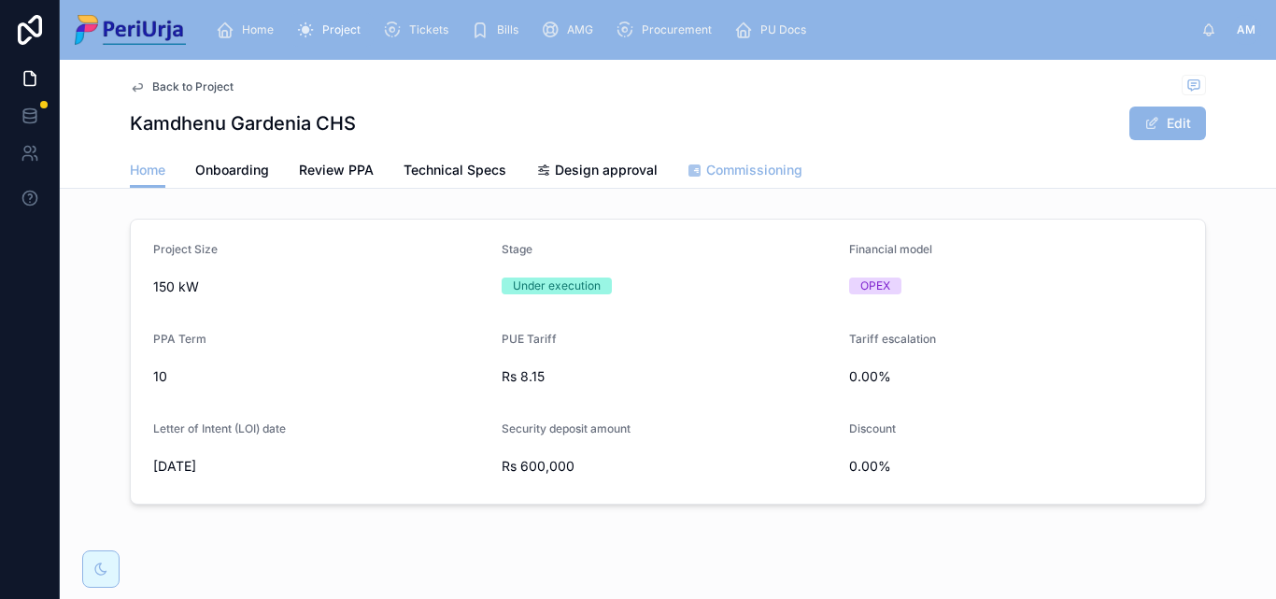
click at [738, 175] on span "Commissioning" at bounding box center [754, 170] width 96 height 19
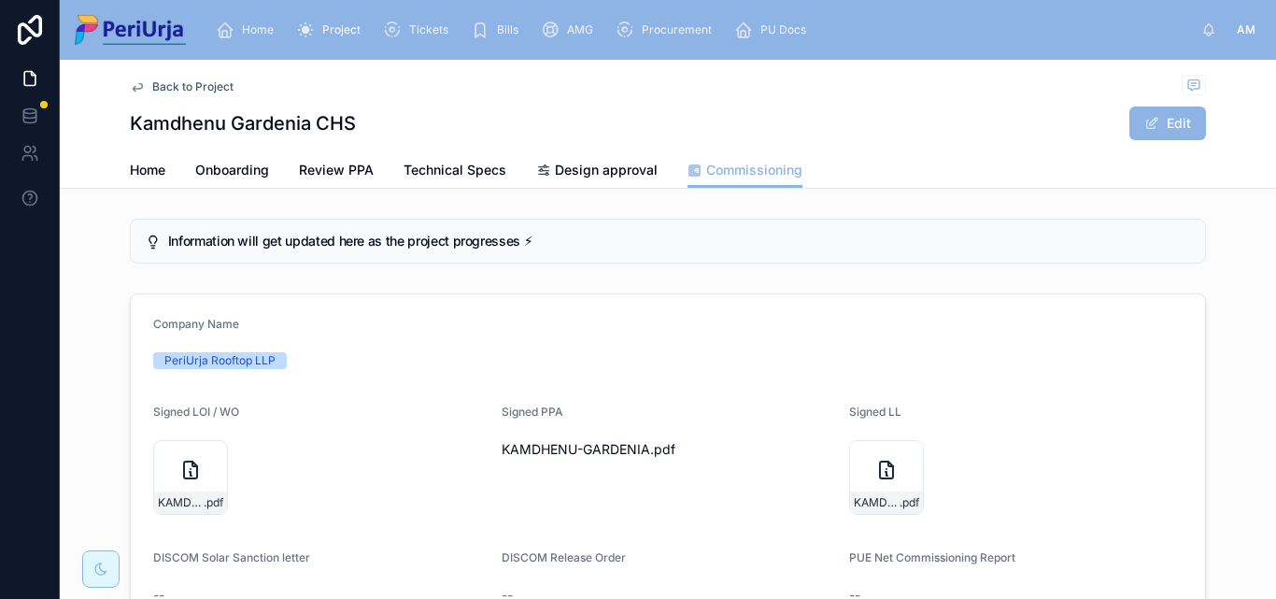
click at [244, 20] on div "Home" at bounding box center [248, 30] width 65 height 30
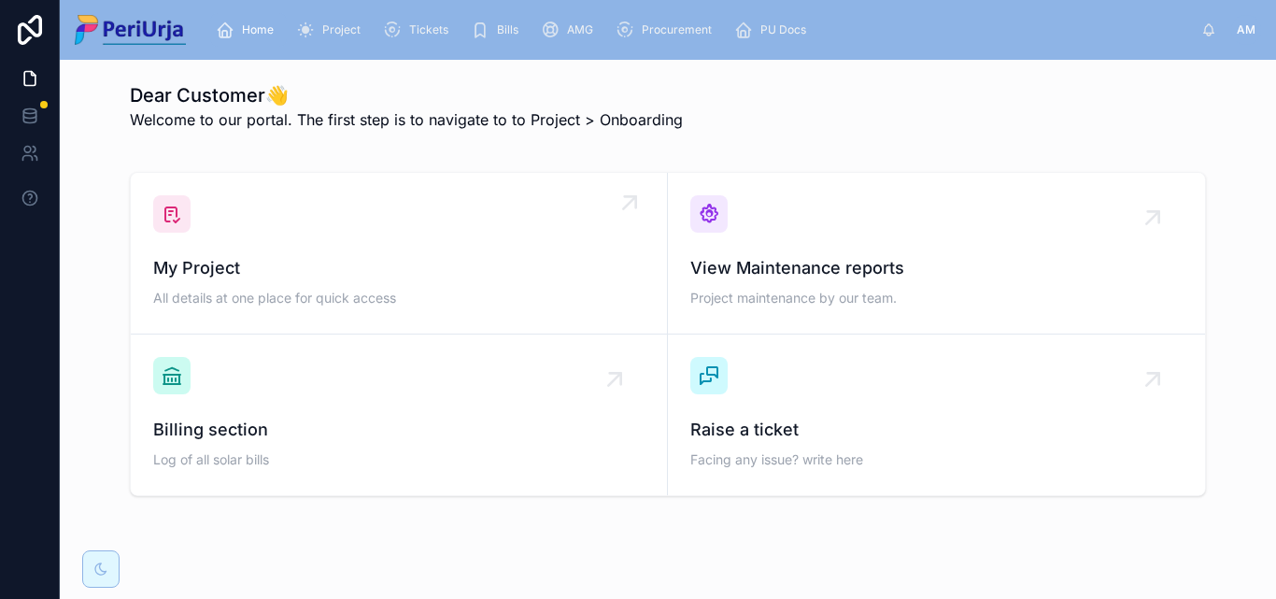
click at [314, 207] on div "My Project All details at one place for quick access" at bounding box center [399, 253] width 492 height 116
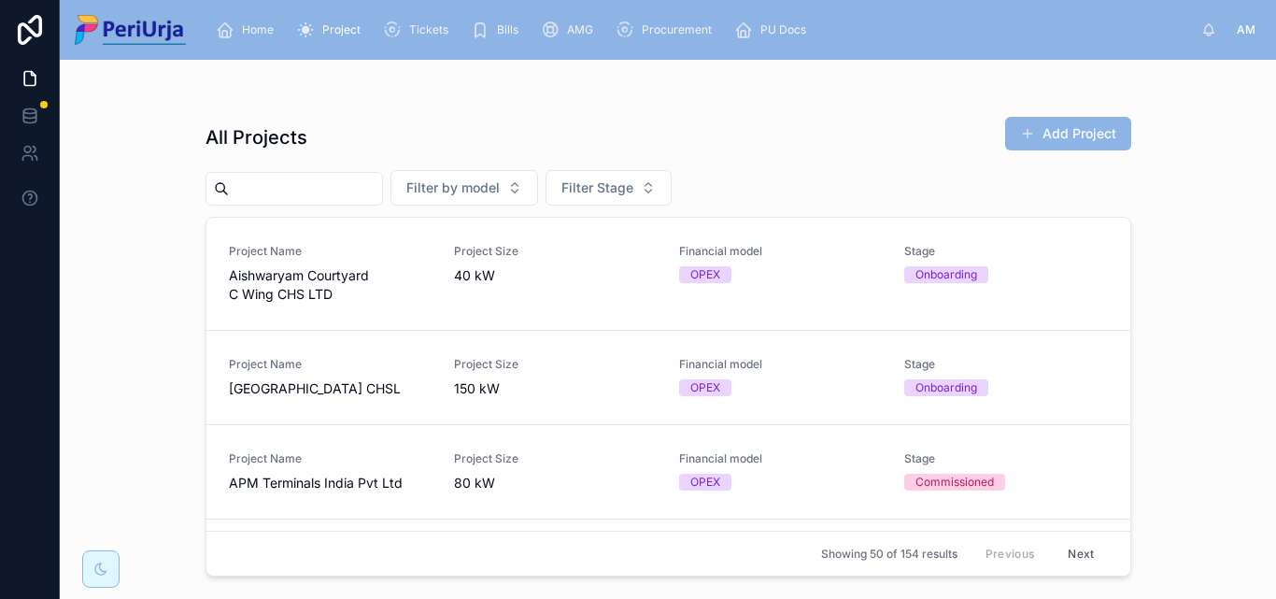
click at [294, 186] on input "text" at bounding box center [305, 189] width 153 height 26
paste input "**********"
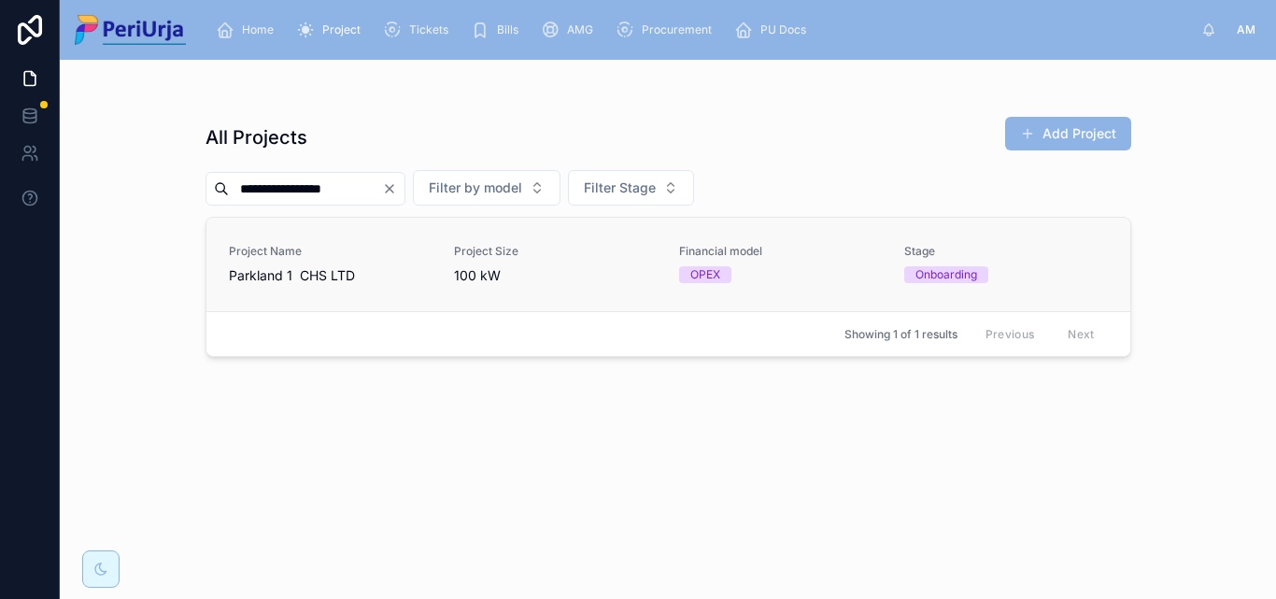
type input "**********"
click at [280, 279] on span "Parkland 1 CHS LTD" at bounding box center [330, 275] width 203 height 19
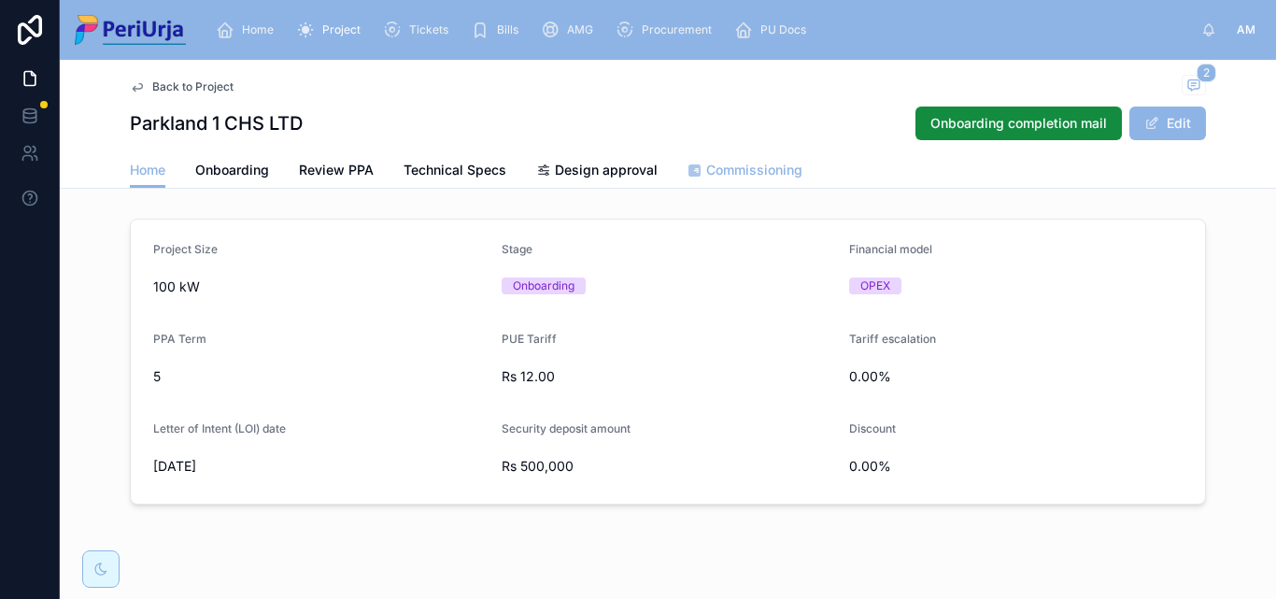
click at [736, 158] on link "Commissioning" at bounding box center [745, 171] width 115 height 37
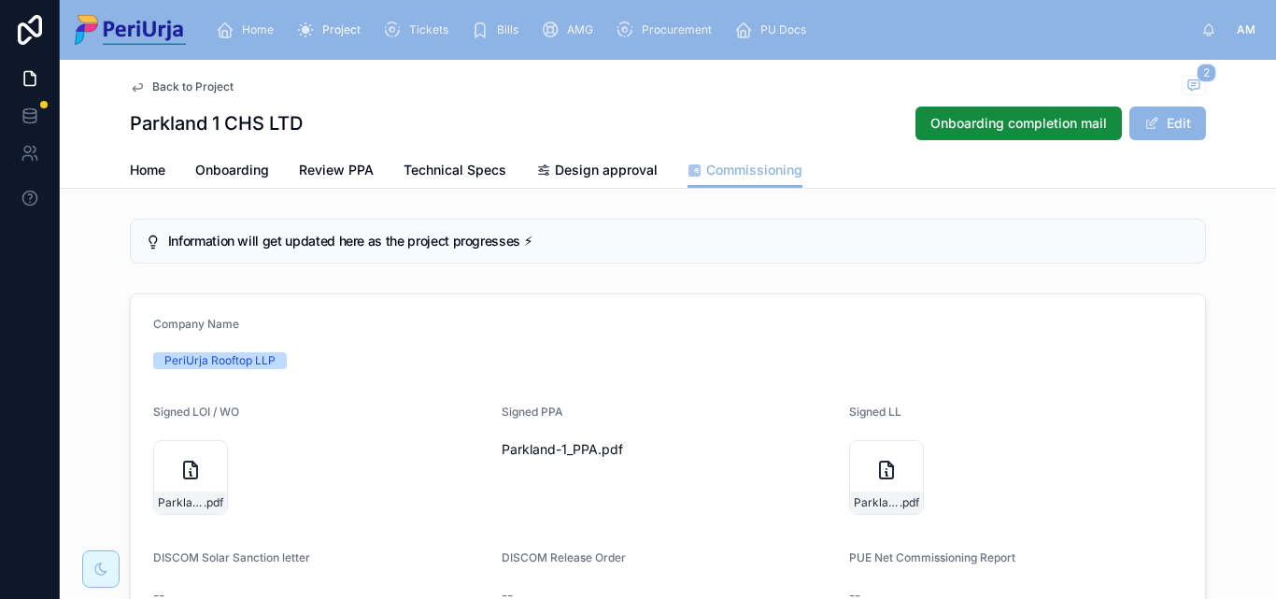
click at [269, 27] on span "Home" at bounding box center [258, 29] width 32 height 15
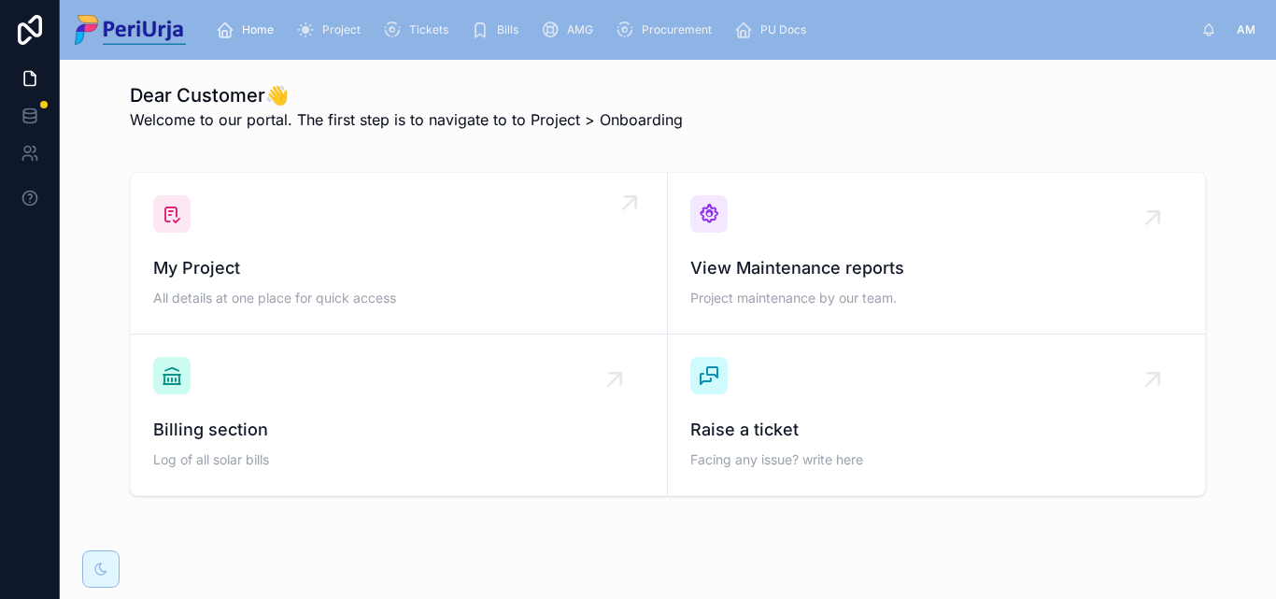
click at [324, 249] on div "My Project All details at one place for quick access" at bounding box center [399, 253] width 492 height 116
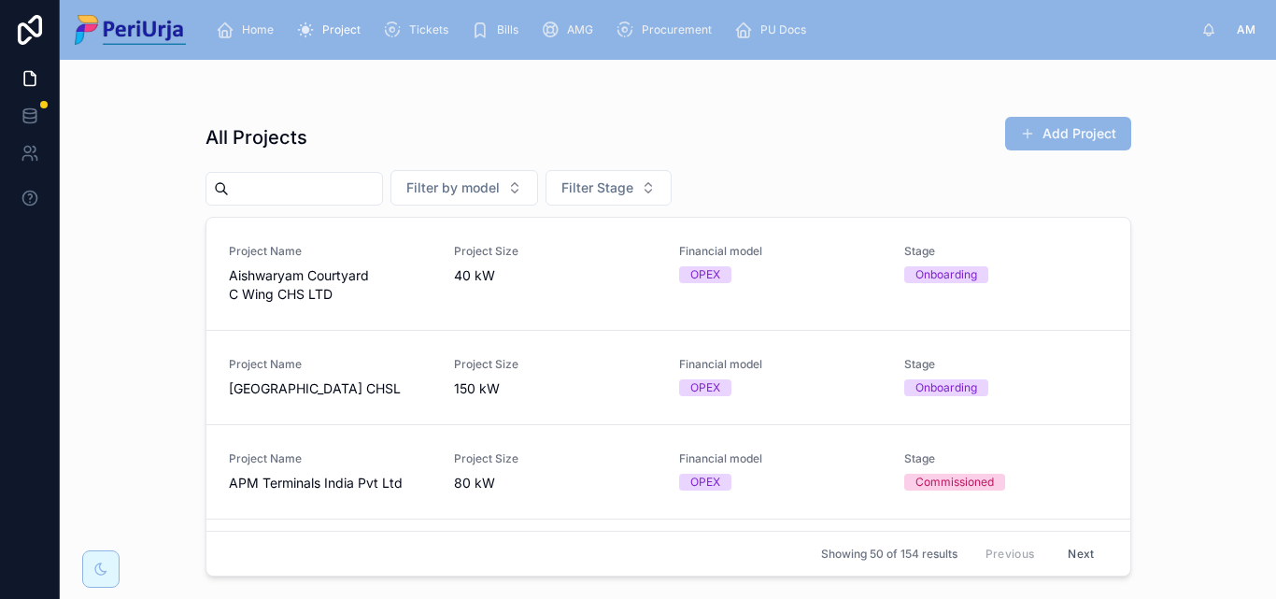
drag, startPoint x: 266, startPoint y: 196, endPoint x: 276, endPoint y: 195, distance: 9.4
click at [268, 195] on input "text" at bounding box center [305, 189] width 153 height 26
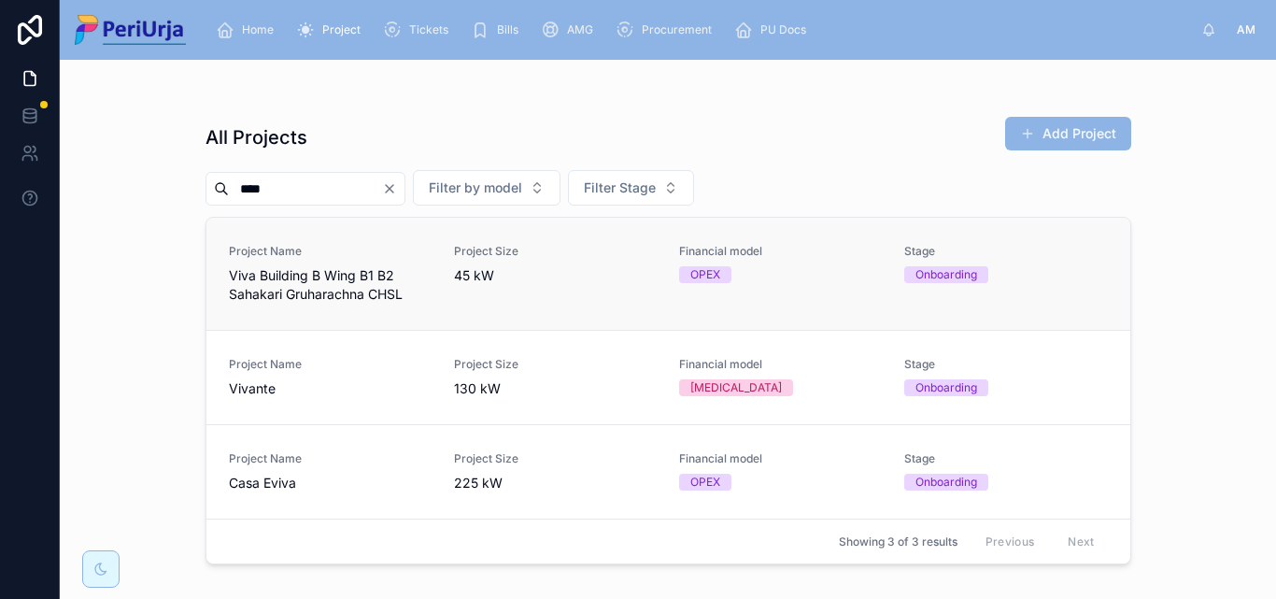
type input "****"
click at [331, 280] on span "Viva Building B Wing B1 B2 Sahakari Gruharachna CHSL" at bounding box center [330, 284] width 203 height 37
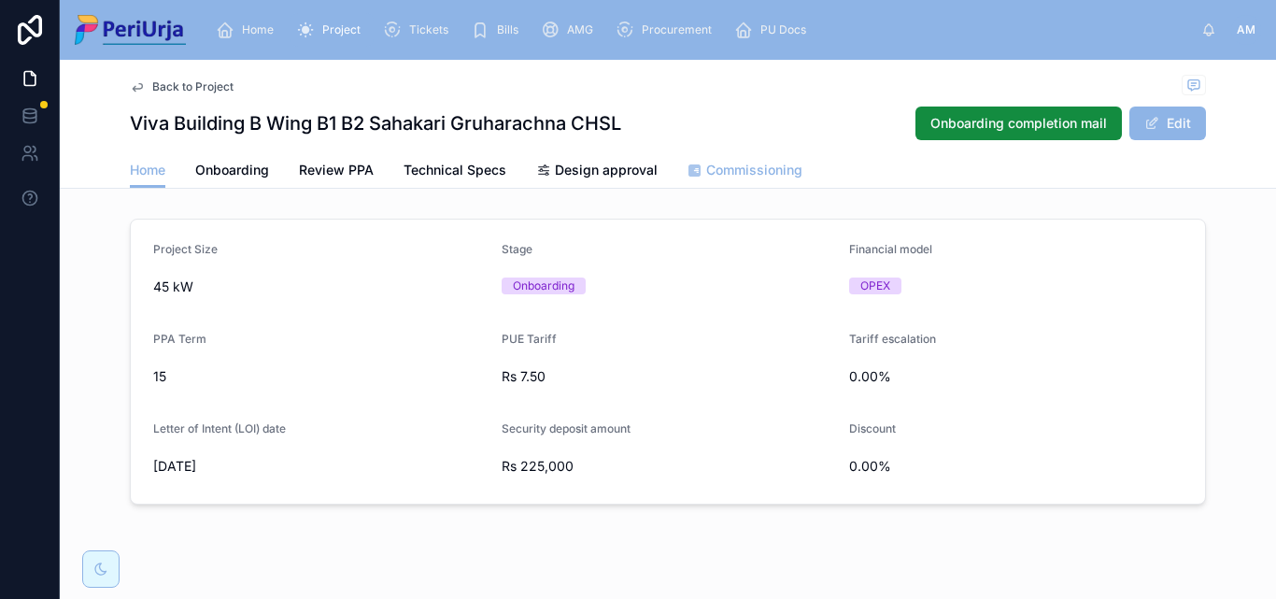
click at [747, 164] on span "Commissioning" at bounding box center [754, 170] width 96 height 19
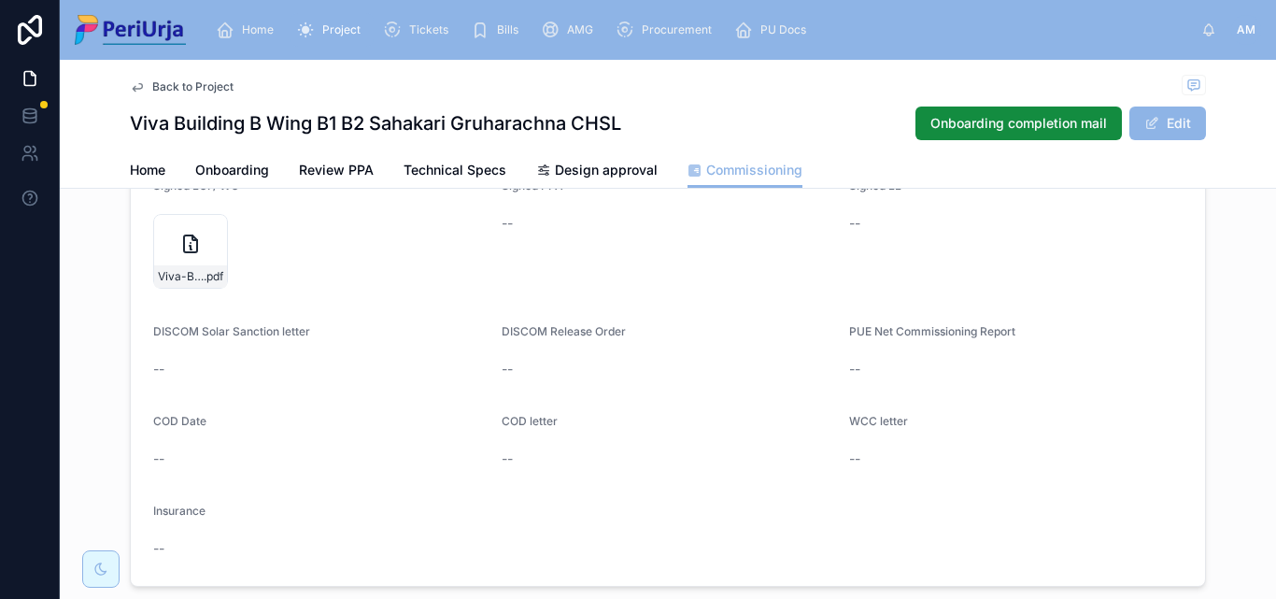
scroll to position [280, 0]
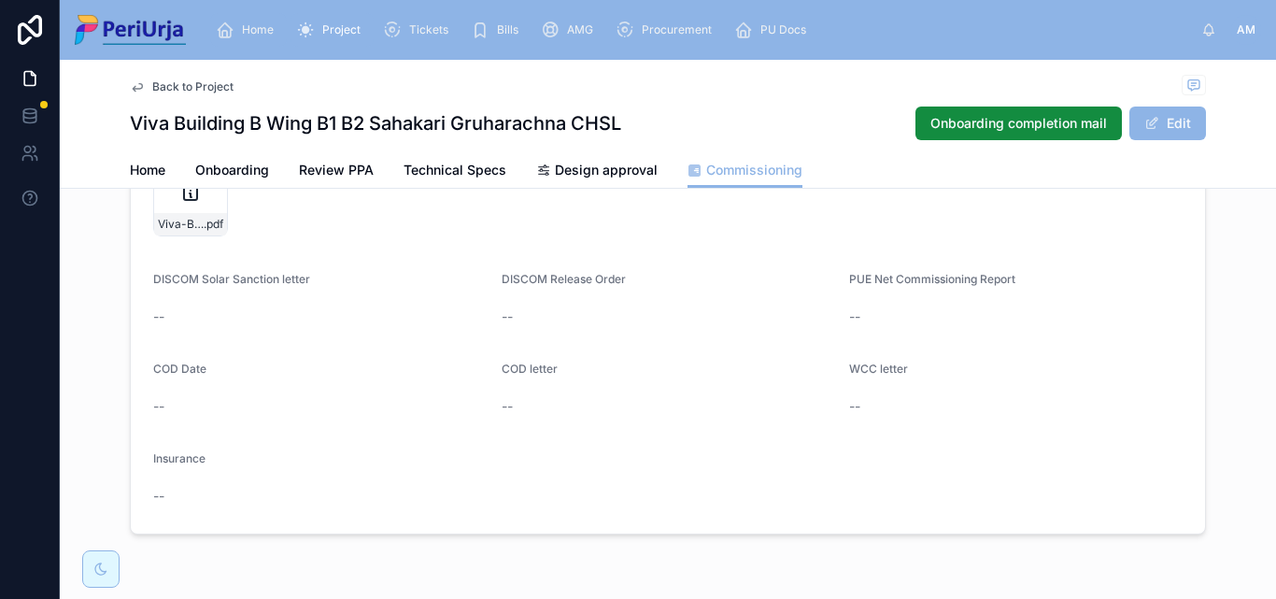
click at [262, 25] on span "Home" at bounding box center [258, 29] width 32 height 15
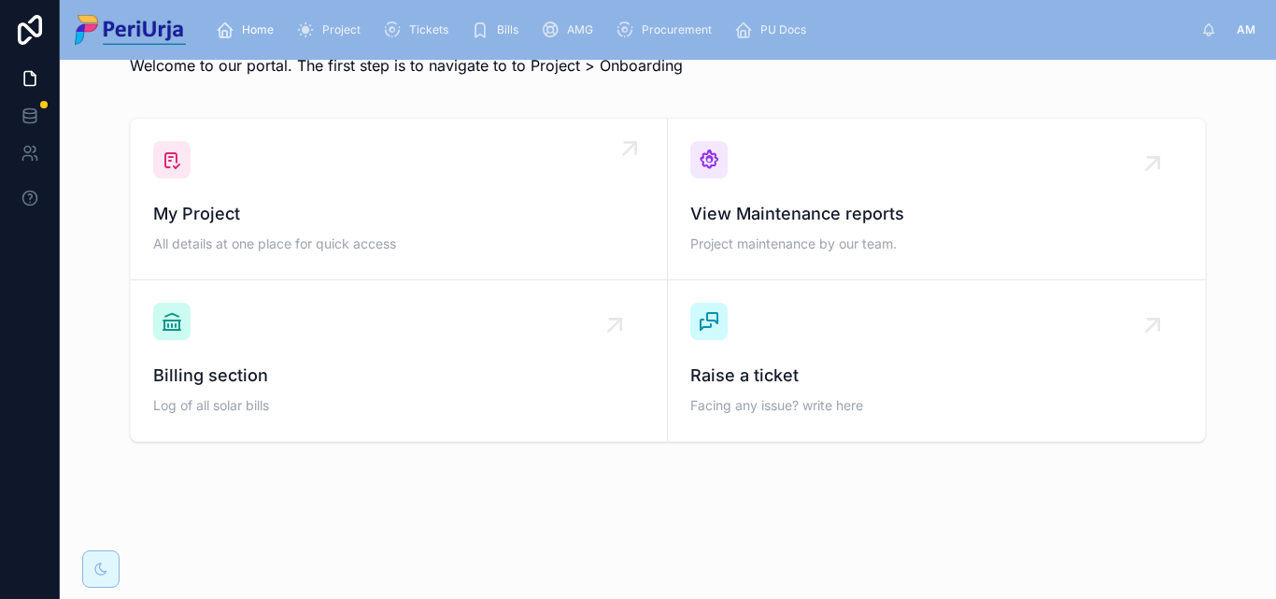
scroll to position [54, 0]
click at [279, 241] on span "All details at one place for quick access" at bounding box center [399, 244] width 492 height 19
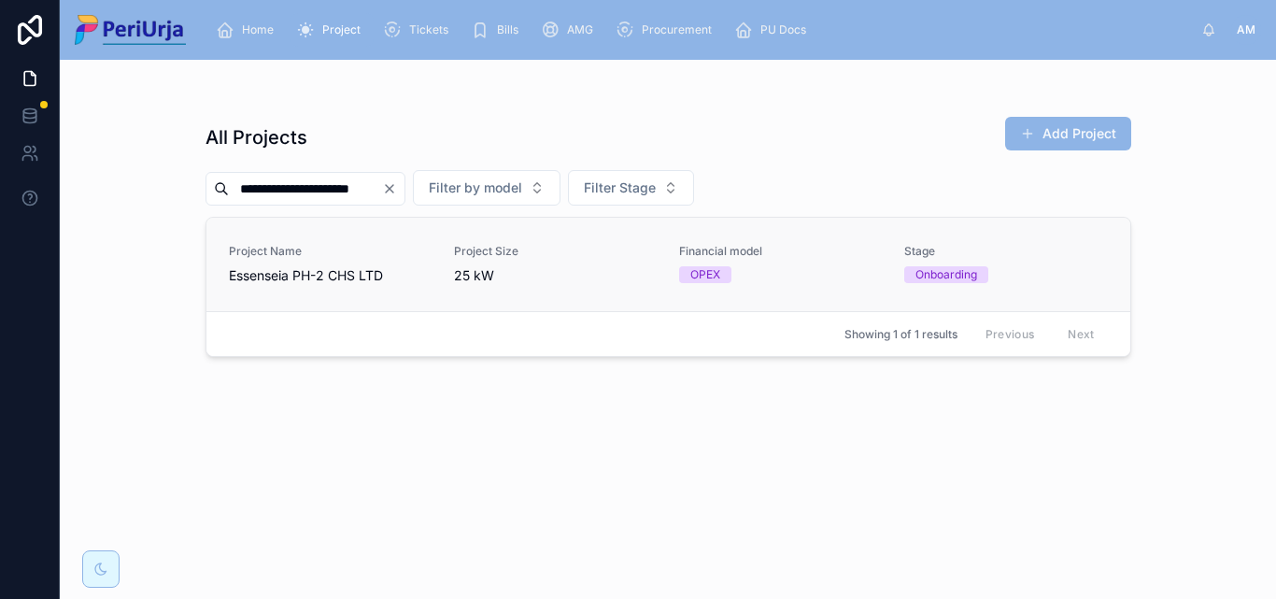
type input "**********"
click at [277, 264] on div "Project Name Essenseia PH-2 CHS LTD" at bounding box center [330, 264] width 203 height 41
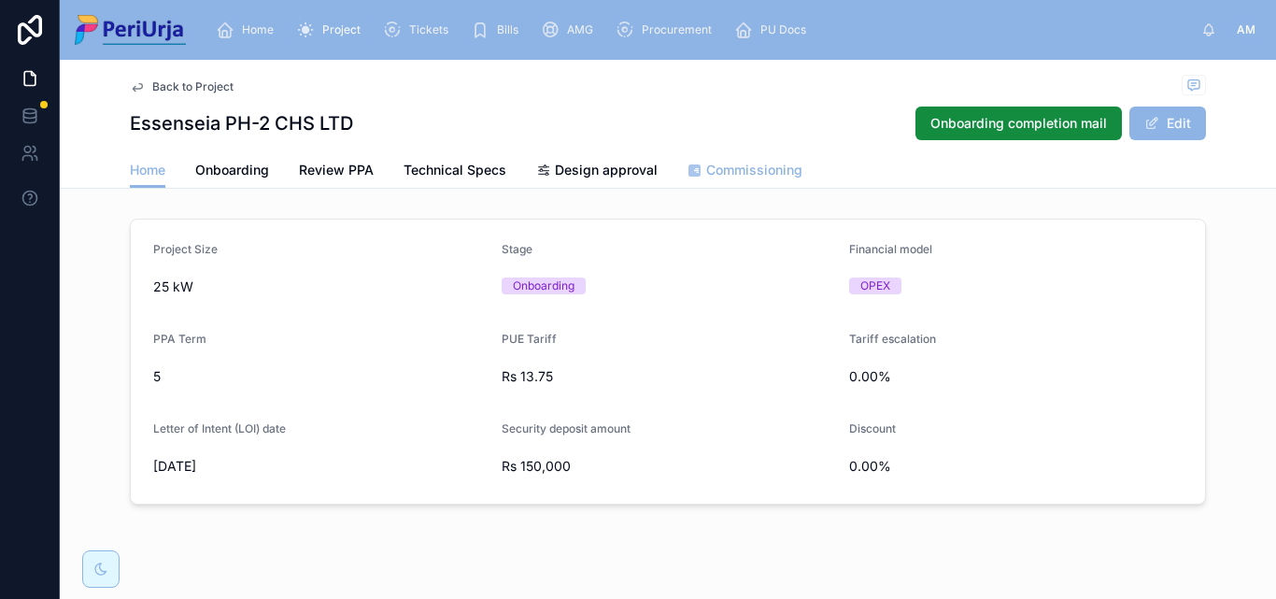
click at [755, 168] on span "Commissioning" at bounding box center [754, 170] width 96 height 19
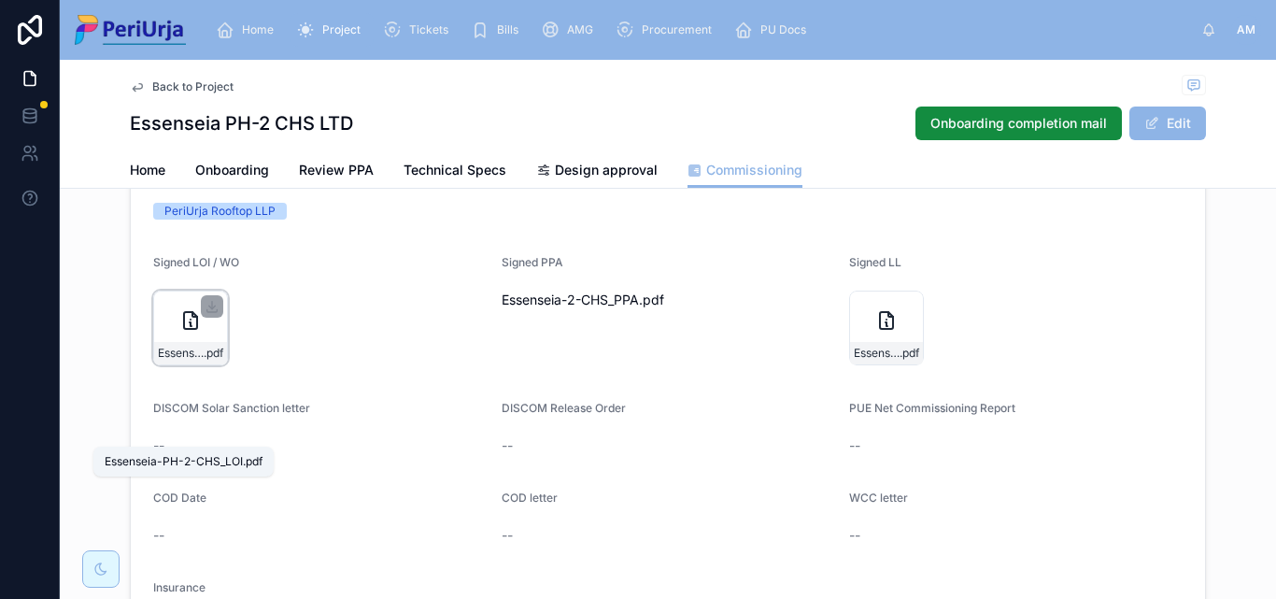
scroll to position [61, 0]
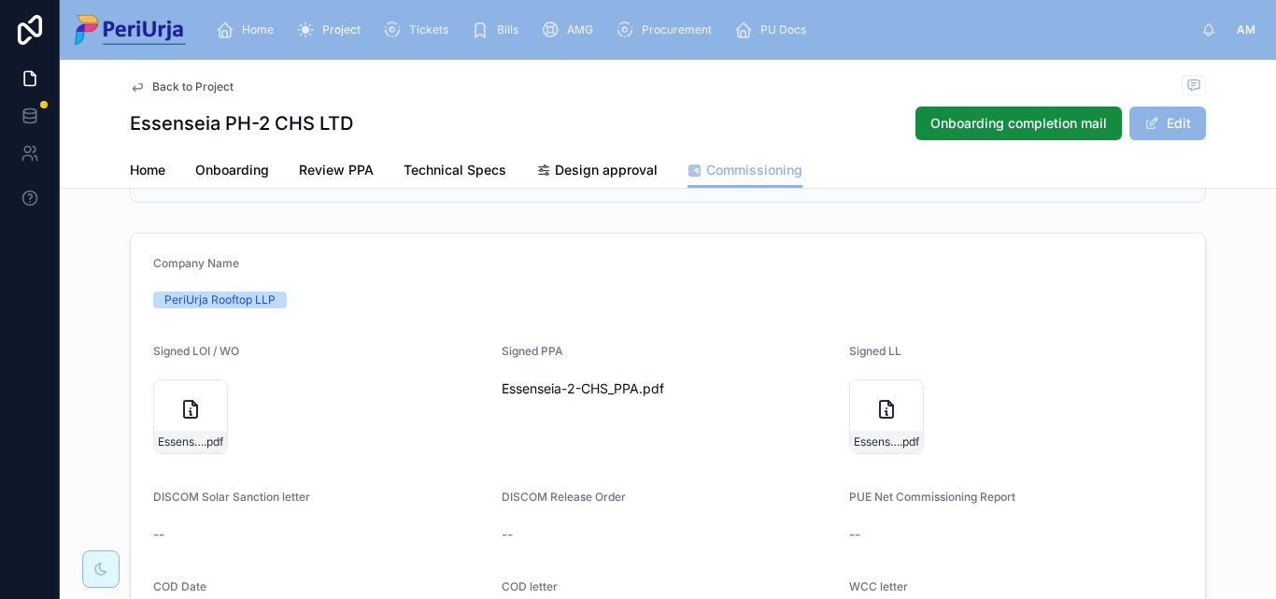
click at [284, 26] on link "Home" at bounding box center [248, 30] width 77 height 34
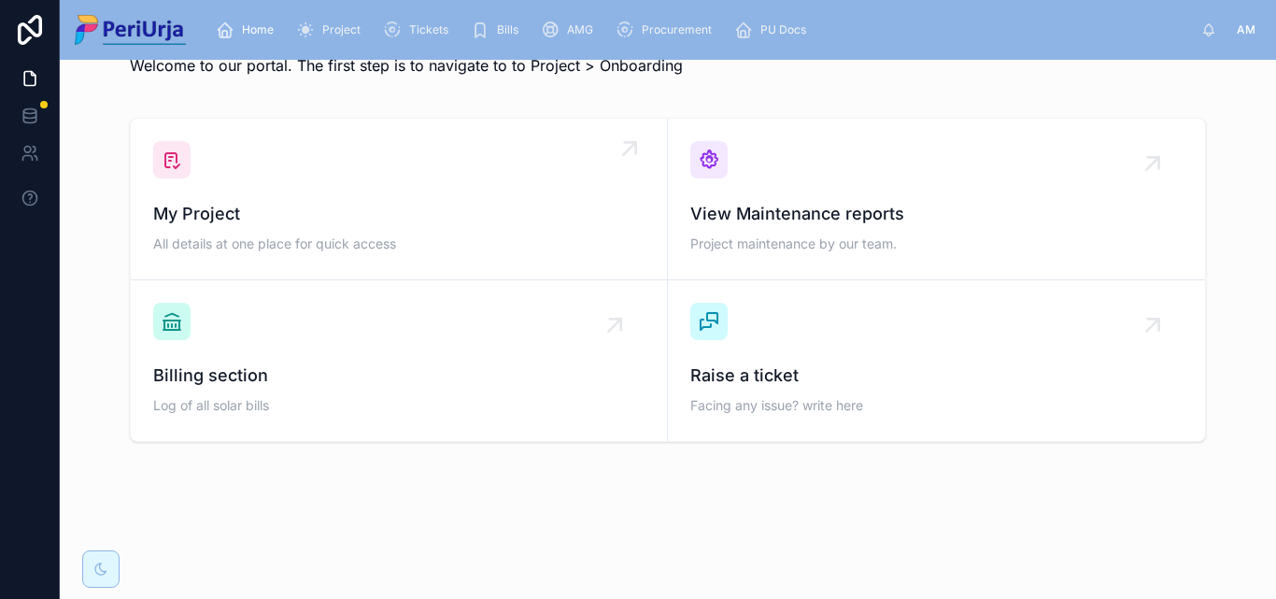
click at [283, 189] on div "My Project All details at one place for quick access" at bounding box center [399, 199] width 492 height 116
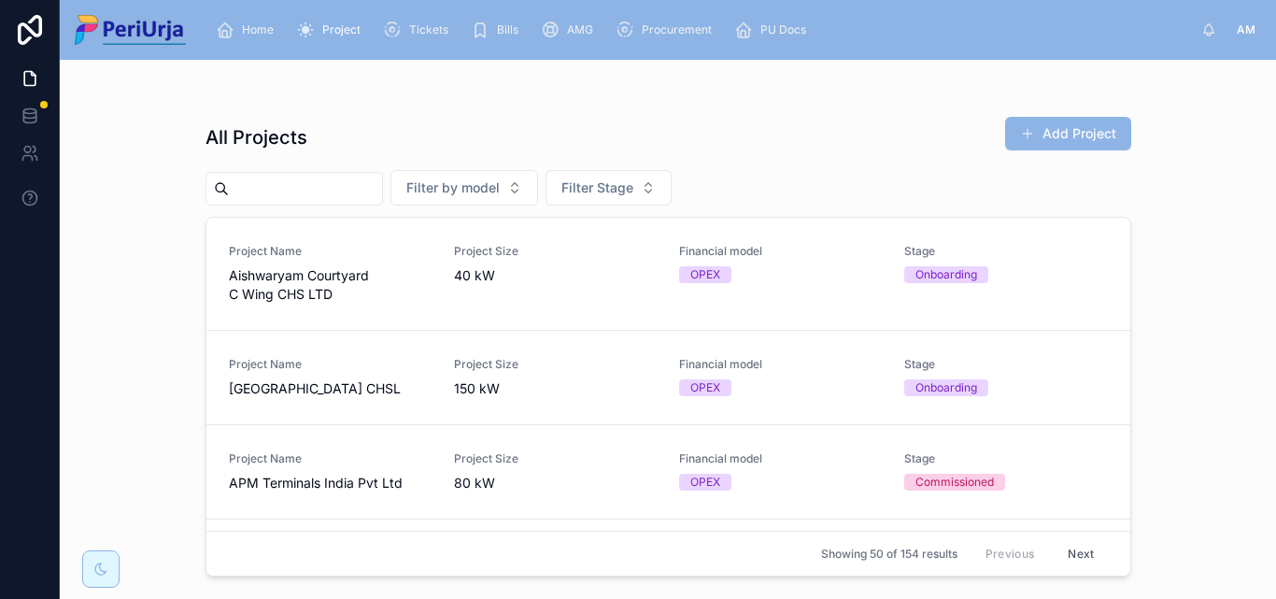
click at [281, 191] on input "text" at bounding box center [305, 189] width 153 height 26
paste input "**********"
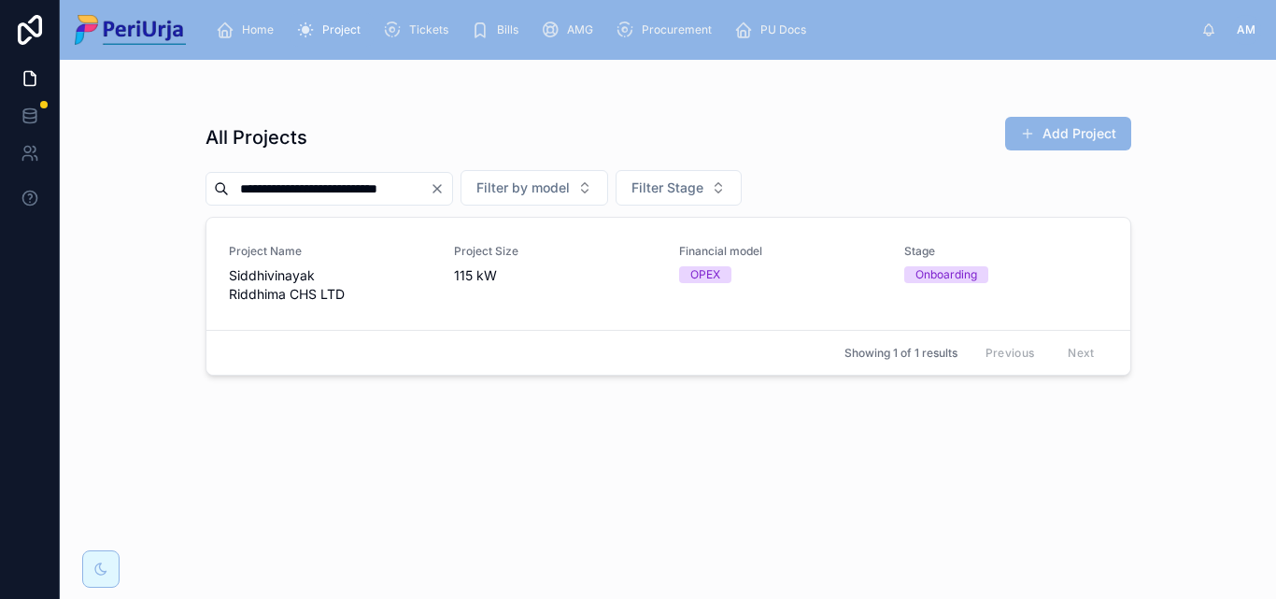
scroll to position [0, 18]
type input "**********"
click at [326, 256] on span "Project Name" at bounding box center [330, 251] width 203 height 15
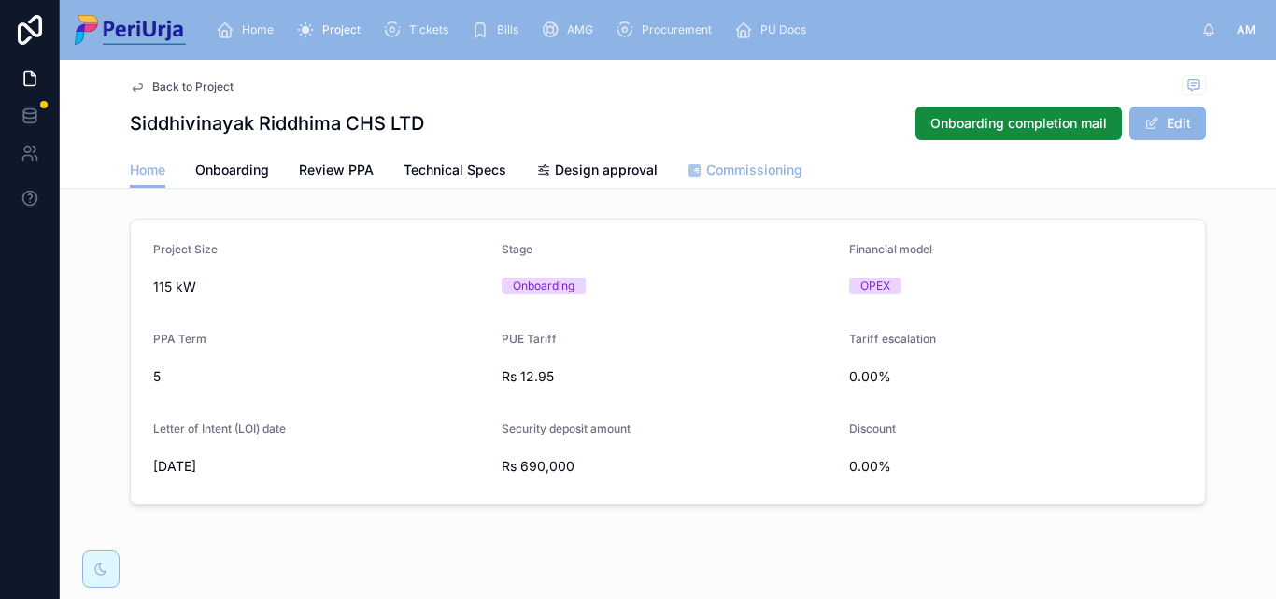
click at [740, 167] on span "Commissioning" at bounding box center [754, 170] width 96 height 19
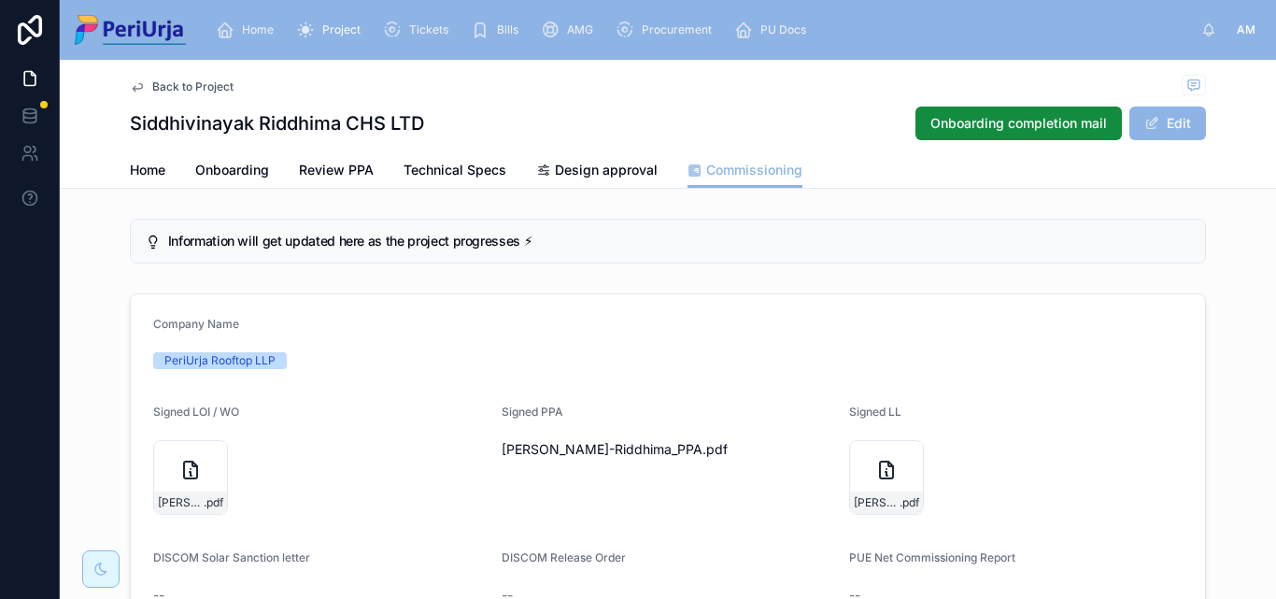
click at [259, 28] on span "Home" at bounding box center [258, 29] width 32 height 15
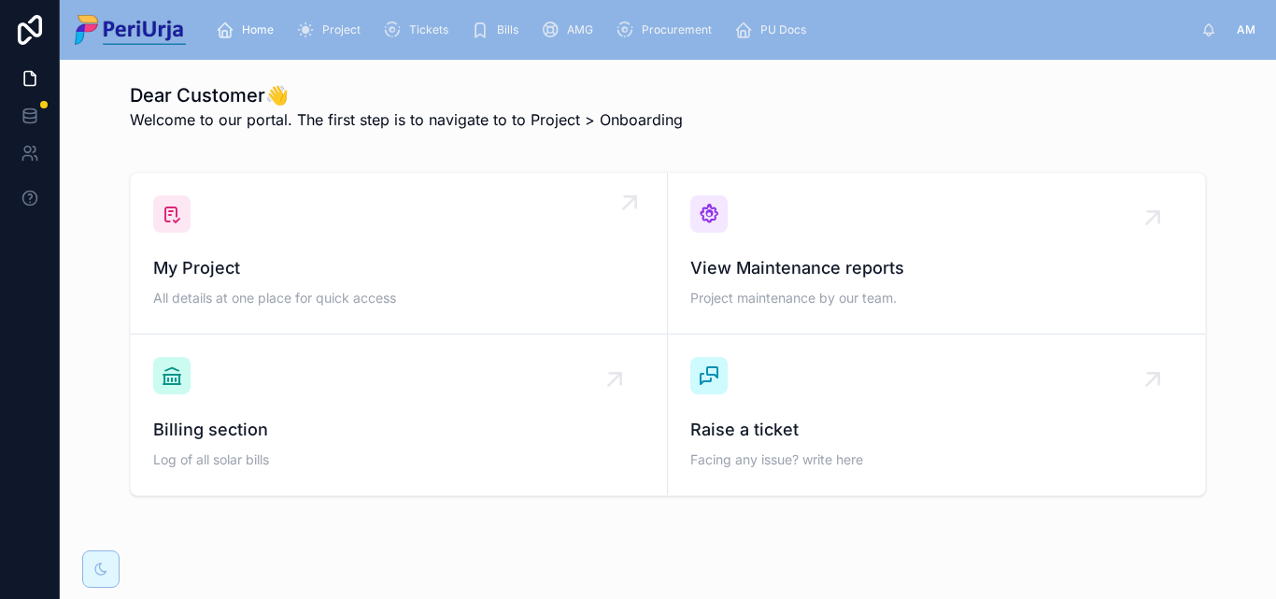
click at [267, 192] on link "My Project All details at one place for quick access" at bounding box center [399, 254] width 537 height 162
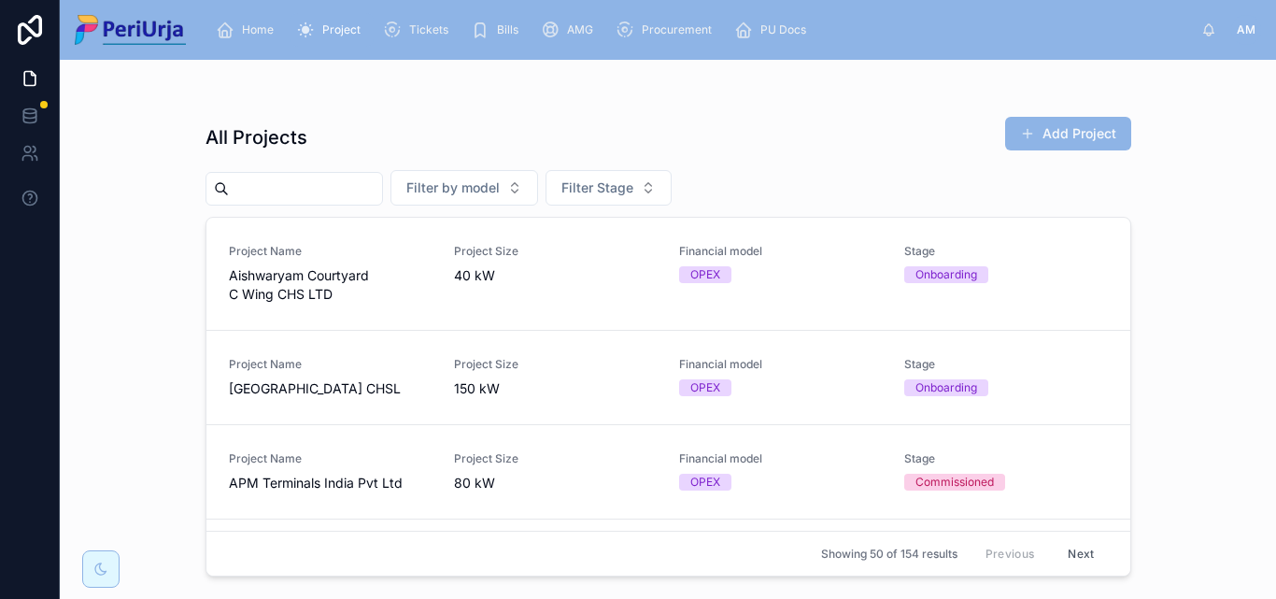
click at [276, 184] on input "text" at bounding box center [305, 189] width 153 height 26
paste input "**********"
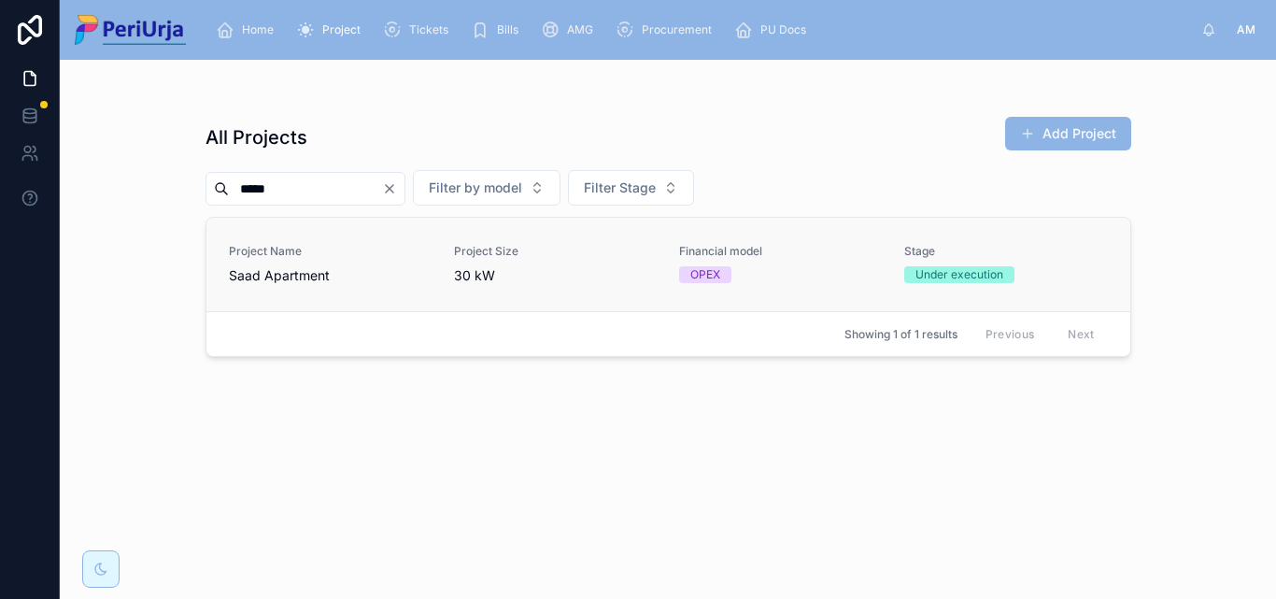
type input "****"
click at [296, 248] on span "Project Name" at bounding box center [330, 251] width 203 height 15
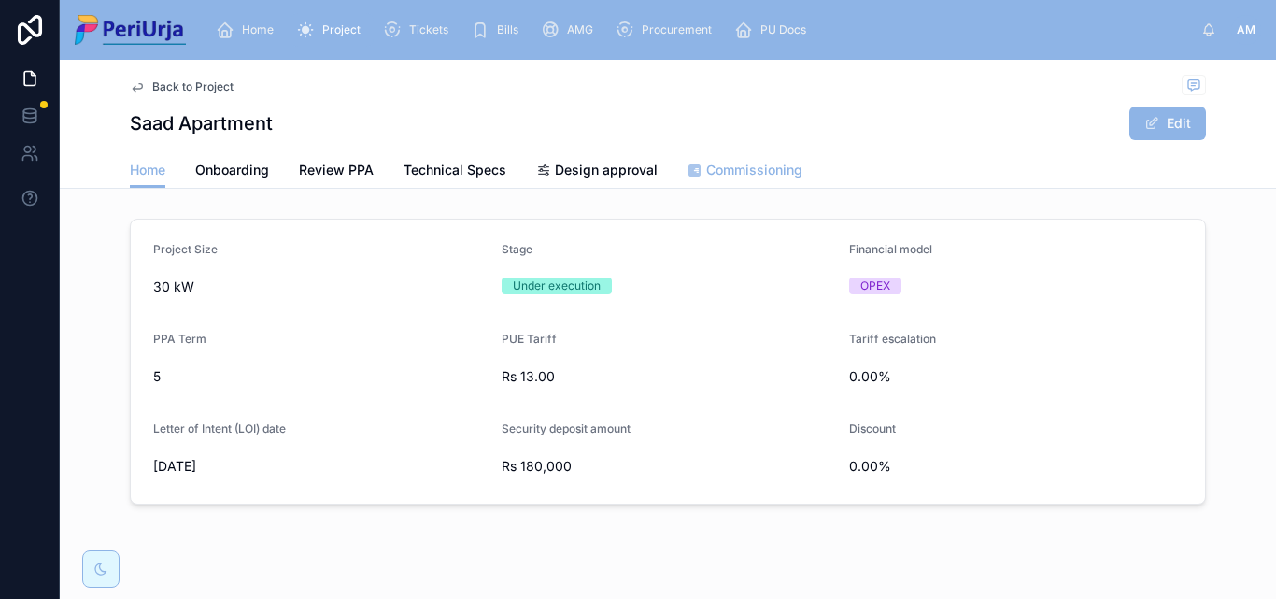
click at [720, 178] on span "Commissioning" at bounding box center [754, 170] width 96 height 19
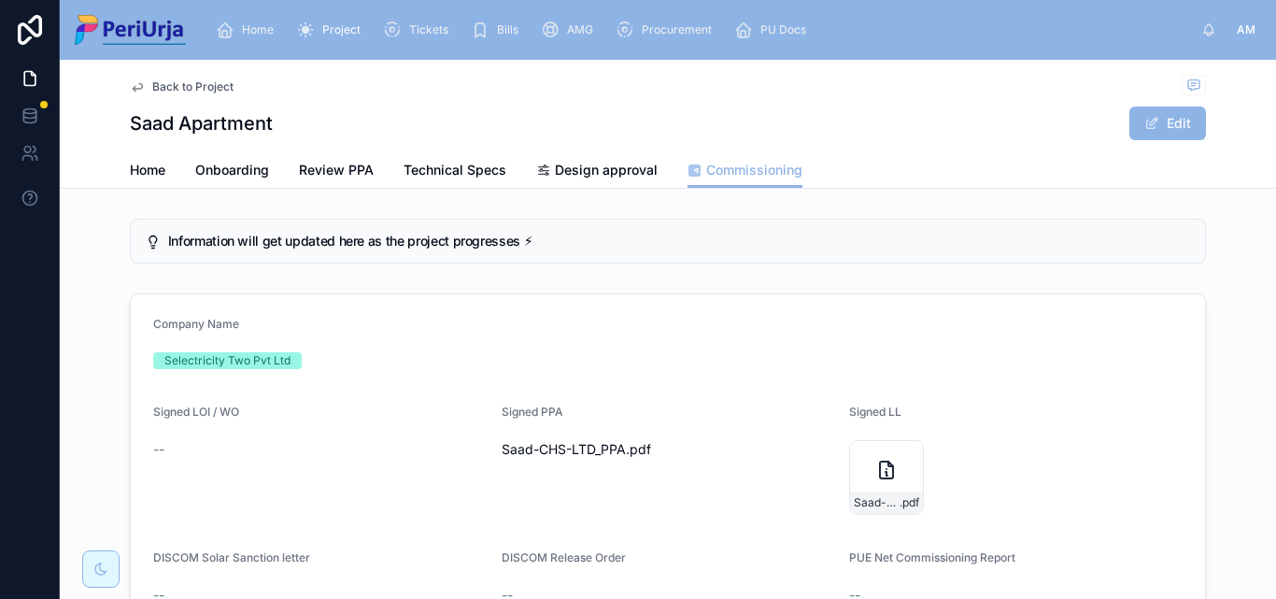
scroll to position [187, 0]
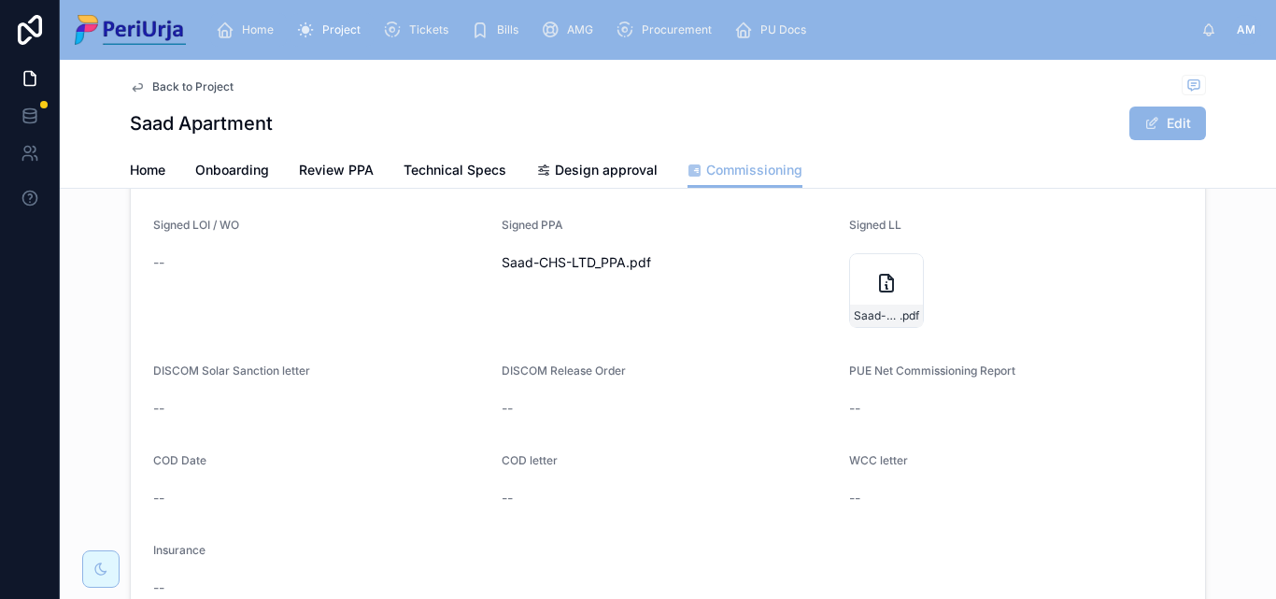
click at [237, 39] on div "Home" at bounding box center [248, 30] width 65 height 30
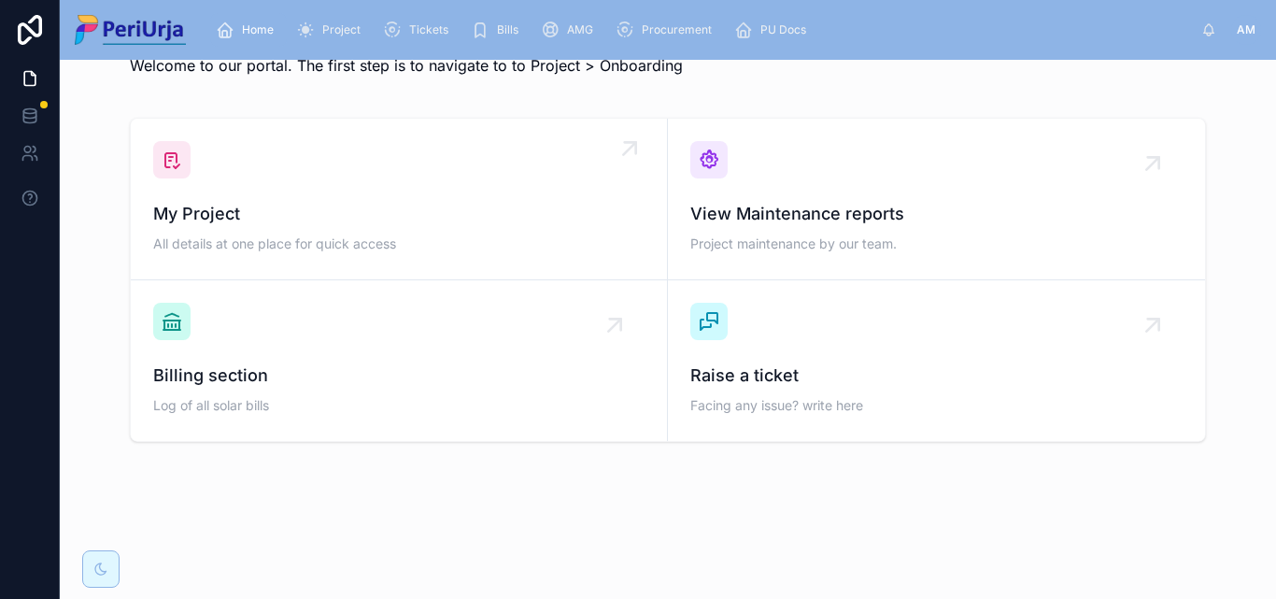
click at [306, 179] on div "My Project All details at one place for quick access" at bounding box center [399, 199] width 492 height 116
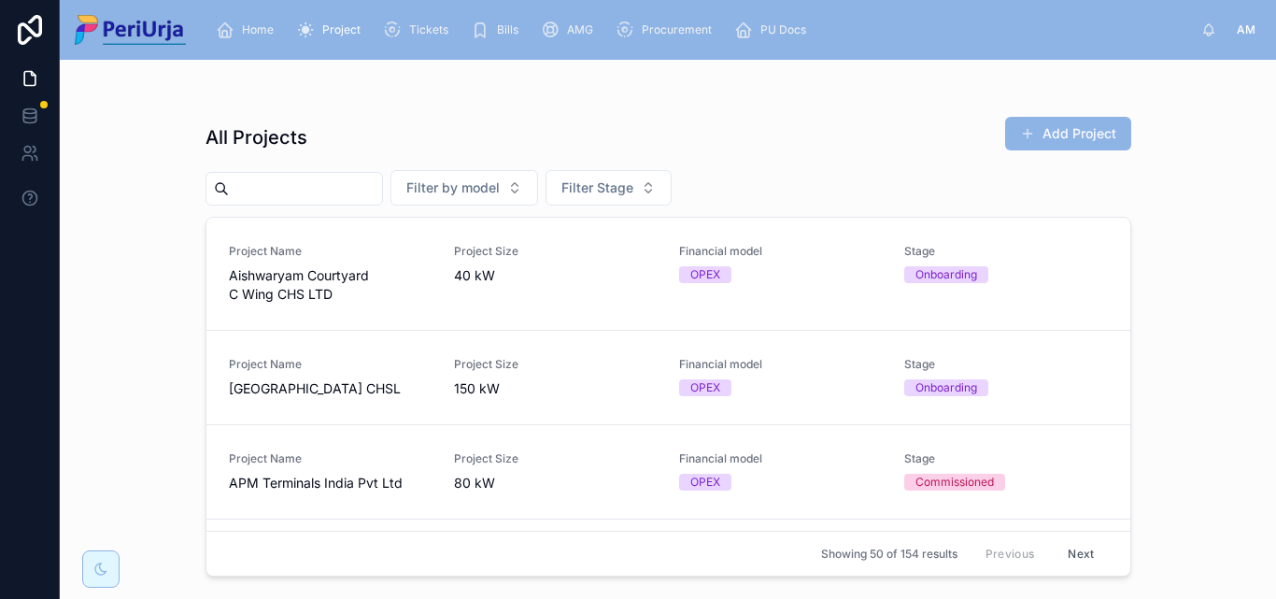
click at [318, 197] on input "text" at bounding box center [305, 189] width 153 height 26
paste input "**********"
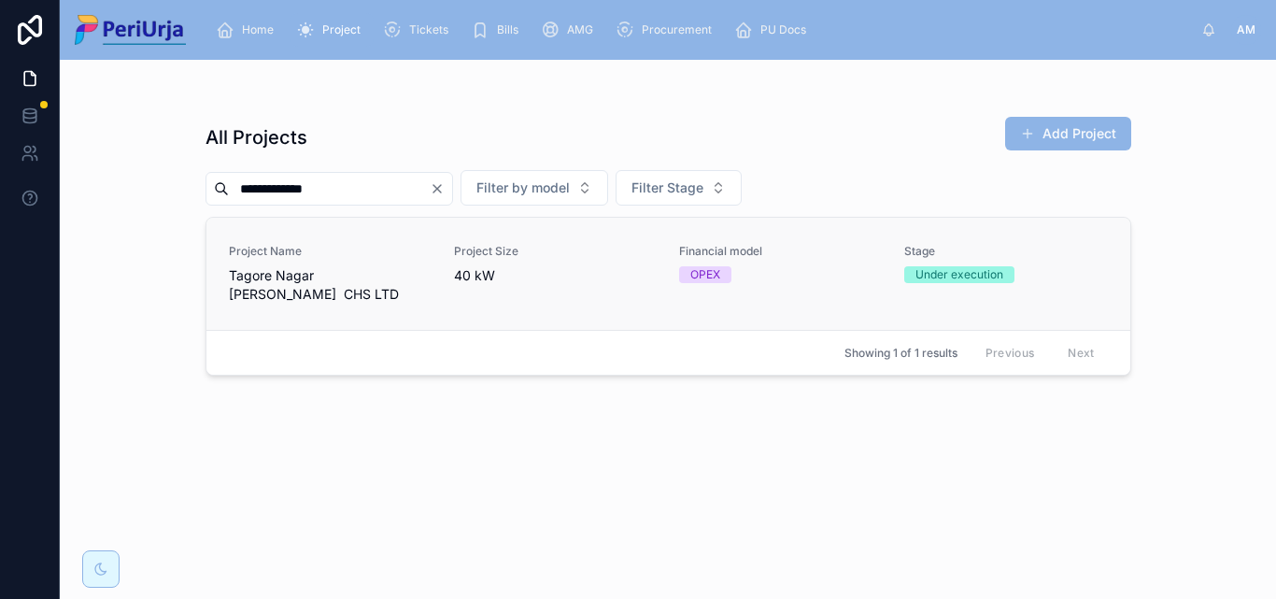
type input "**********"
click at [321, 261] on div "Project Name Tagore Nagar Vikrant CHS LTD" at bounding box center [330, 274] width 203 height 60
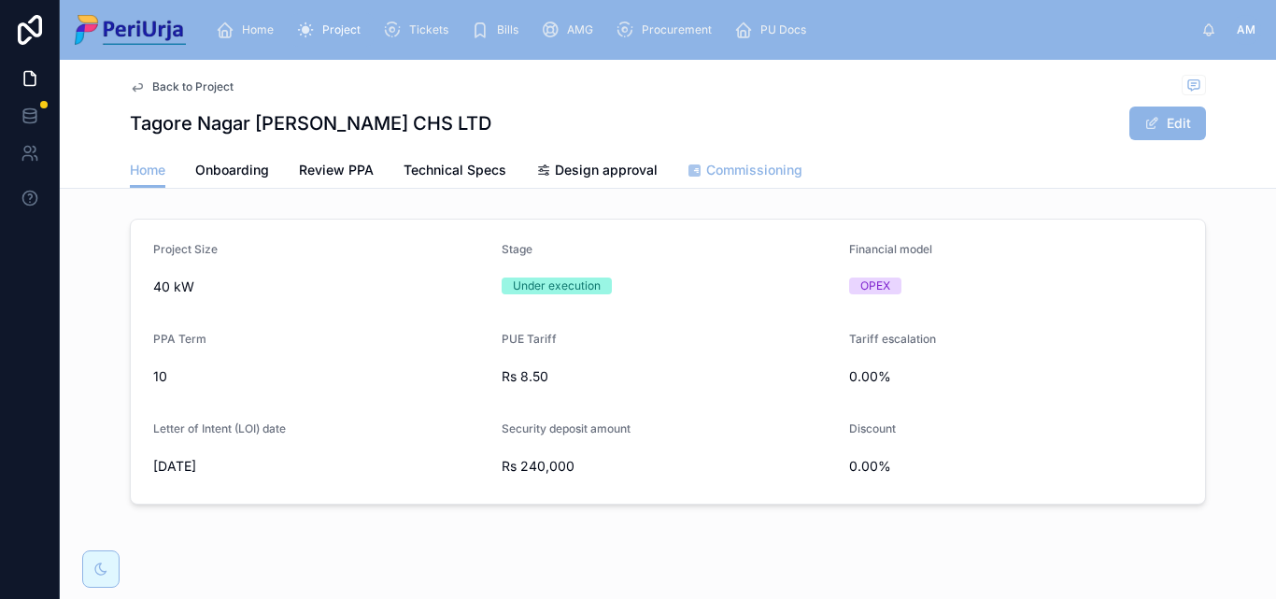
click at [712, 178] on span "Commissioning" at bounding box center [754, 170] width 96 height 19
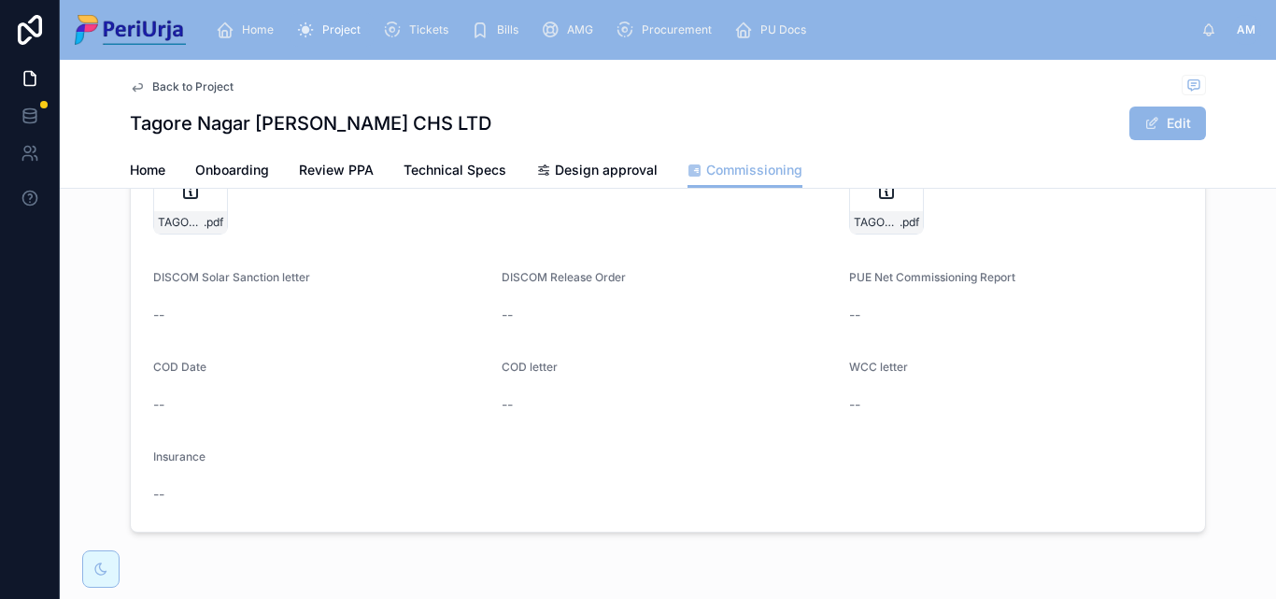
scroll to position [93, 0]
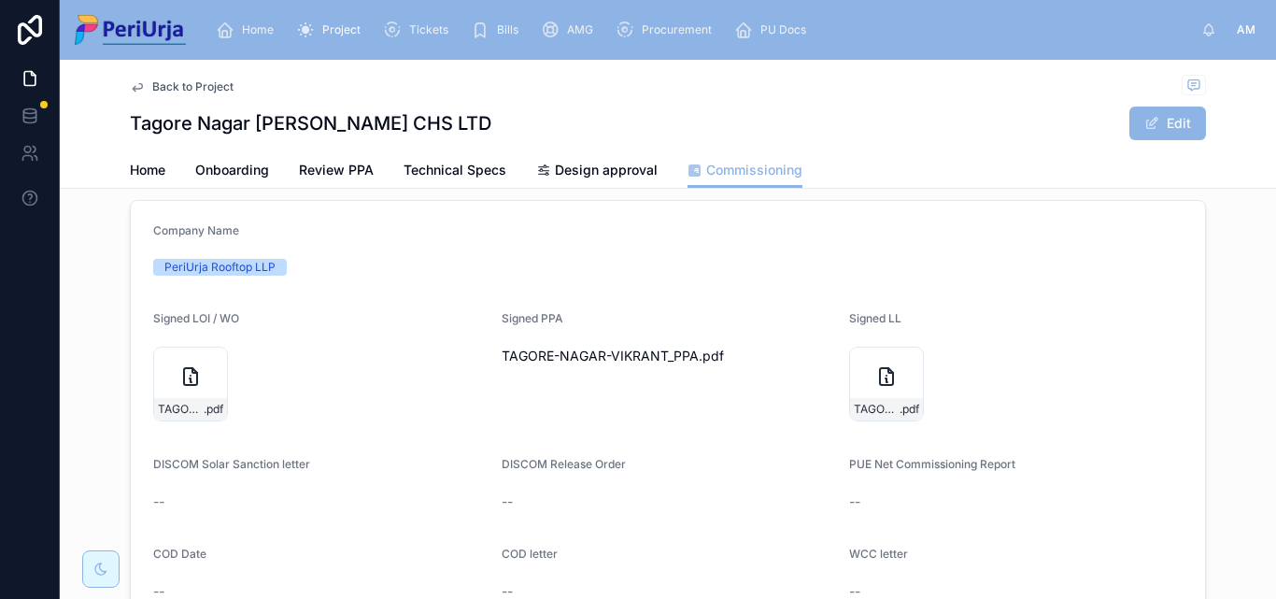
click at [266, 25] on span "Home" at bounding box center [258, 29] width 32 height 15
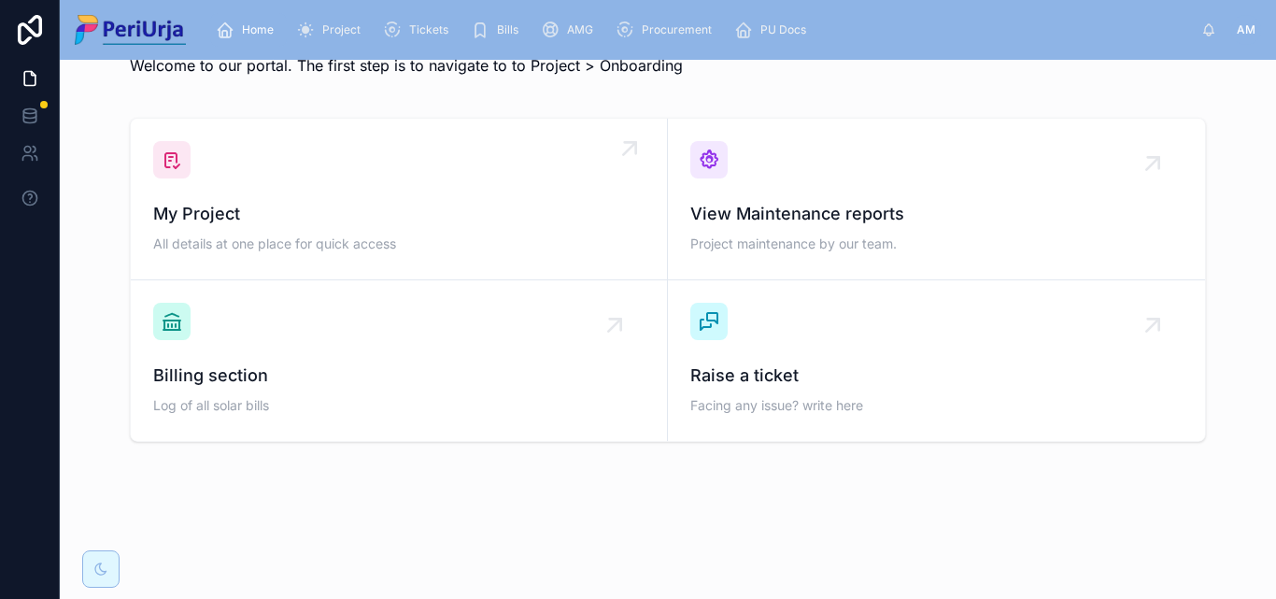
scroll to position [54, 0]
click at [344, 189] on div "My Project All details at one place for quick access" at bounding box center [399, 199] width 492 height 116
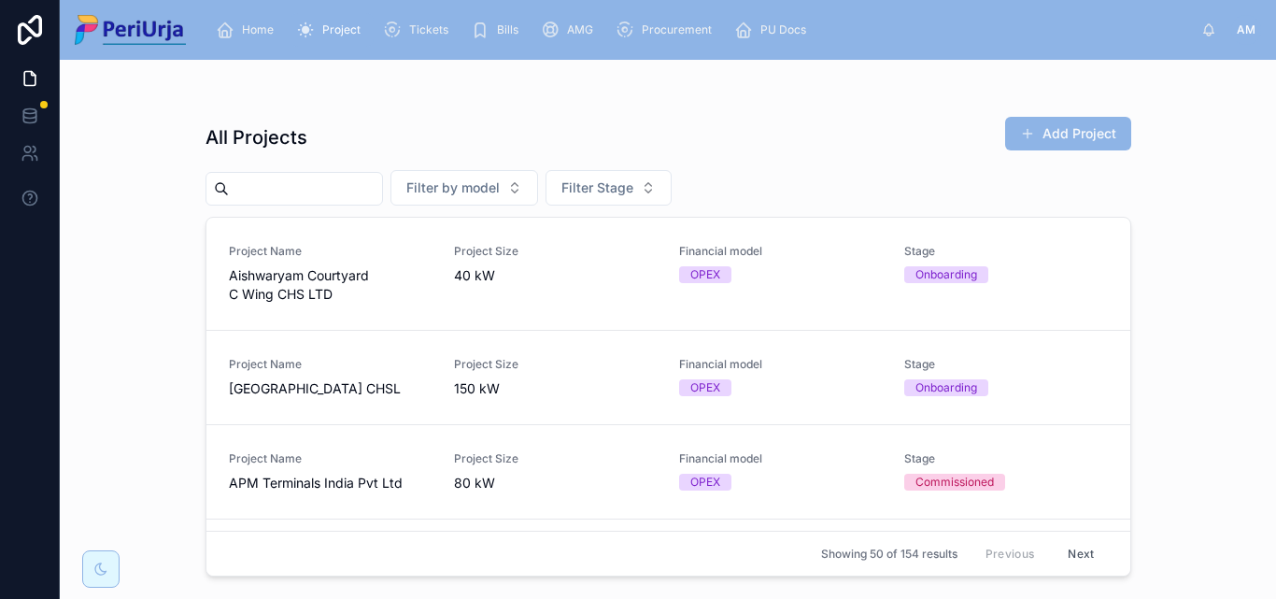
drag, startPoint x: 264, startPoint y: 186, endPoint x: 264, endPoint y: 210, distance: 24.3
click at [264, 186] on input "text" at bounding box center [305, 189] width 153 height 26
paste input "**********"
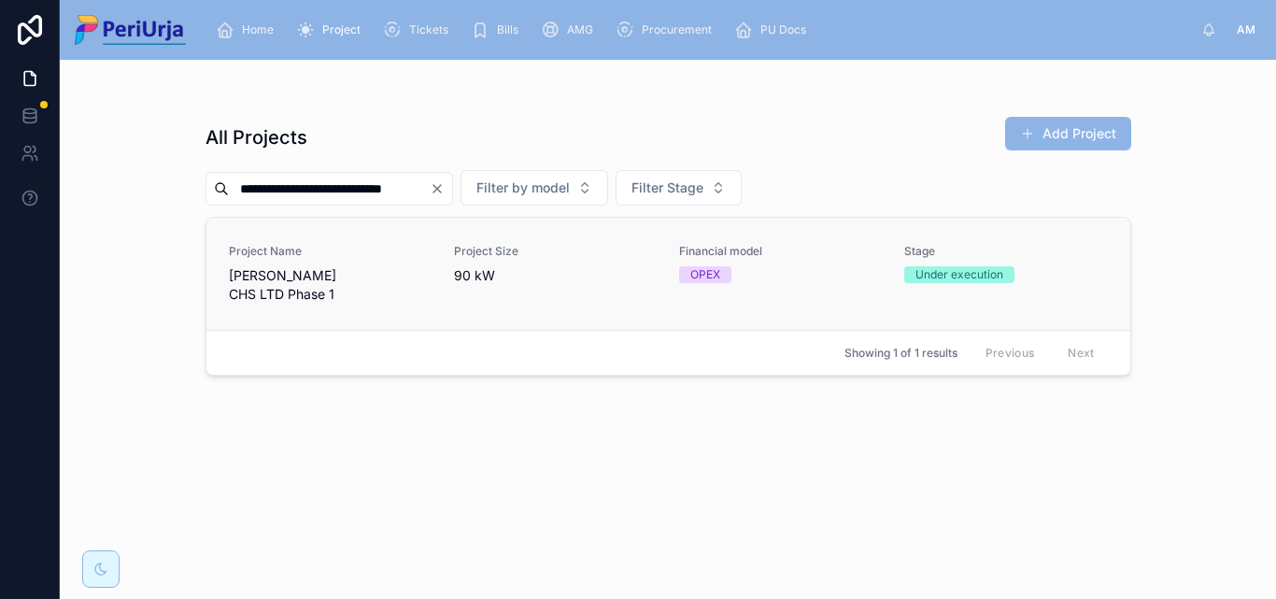
type input "**********"
click at [251, 274] on span "Arihant Amisha CHS LTD Phase 1" at bounding box center [330, 284] width 203 height 37
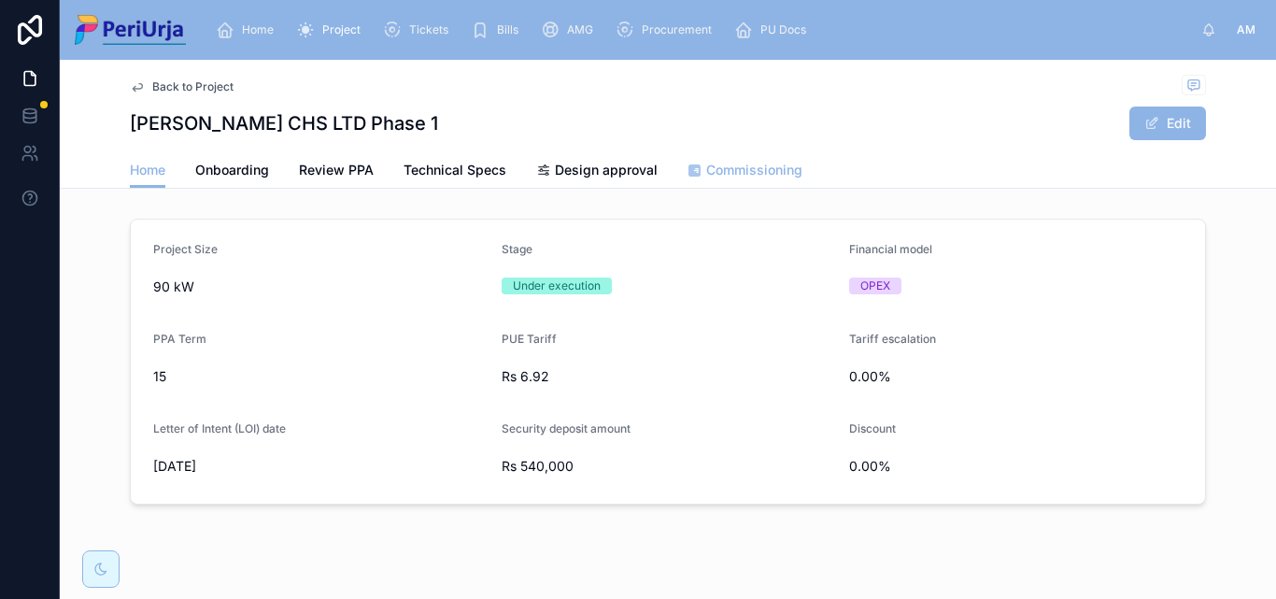
click at [734, 168] on span "Commissioning" at bounding box center [754, 170] width 96 height 19
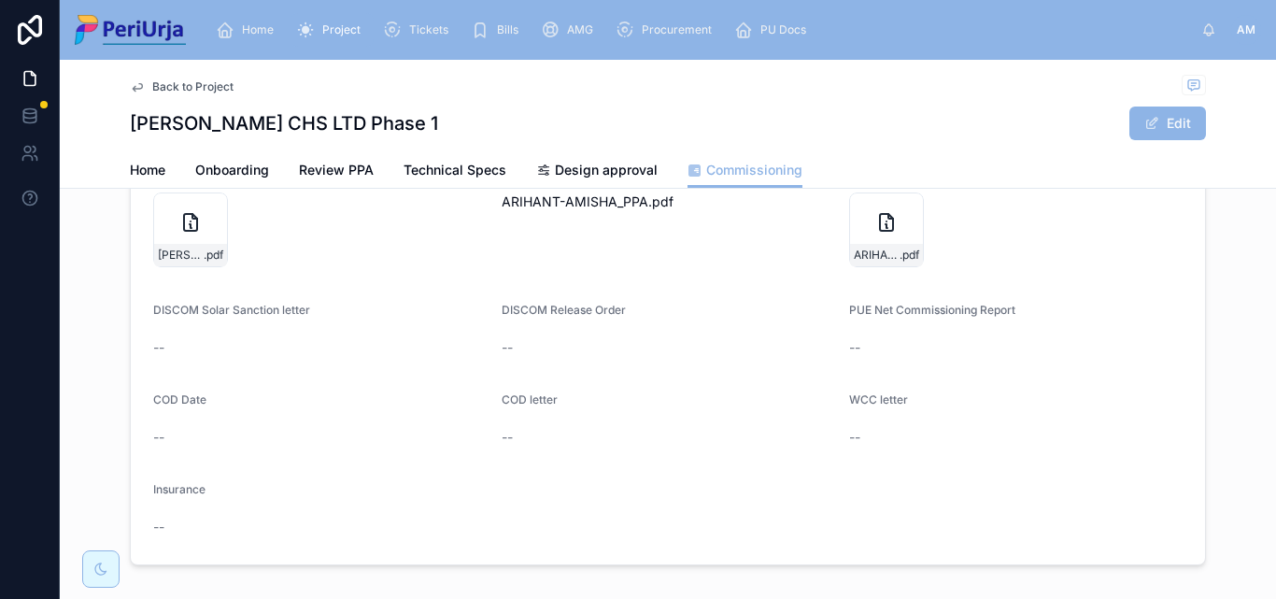
scroll to position [280, 0]
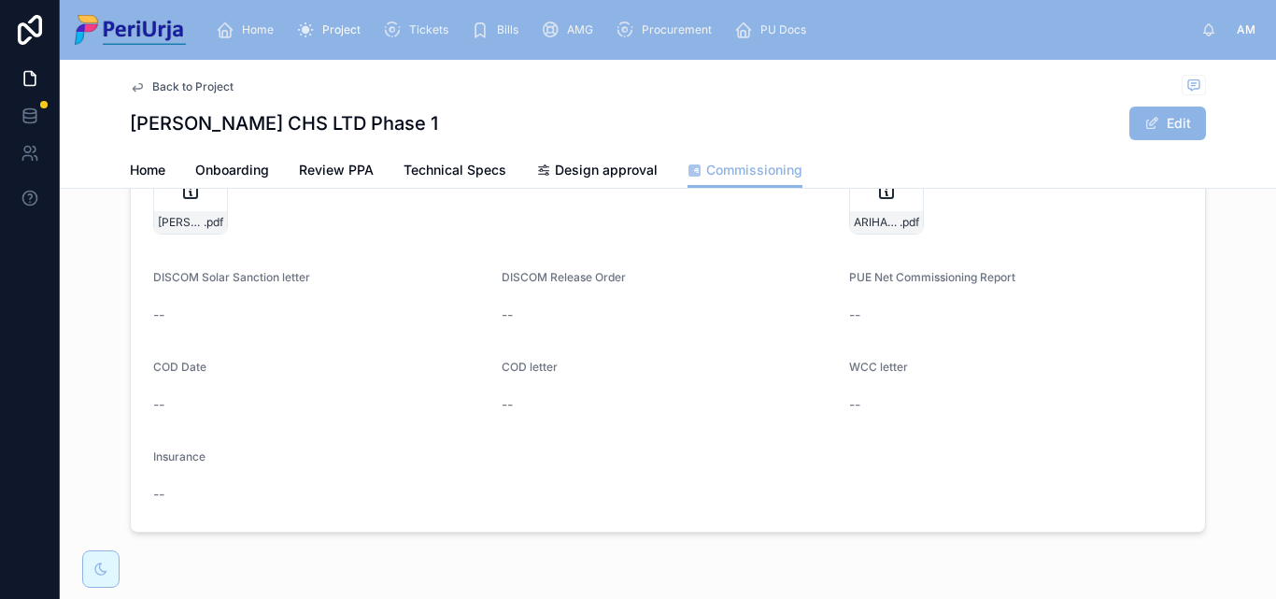
click at [257, 43] on div "Home" at bounding box center [248, 30] width 65 height 30
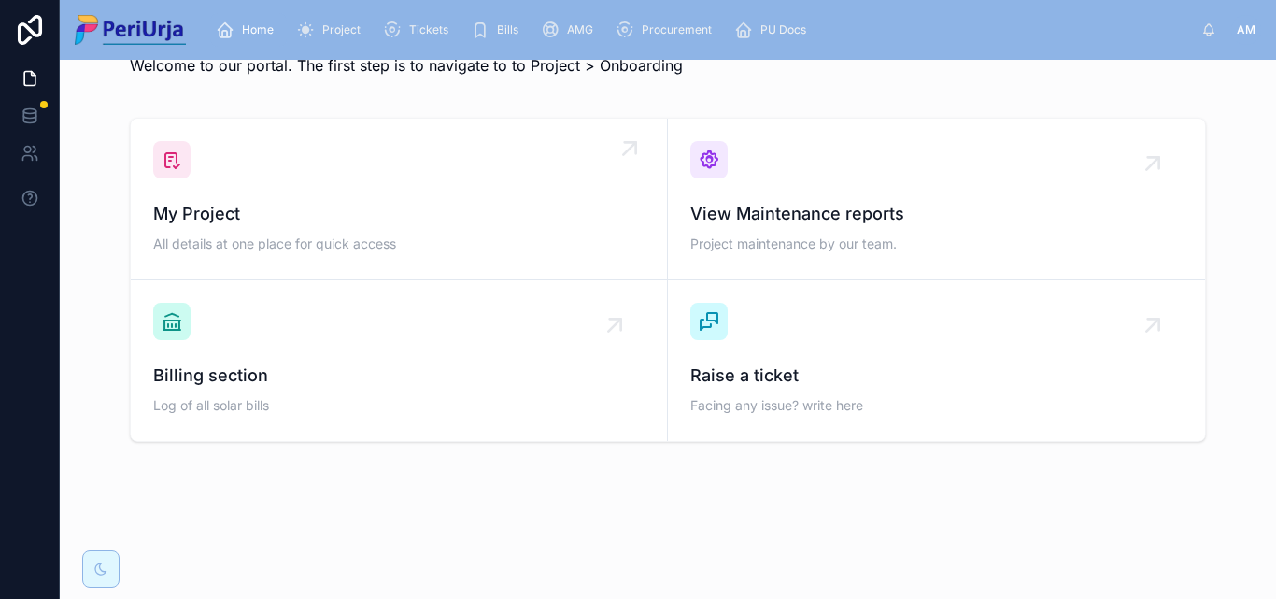
click at [278, 227] on div "My Project All details at one place for quick access" at bounding box center [399, 229] width 492 height 56
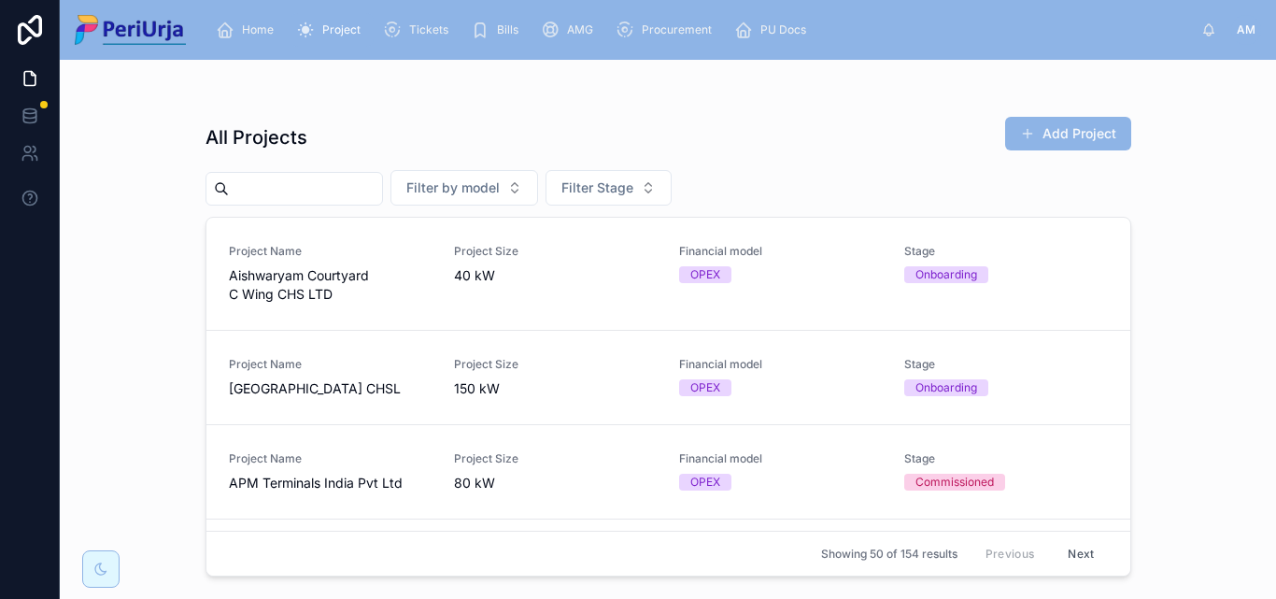
click at [257, 192] on input "text" at bounding box center [305, 189] width 153 height 26
paste input "**********"
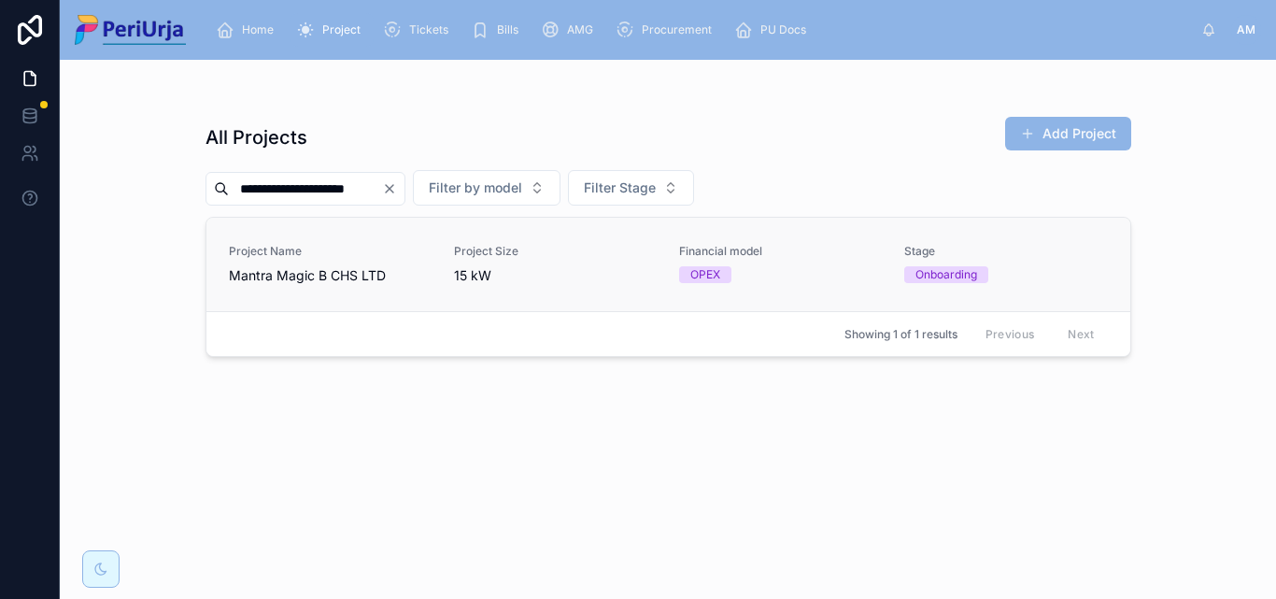
type input "**********"
click at [335, 270] on span "Mantra Magic B CHS LTD" at bounding box center [330, 275] width 203 height 19
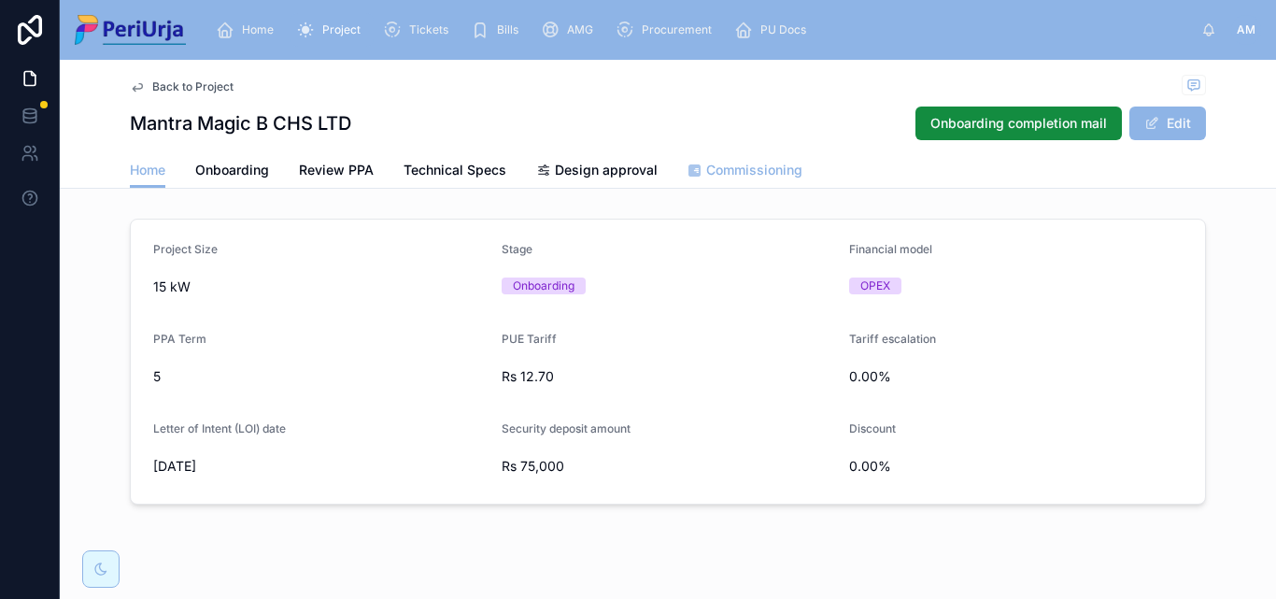
click at [772, 183] on link "Commissioning" at bounding box center [745, 171] width 115 height 37
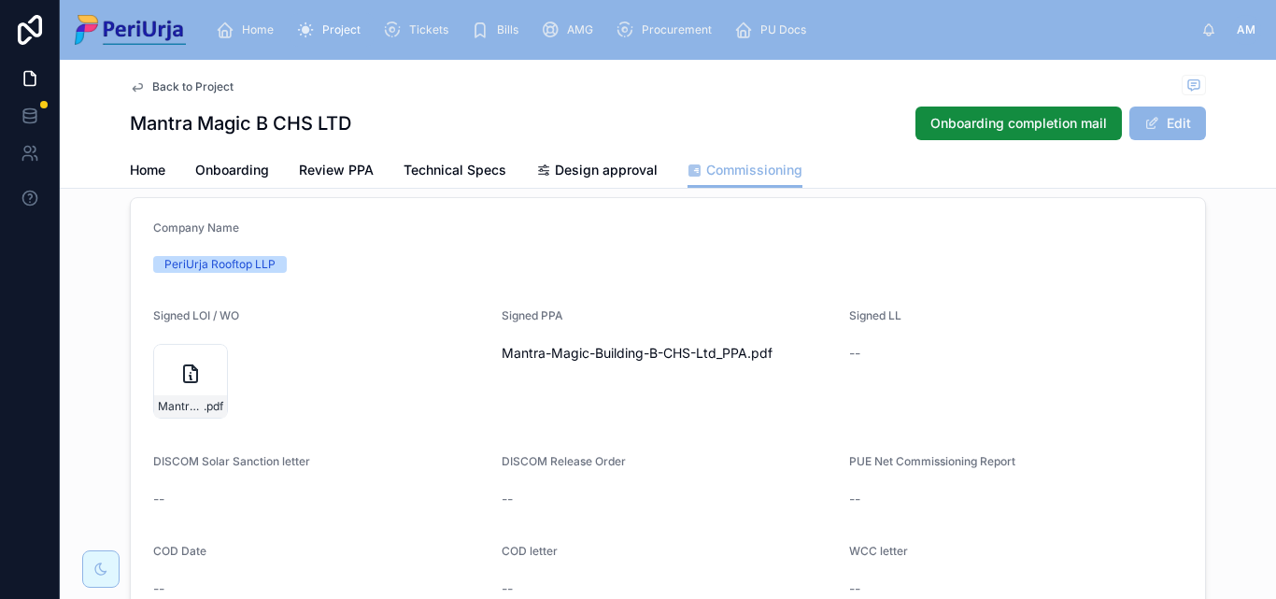
scroll to position [187, 0]
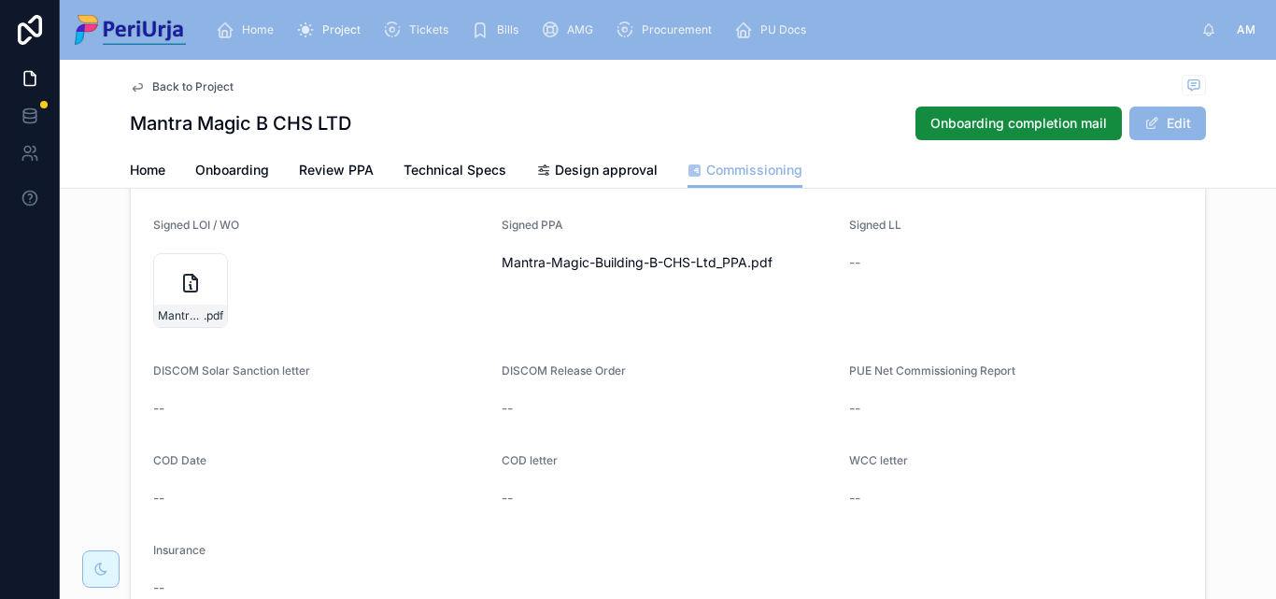
click at [237, 31] on div "Home" at bounding box center [248, 30] width 65 height 30
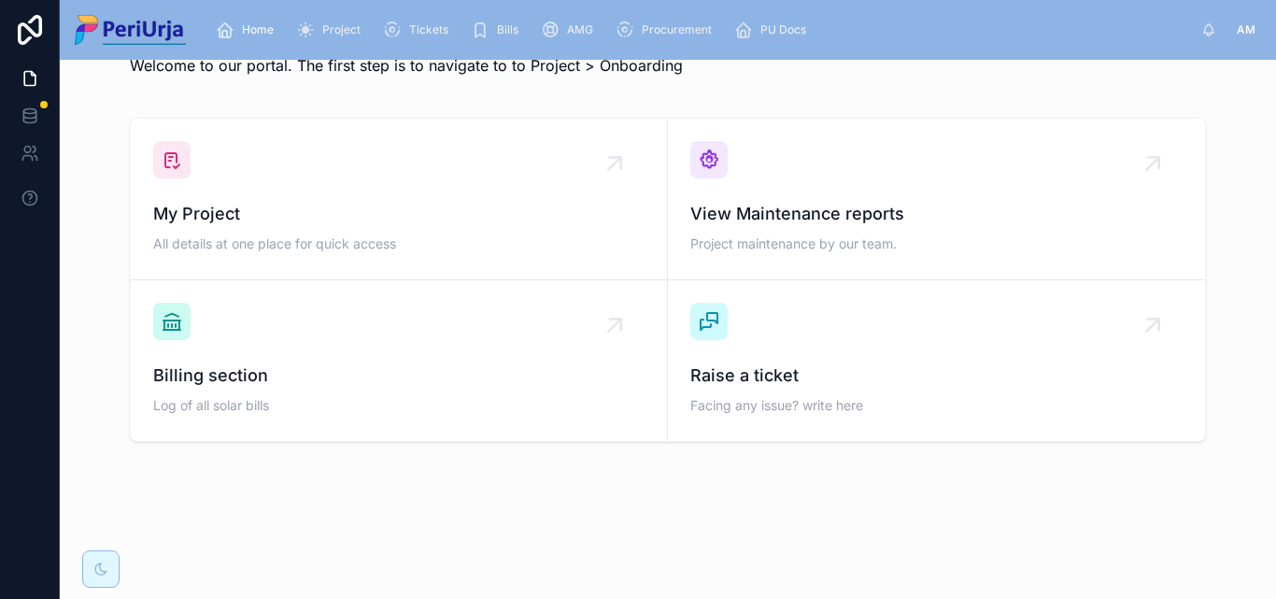
scroll to position [54, 0]
click at [277, 190] on div "My Project All details at one place for quick access" at bounding box center [399, 199] width 492 height 116
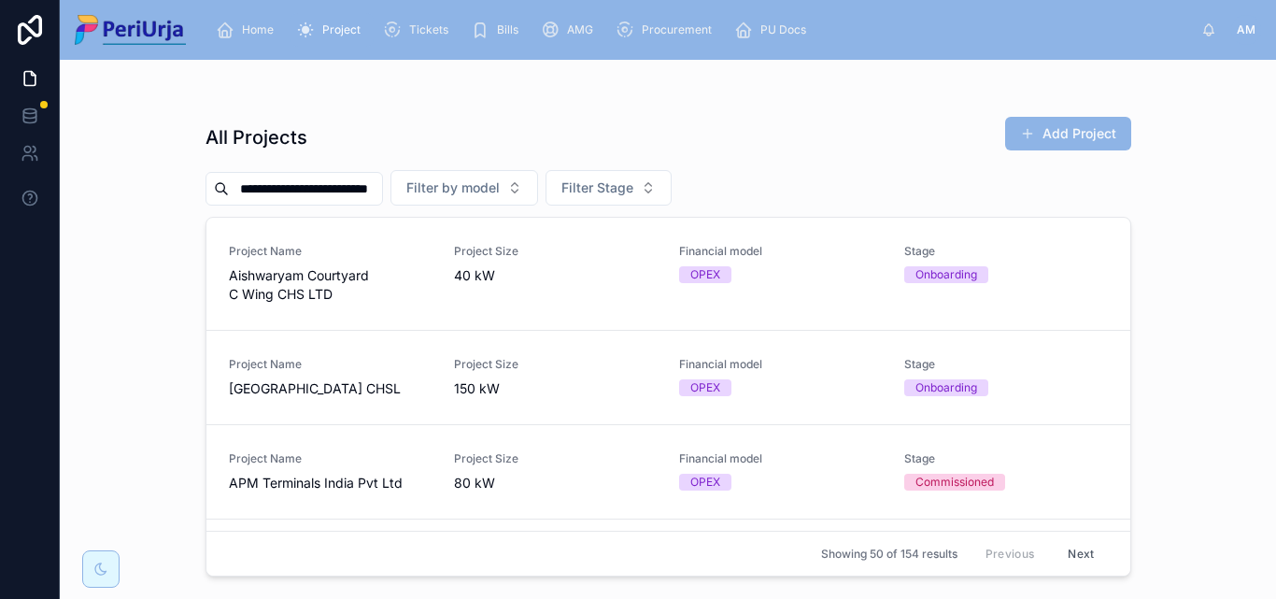
scroll to position [0, 5]
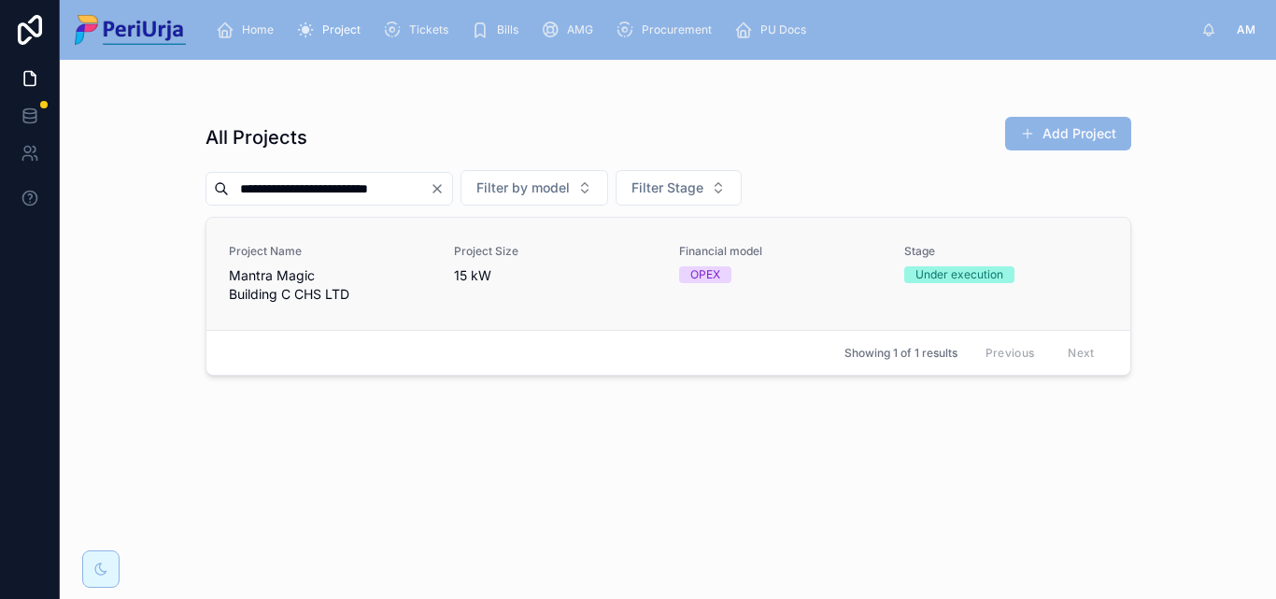
type input "**********"
click at [264, 243] on link "Project Name Mantra Magic Building C CHS LTD Project Size 15 kW Financial model…" at bounding box center [669, 274] width 924 height 112
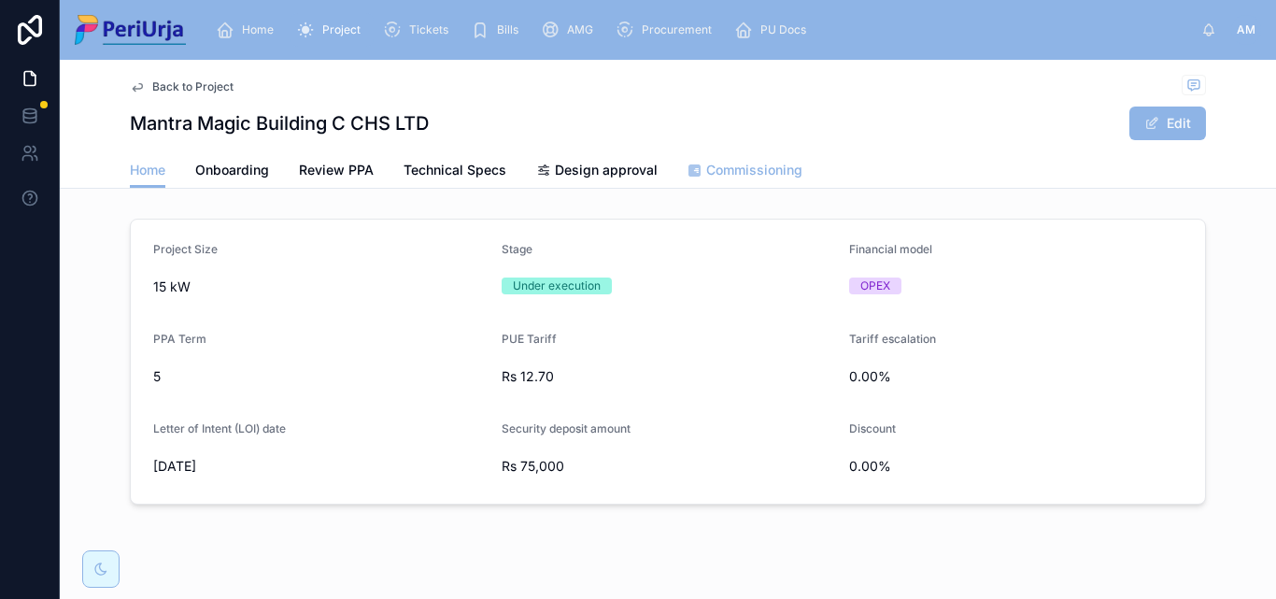
click at [731, 172] on span "Commissioning" at bounding box center [754, 170] width 96 height 19
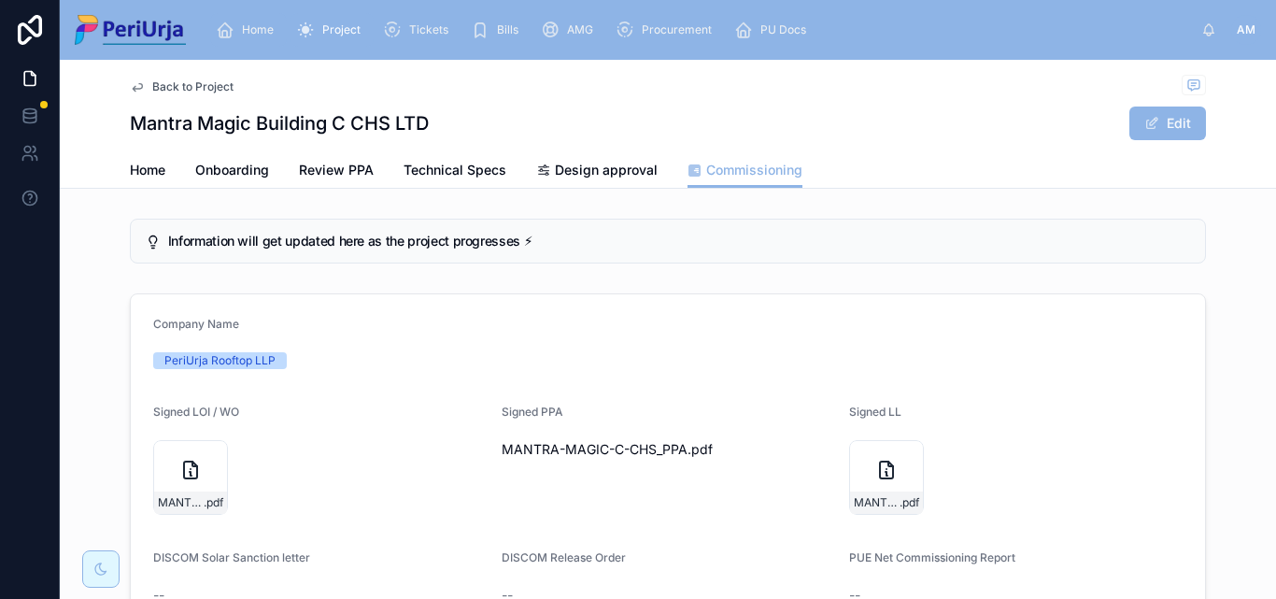
click at [264, 21] on div "Home" at bounding box center [248, 30] width 65 height 30
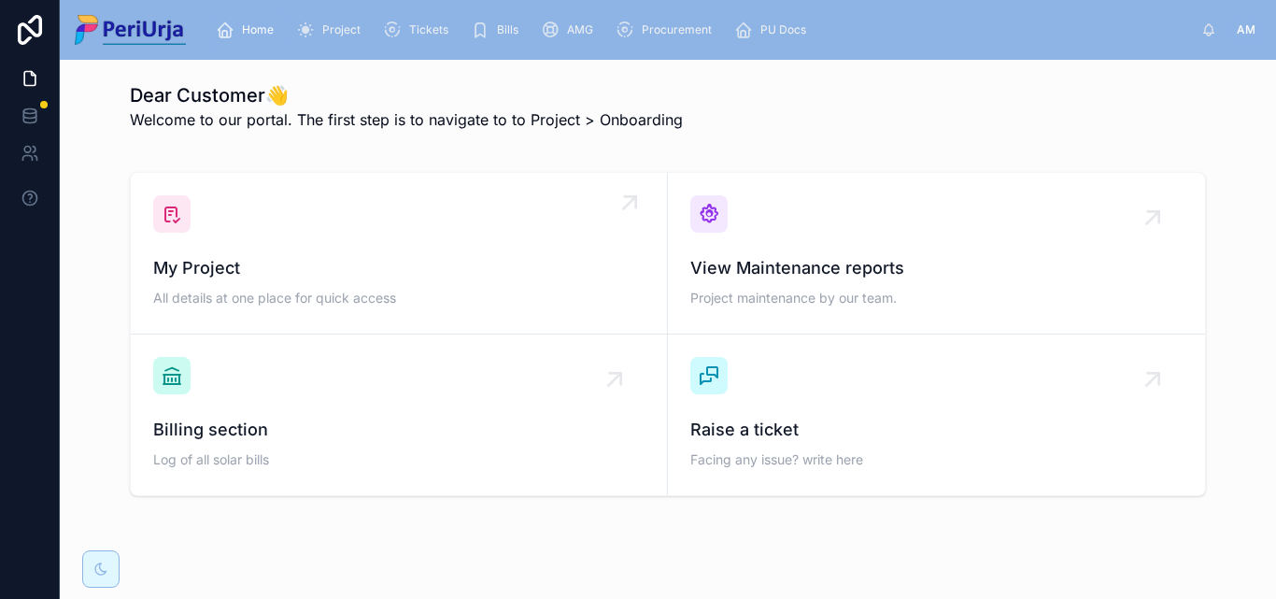
click at [270, 241] on div "My Project All details at one place for quick access" at bounding box center [399, 253] width 492 height 116
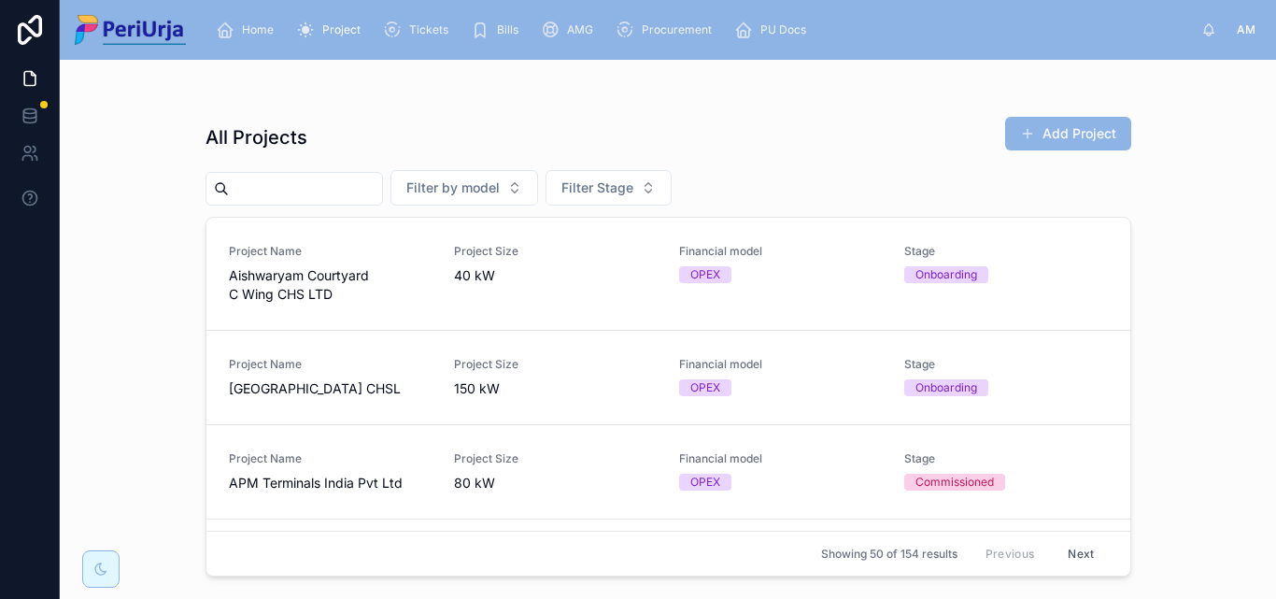
click at [280, 184] on input "text" at bounding box center [305, 189] width 153 height 26
paste input "**********"
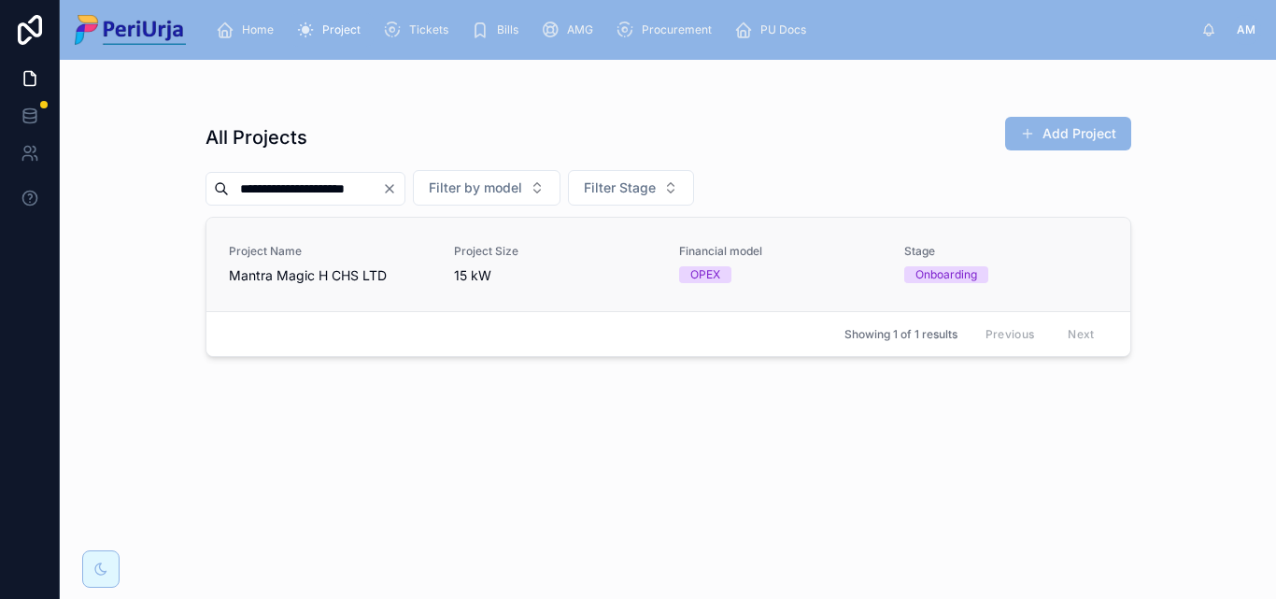
type input "**********"
click at [328, 257] on span "Project Name" at bounding box center [330, 251] width 203 height 15
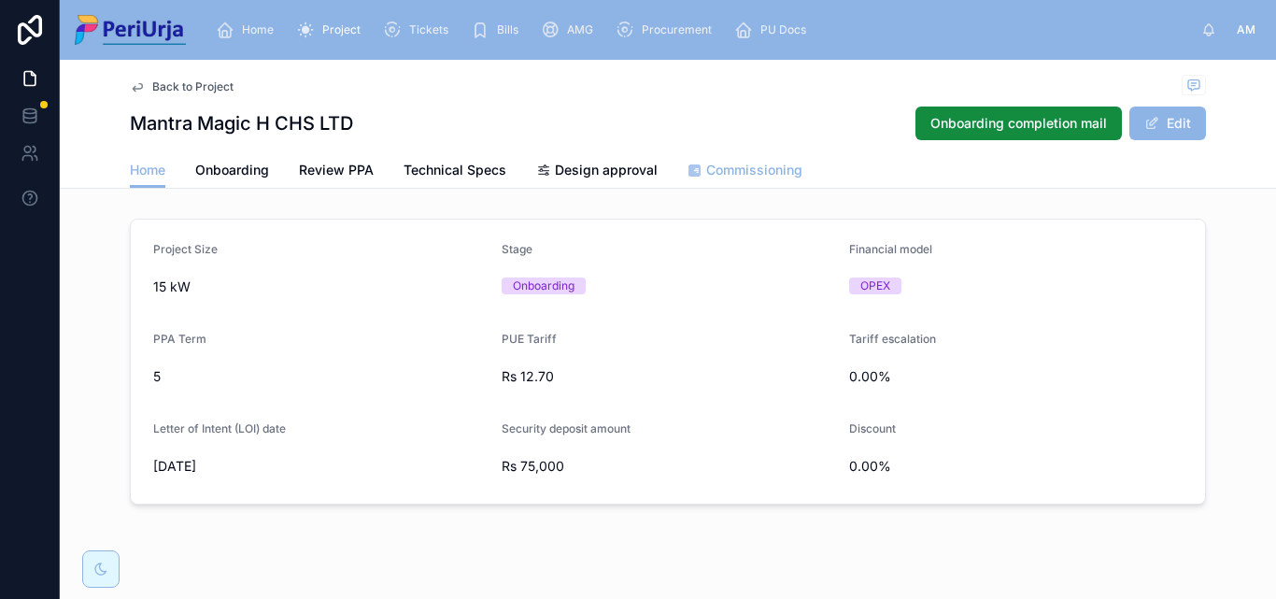
click at [740, 161] on span "Commissioning" at bounding box center [754, 170] width 96 height 19
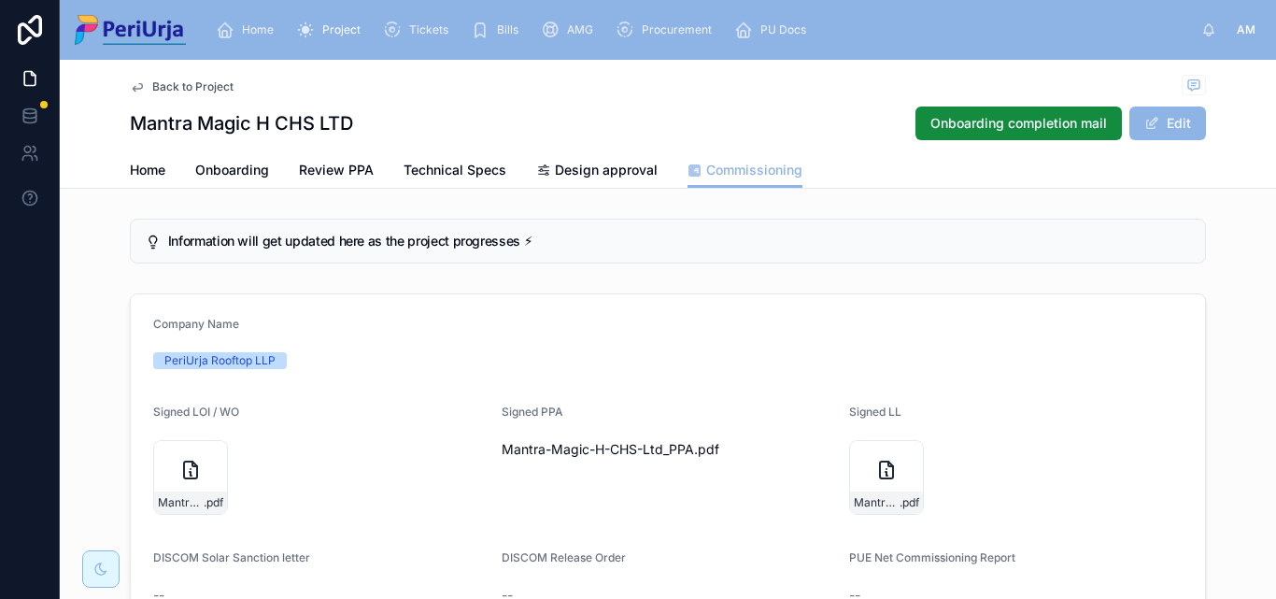
click at [275, 33] on div "Home" at bounding box center [248, 30] width 65 height 30
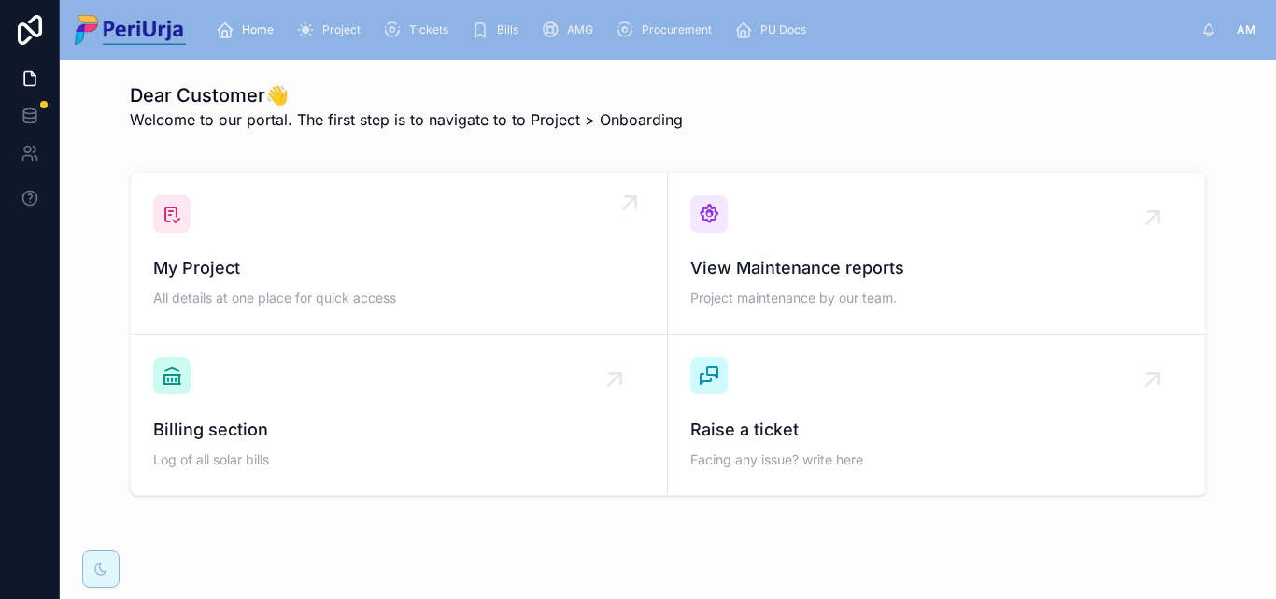
click at [296, 242] on div "My Project All details at one place for quick access" at bounding box center [399, 253] width 492 height 116
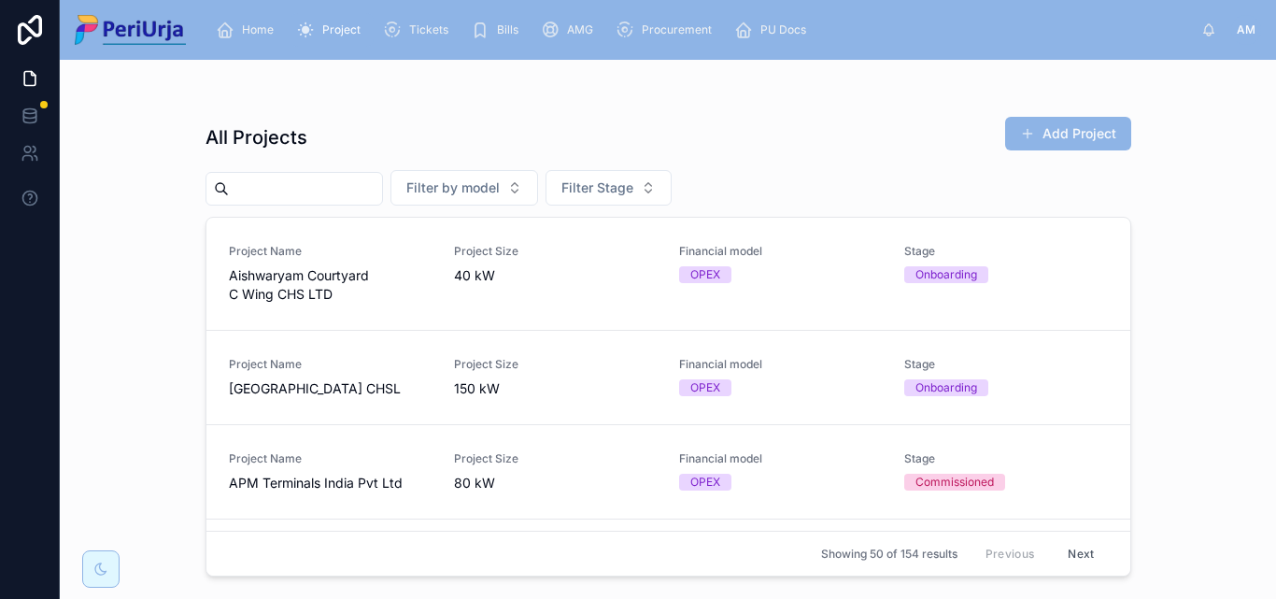
drag, startPoint x: 330, startPoint y: 232, endPoint x: 258, endPoint y: 191, distance: 82.9
click at [258, 191] on input "text" at bounding box center [305, 189] width 153 height 26
paste input "**********"
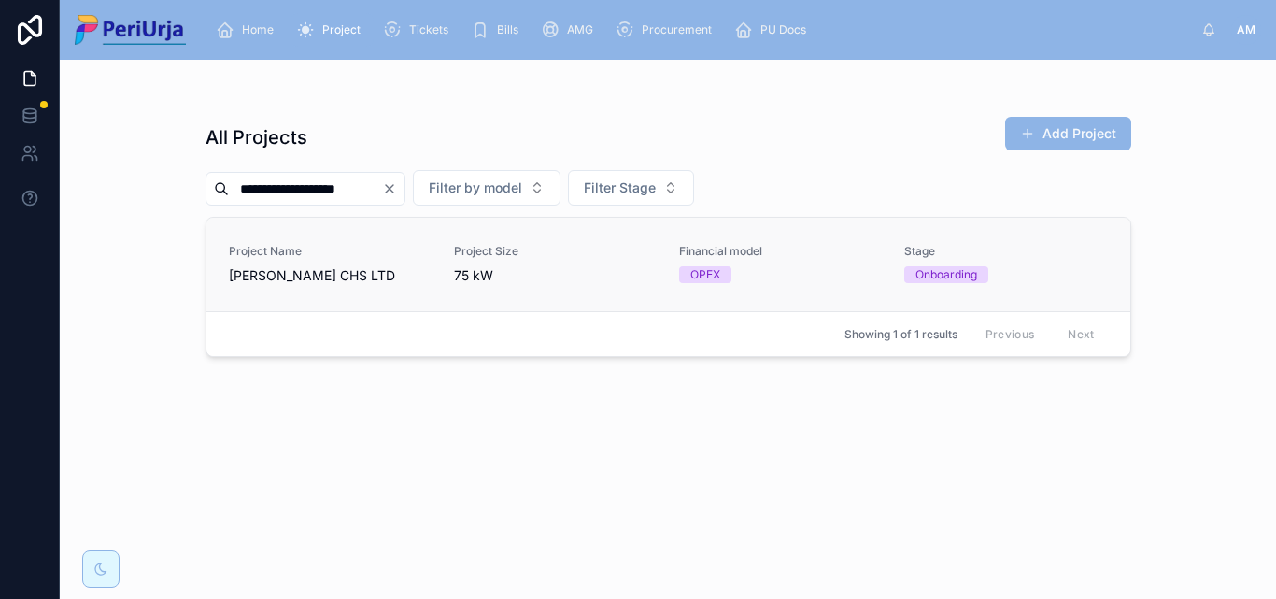
type input "**********"
click at [353, 266] on span "Misty Waters CHS LTD" at bounding box center [330, 275] width 203 height 19
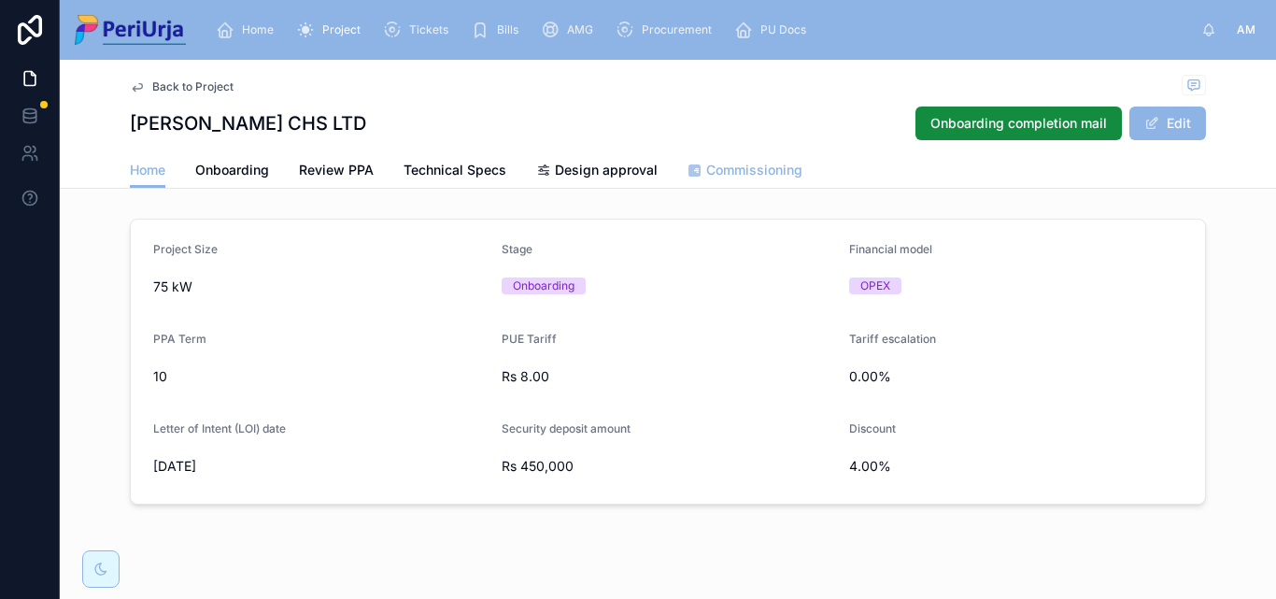
click at [756, 167] on span "Commissioning" at bounding box center [754, 170] width 96 height 19
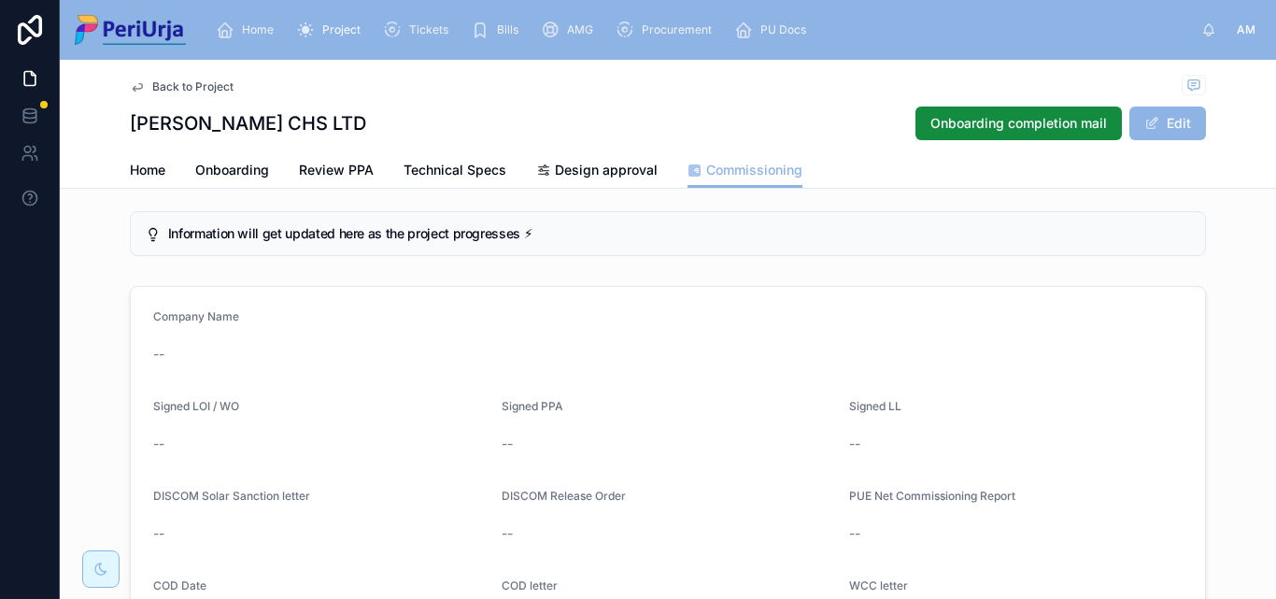
scroll to position [7, 0]
click at [249, 26] on span "Home" at bounding box center [258, 29] width 32 height 15
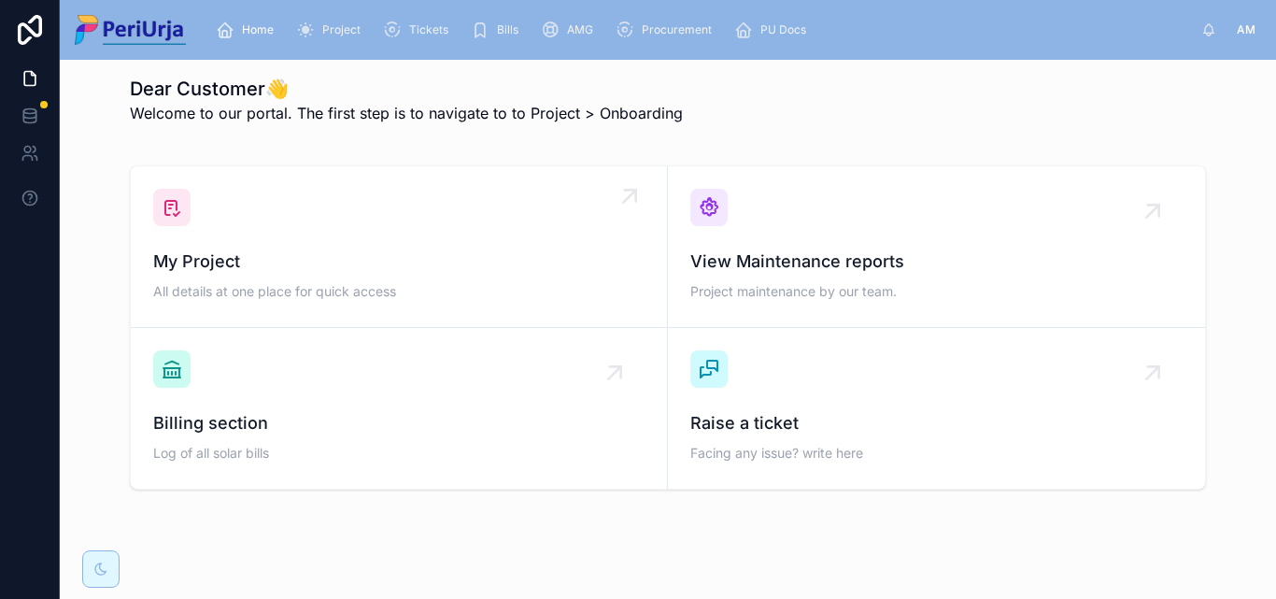
click at [275, 243] on div "My Project All details at one place for quick access" at bounding box center [399, 247] width 492 height 116
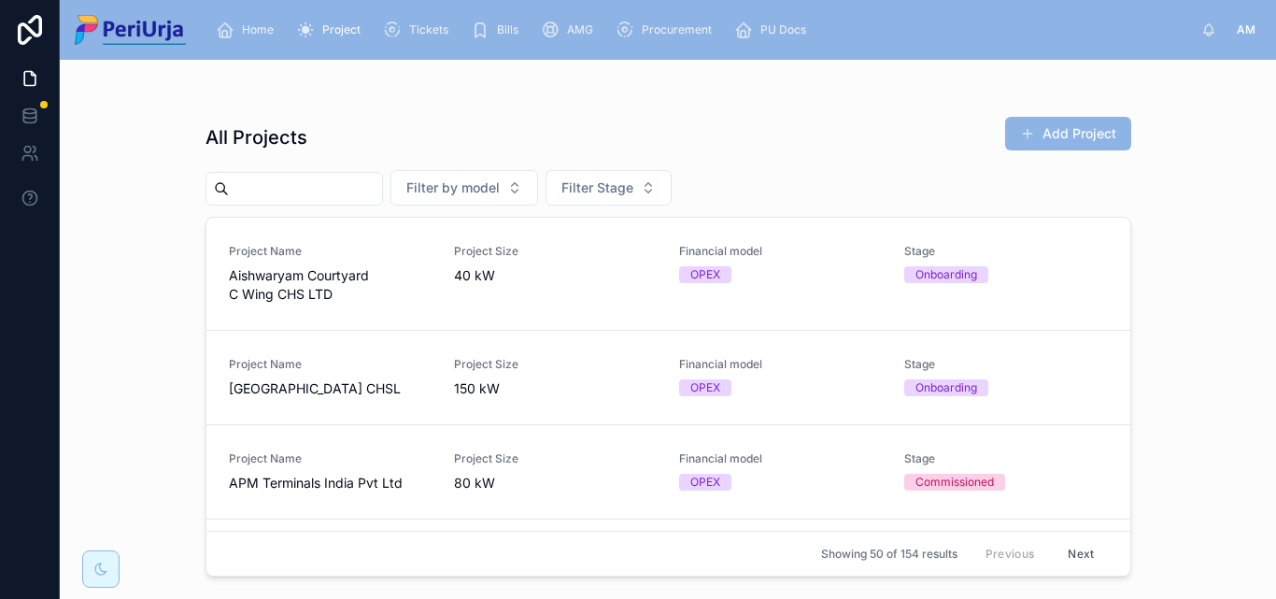
click at [275, 189] on input "text" at bounding box center [305, 189] width 153 height 26
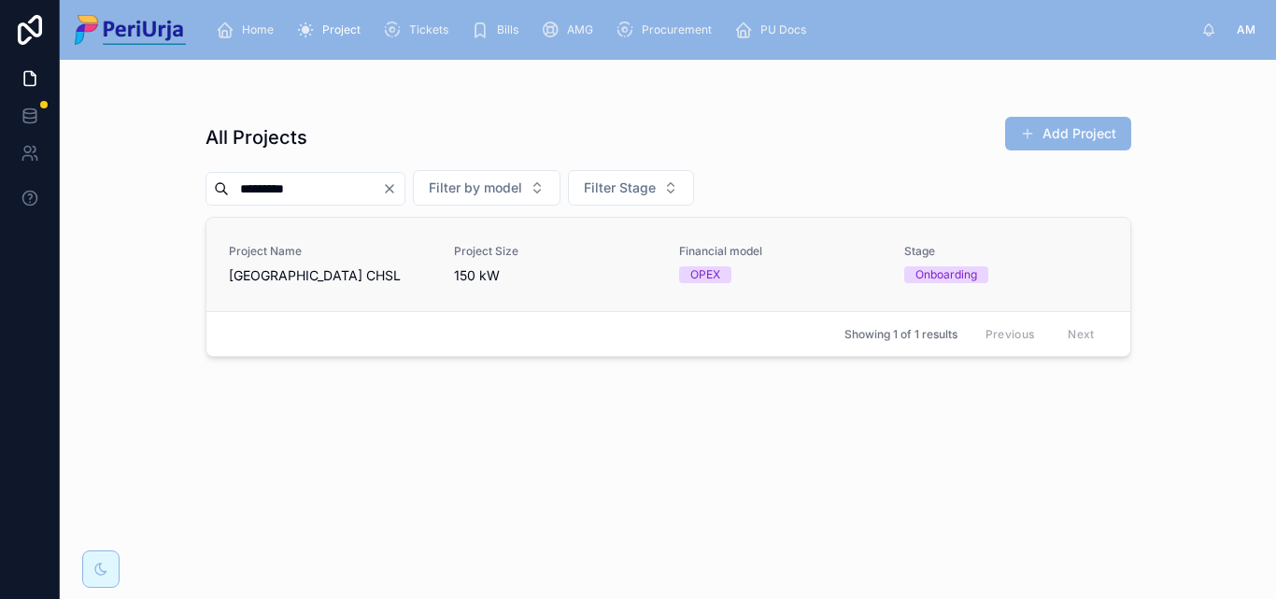
type input "*********"
click at [266, 262] on div "Project Name Capricorn Green Park CHSL" at bounding box center [330, 264] width 203 height 41
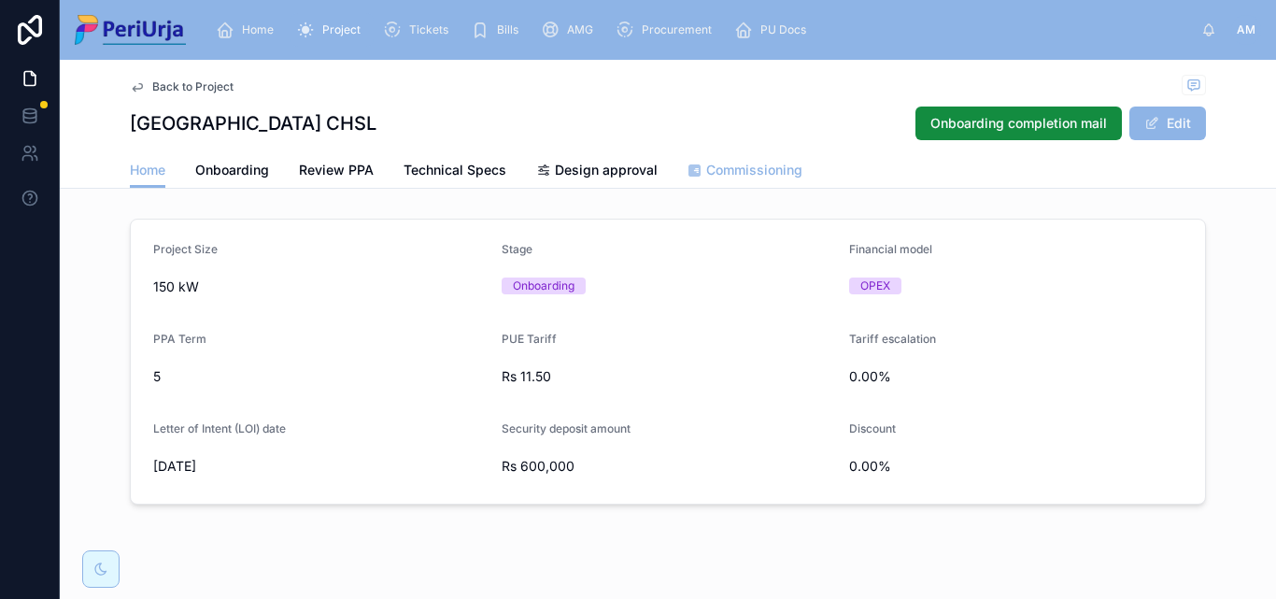
click at [718, 172] on span "Commissioning" at bounding box center [754, 170] width 96 height 19
